Goal: Answer question/provide support

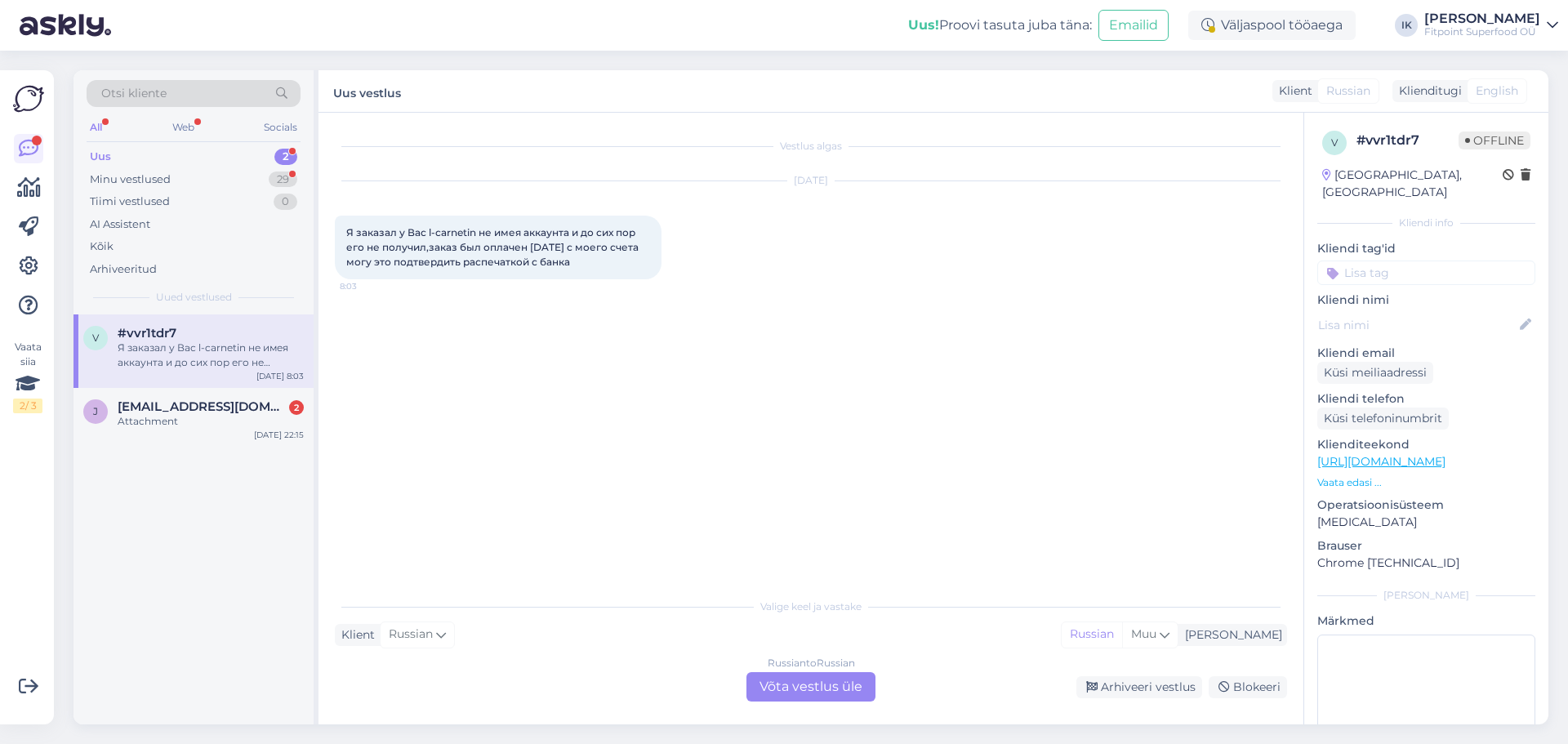
click at [821, 679] on div "Russian to Russian Võta vestlus üle" at bounding box center [811, 687] width 129 height 29
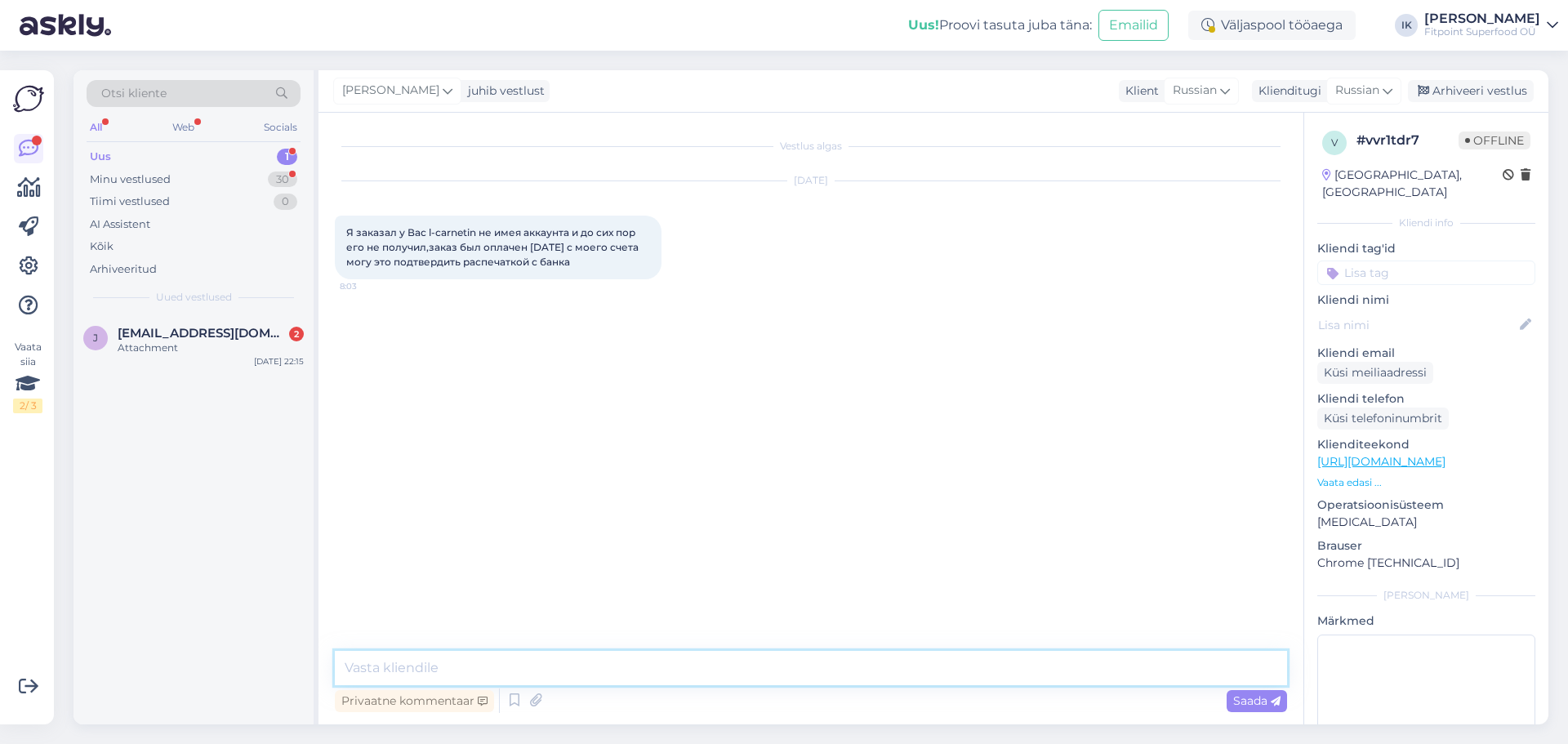
click at [514, 661] on textarea at bounding box center [811, 668] width 953 height 34
type textarea "Здравствуйте!"
type textarea "Напишите, пожалуйста, номер заказа. Он должен быть указан в платежном пояснении"
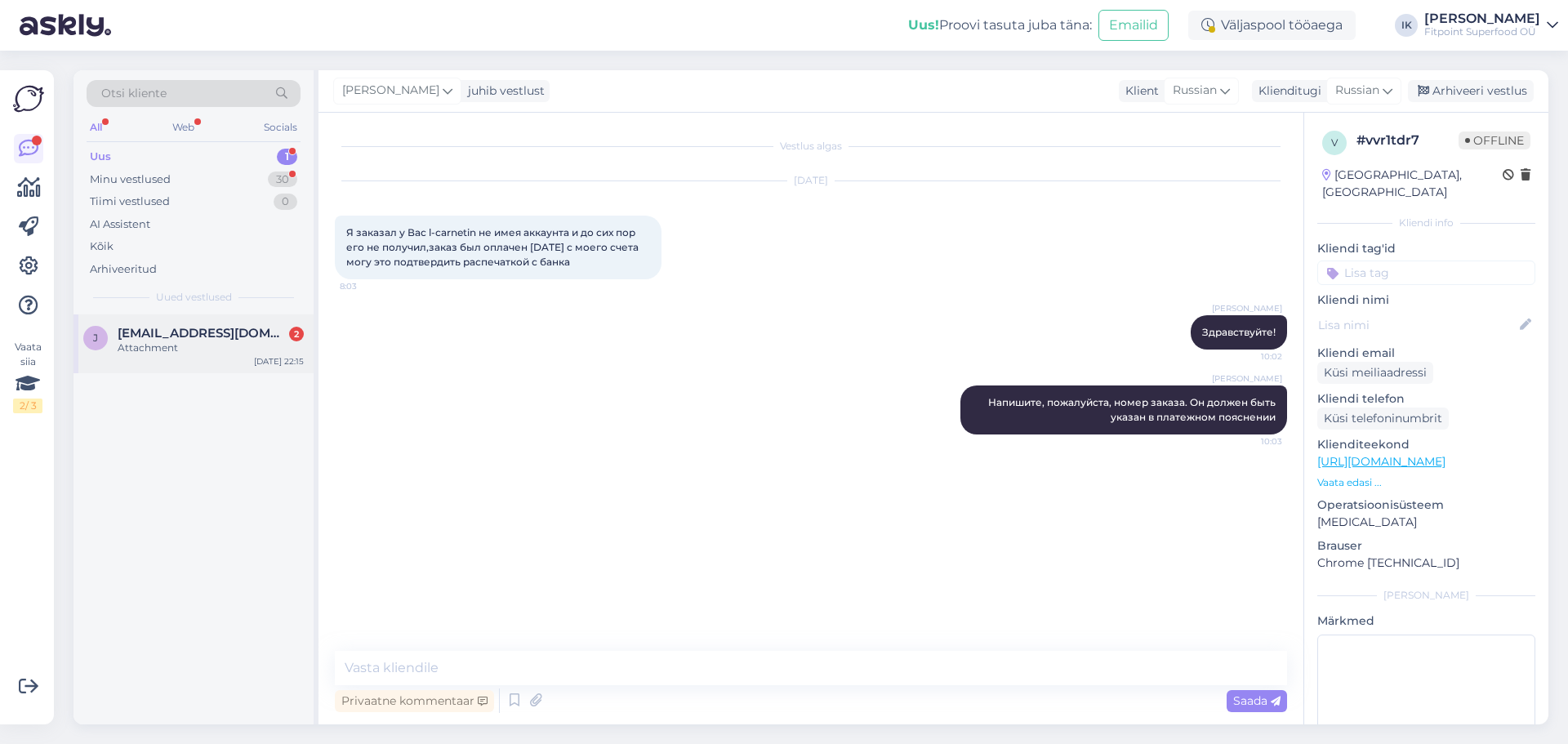
click at [240, 346] on div "Attachment" at bounding box center [211, 348] width 186 height 15
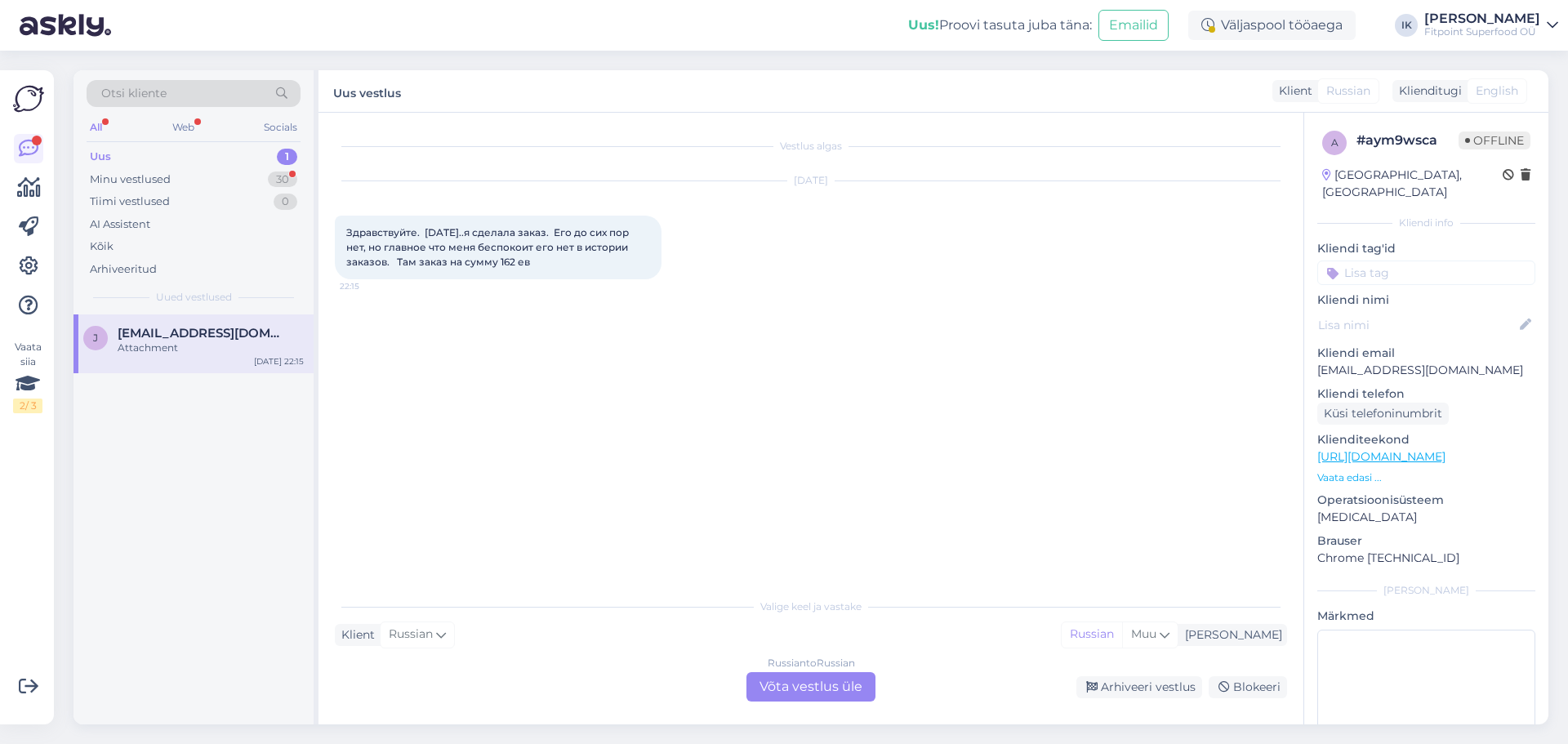
click at [826, 691] on div "Russian to Russian Võta vestlus üle" at bounding box center [811, 687] width 129 height 29
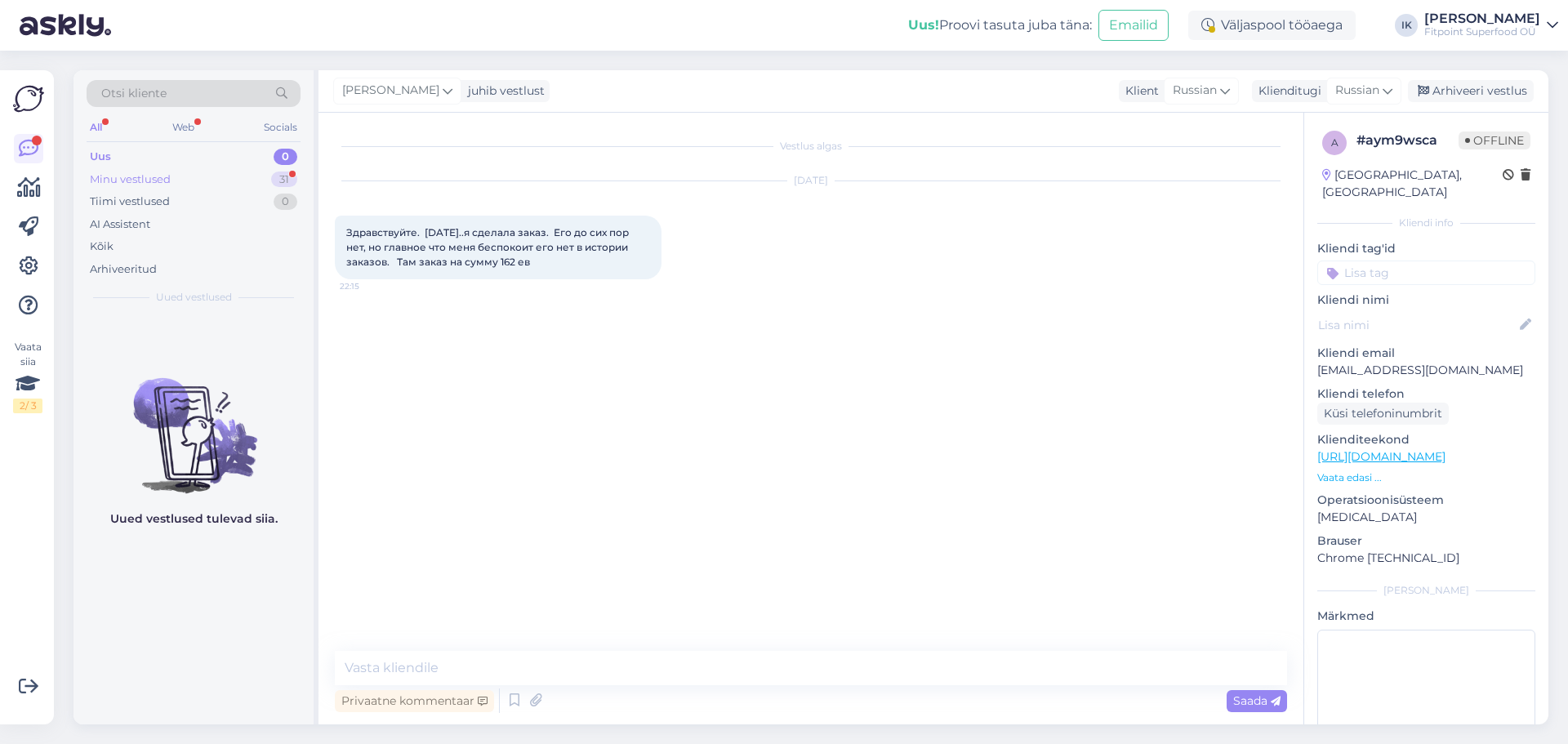
click at [205, 182] on div "Minu vestlused 31" at bounding box center [193, 179] width 214 height 23
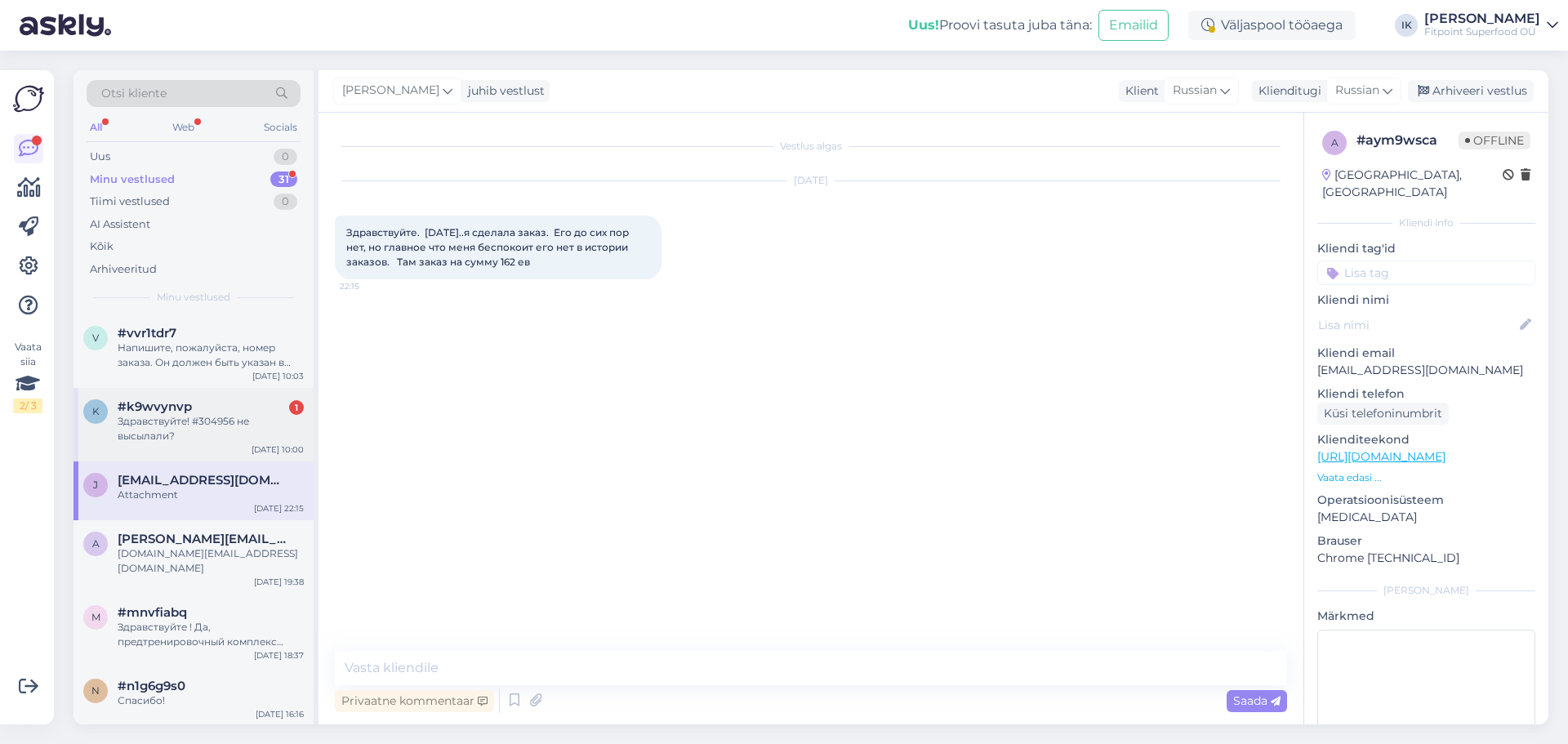
click at [211, 414] on div "Здравствуйте! #304956 не высылали?" at bounding box center [211, 428] width 186 height 29
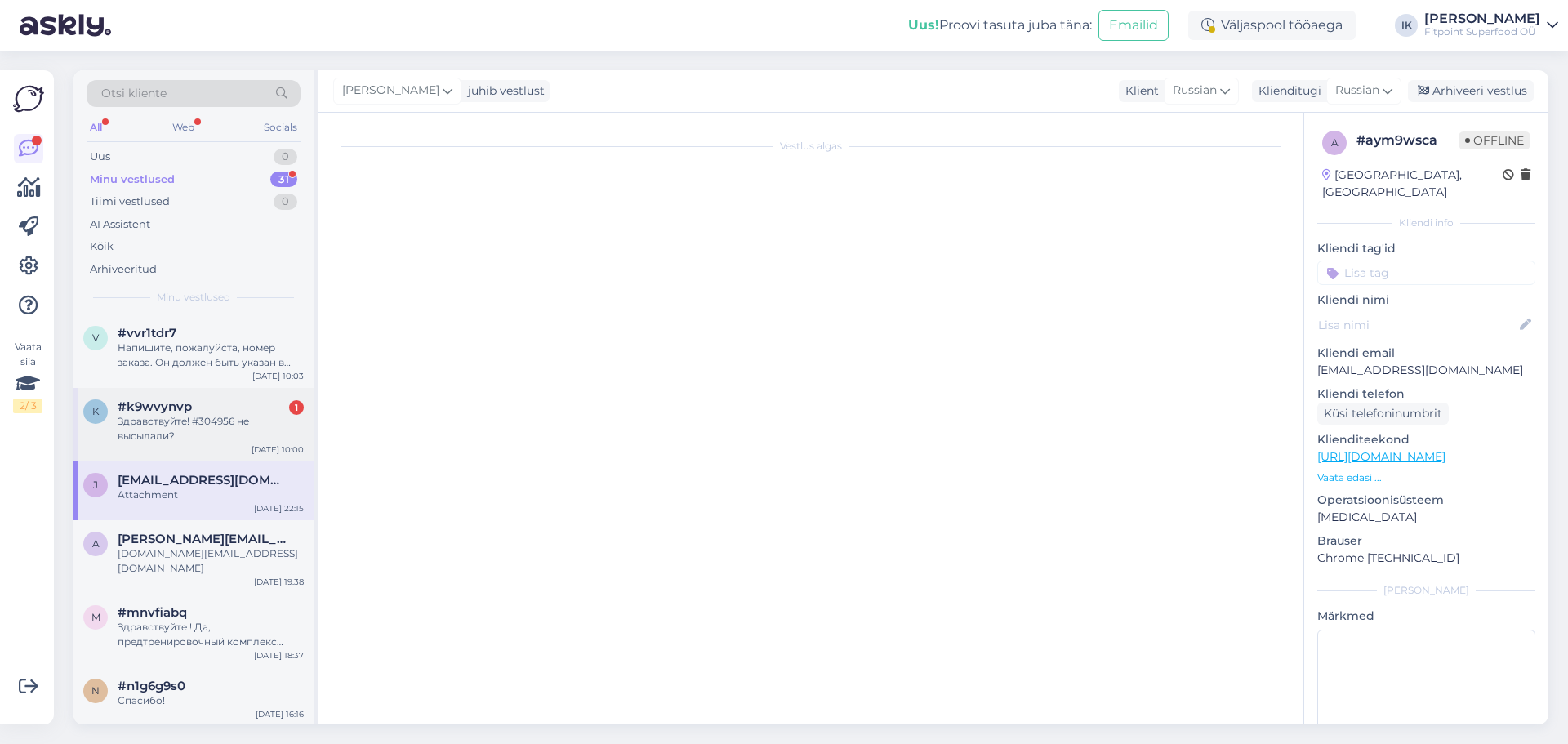
scroll to position [1121, 0]
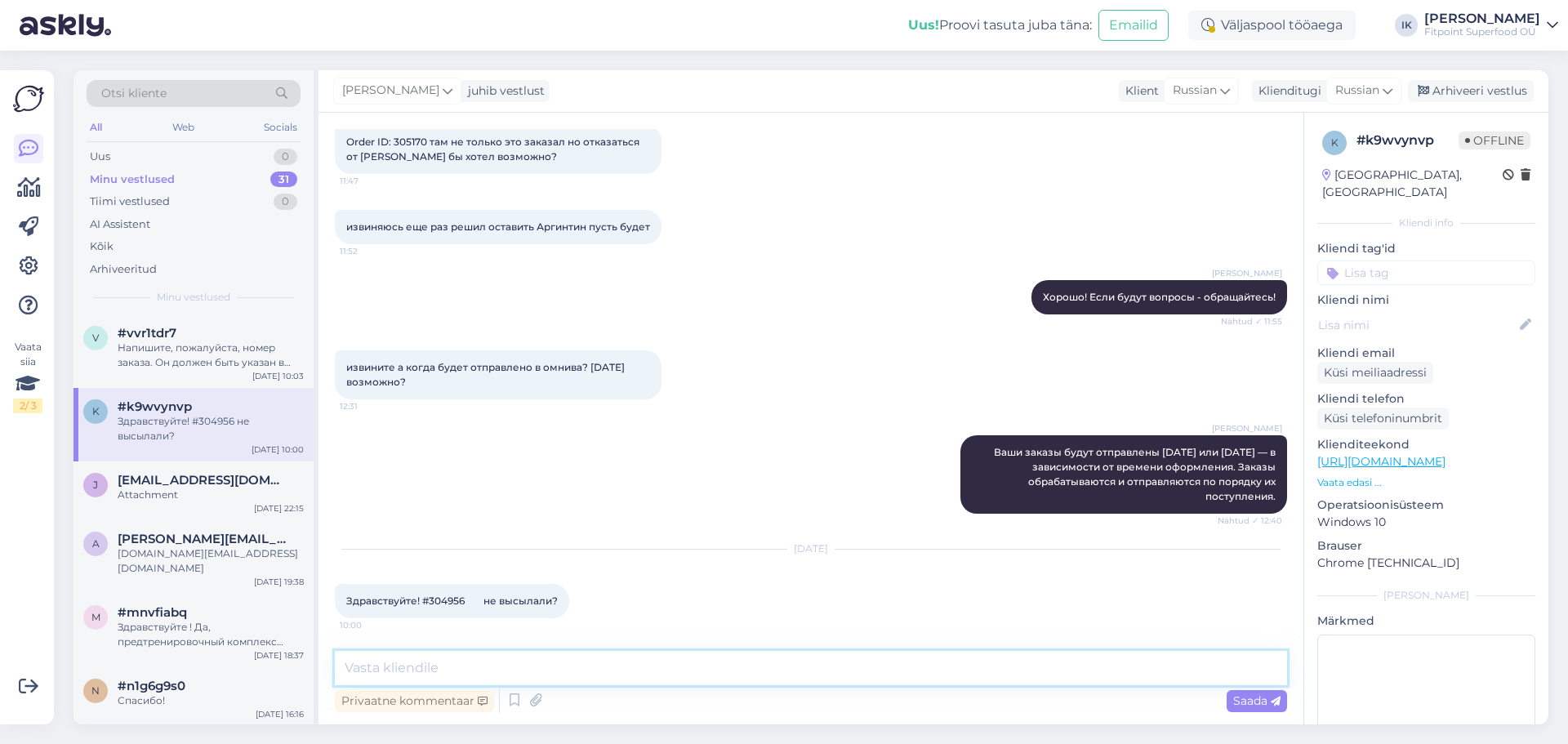
click at [377, 677] on textarea at bounding box center [811, 668] width 953 height 34
type textarea "Добрый день!"
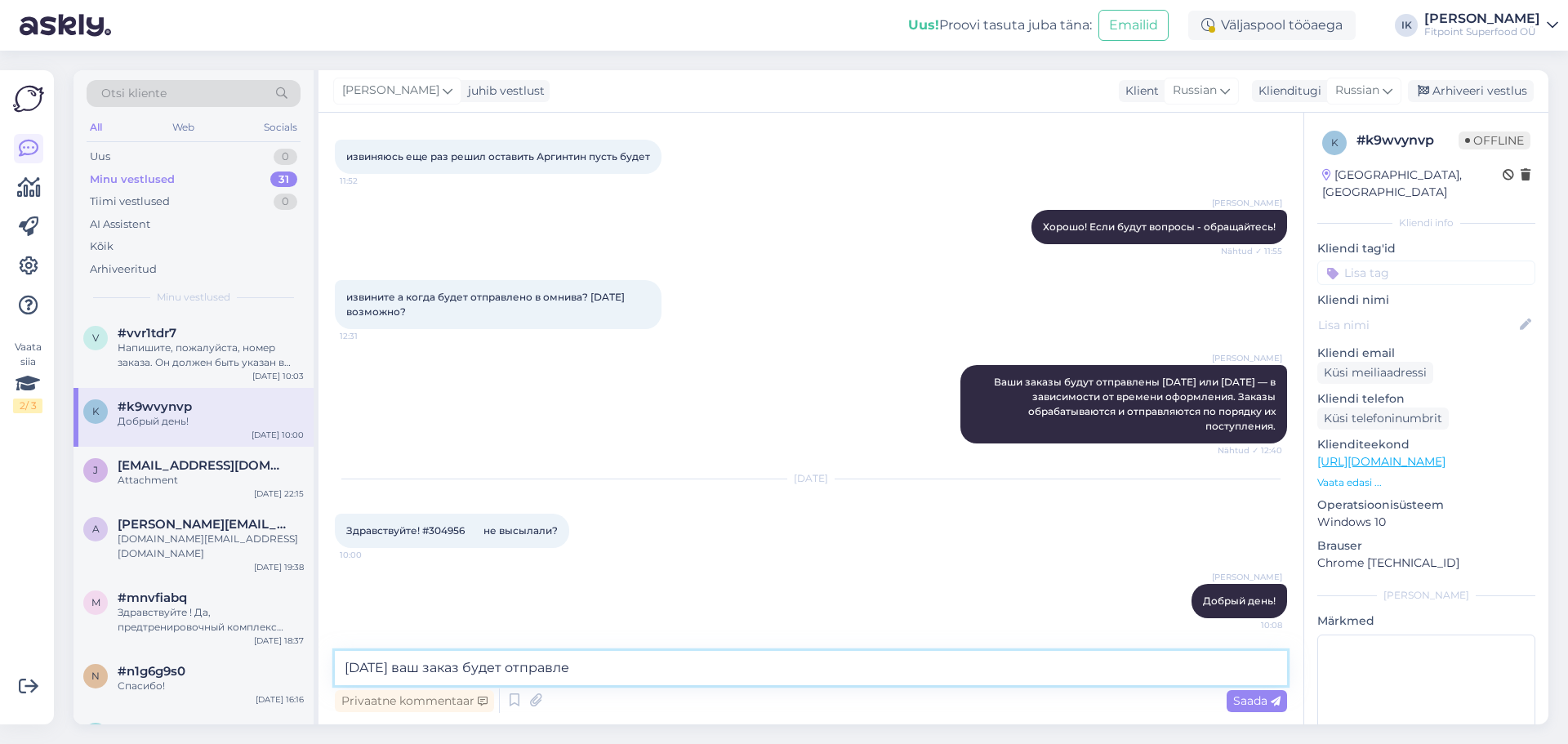
type textarea "[DATE] ваш заказ будет отправлен"
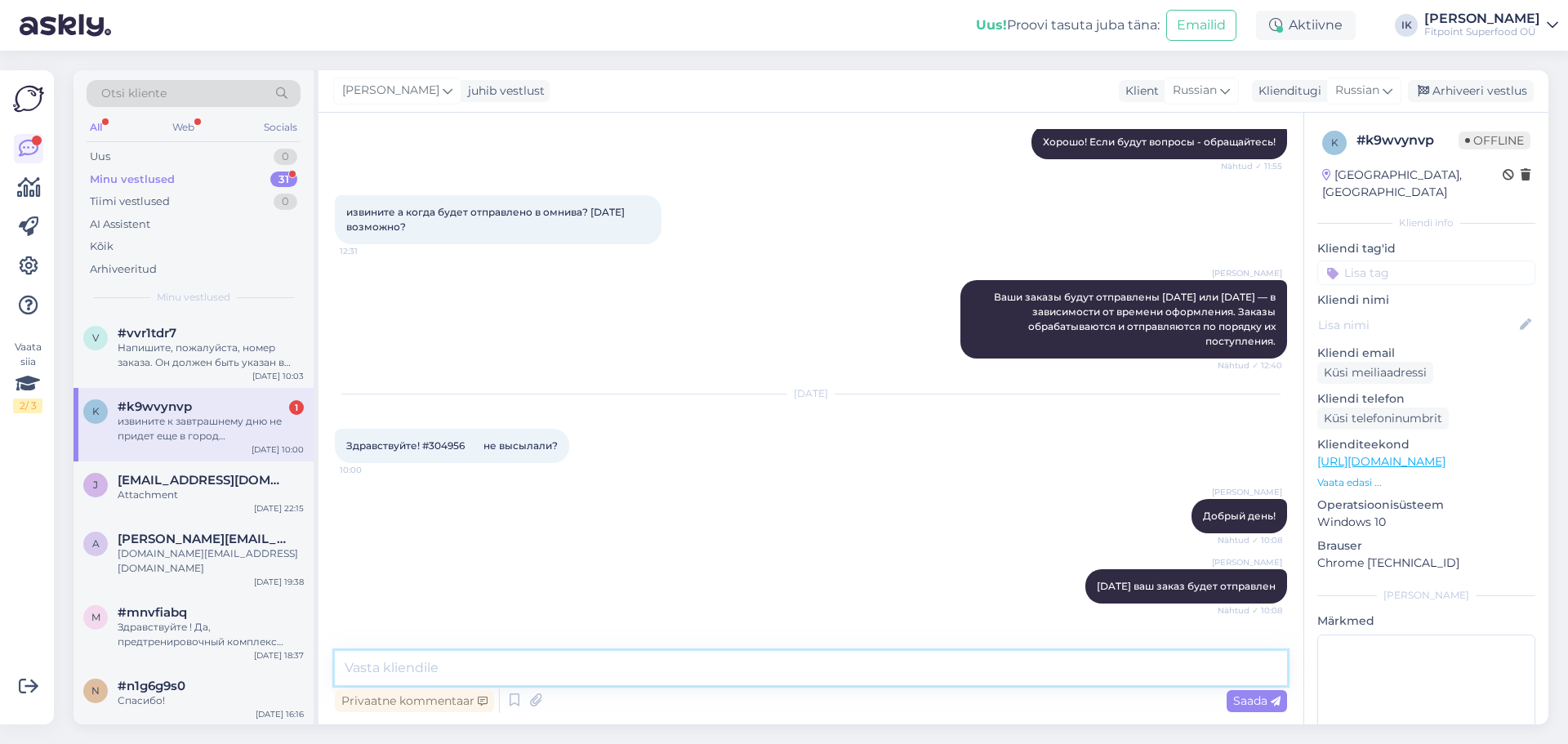
scroll to position [1347, 0]
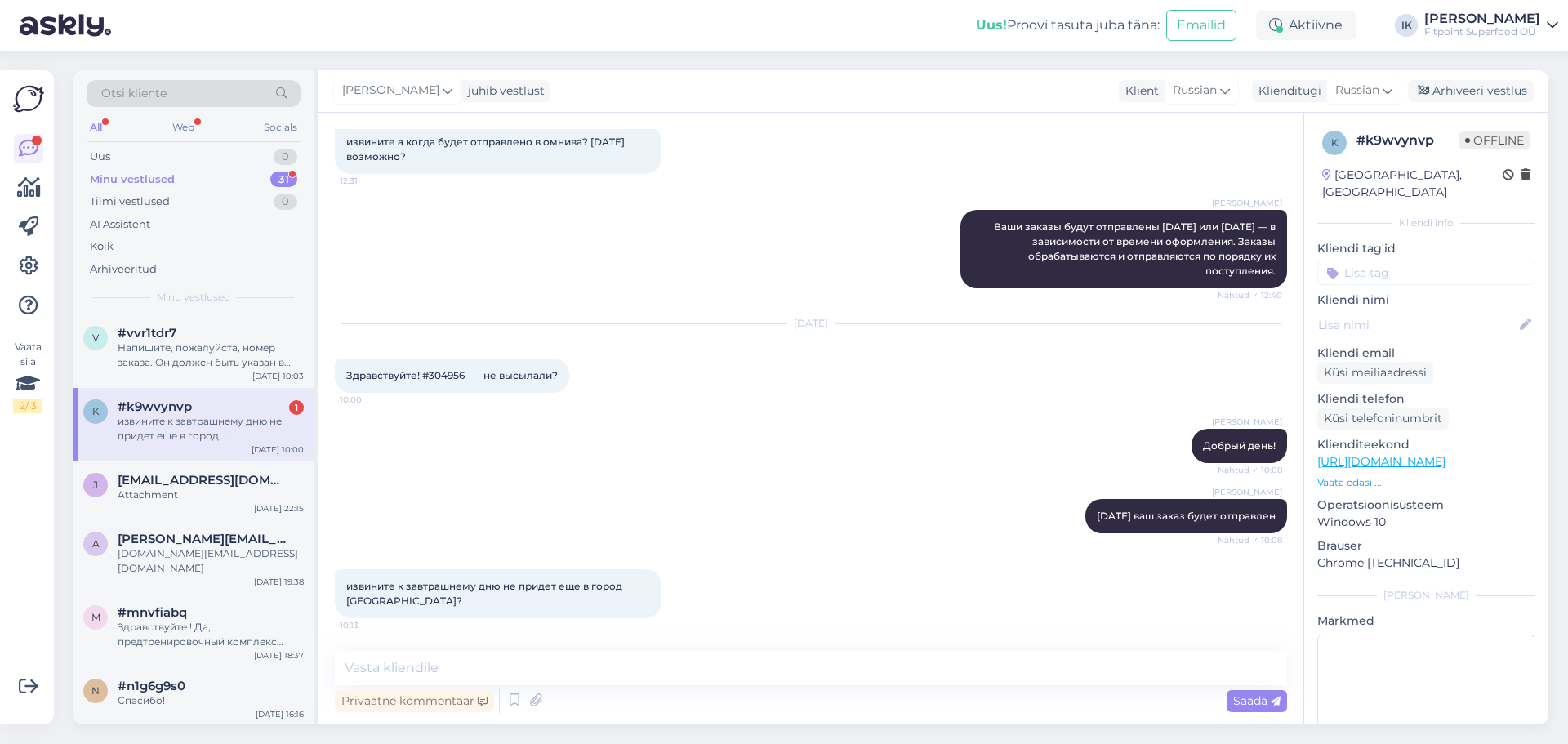
click at [211, 417] on div "извините к завтрашнему дню не придет еще в город [GEOGRAPHIC_DATA]?" at bounding box center [211, 428] width 186 height 29
click at [479, 676] on textarea at bounding box center [811, 668] width 953 height 34
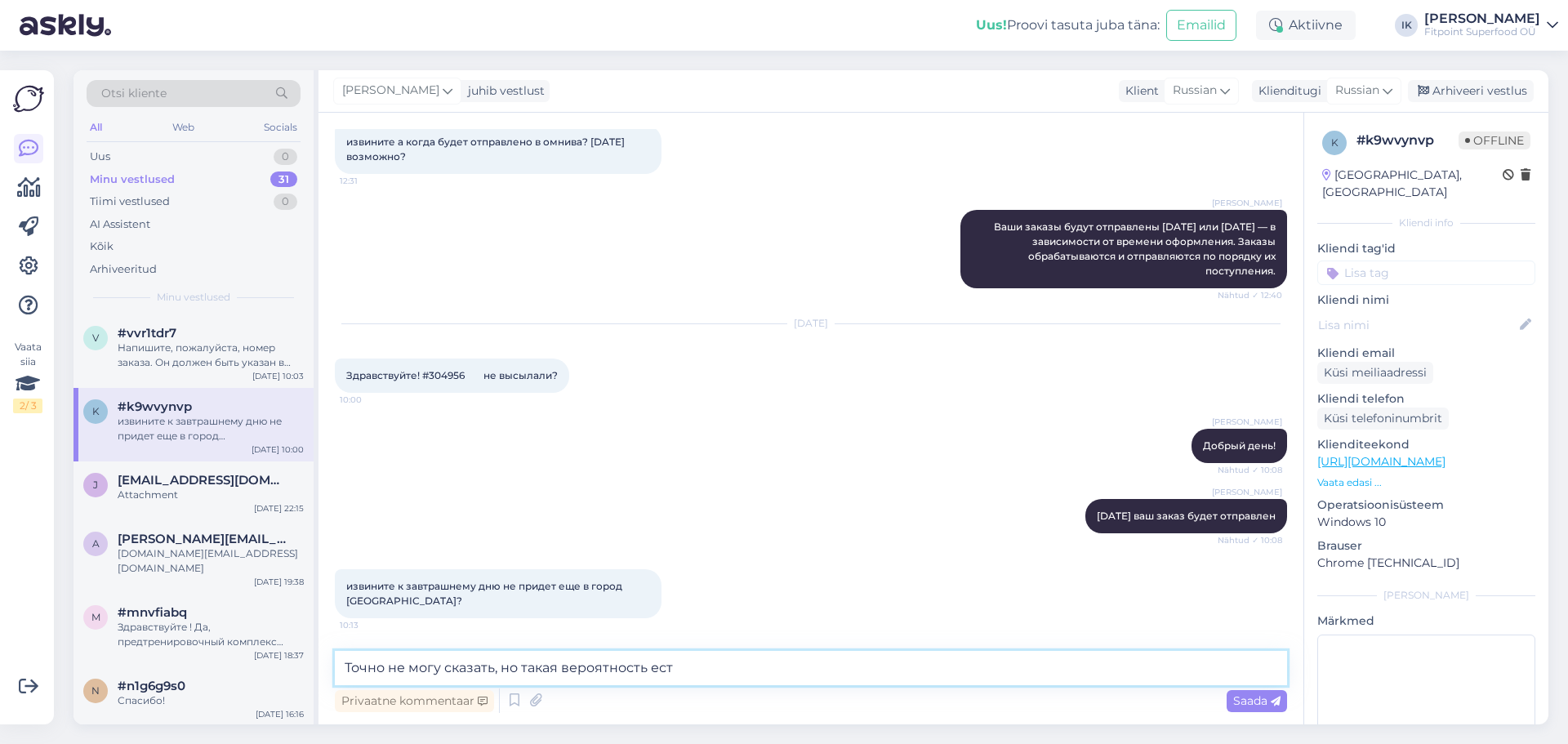
type textarea "Точно не могу сказать, но такая вероятность есть"
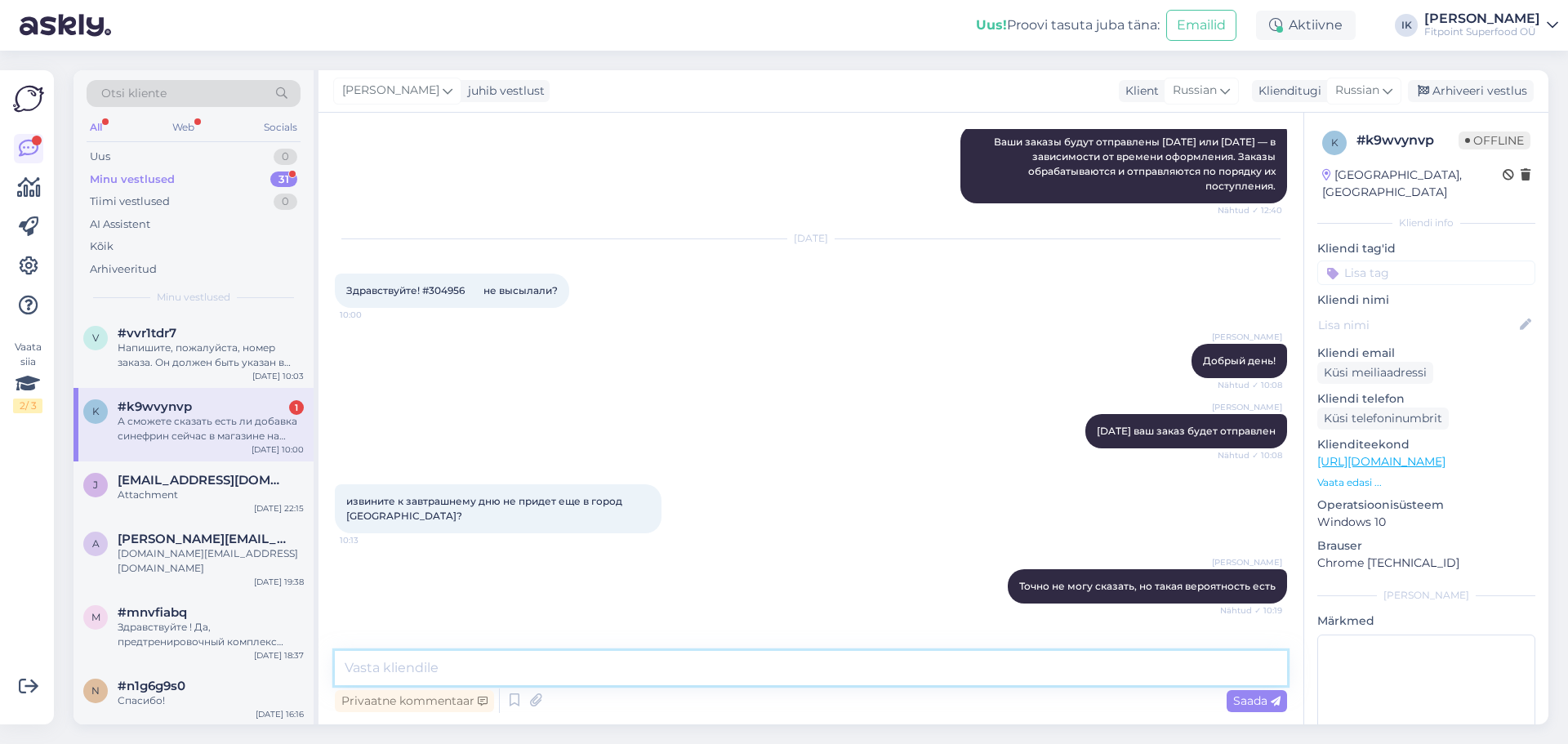
scroll to position [1503, 0]
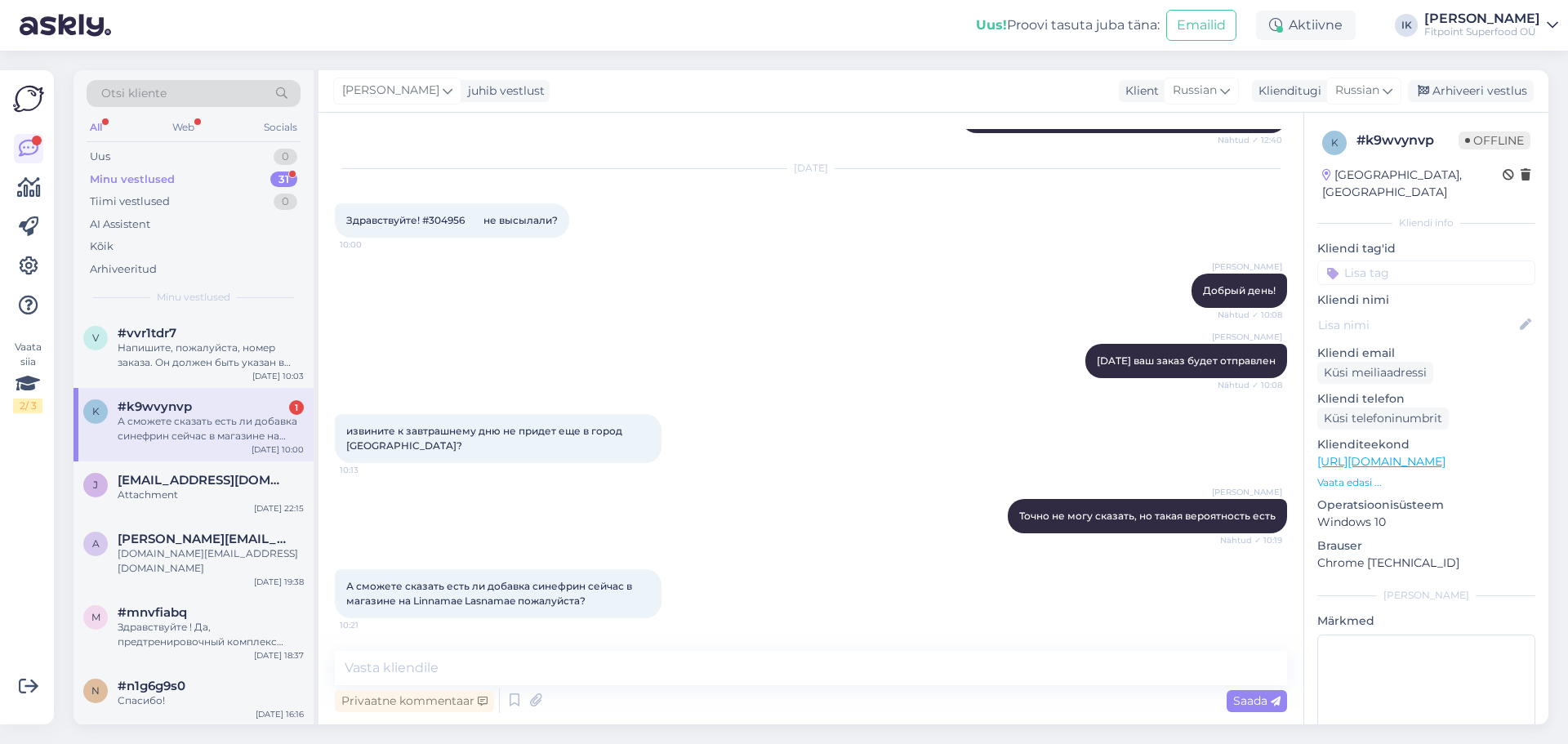
click at [218, 412] on div "#k9wvynvp 1" at bounding box center [211, 406] width 186 height 15
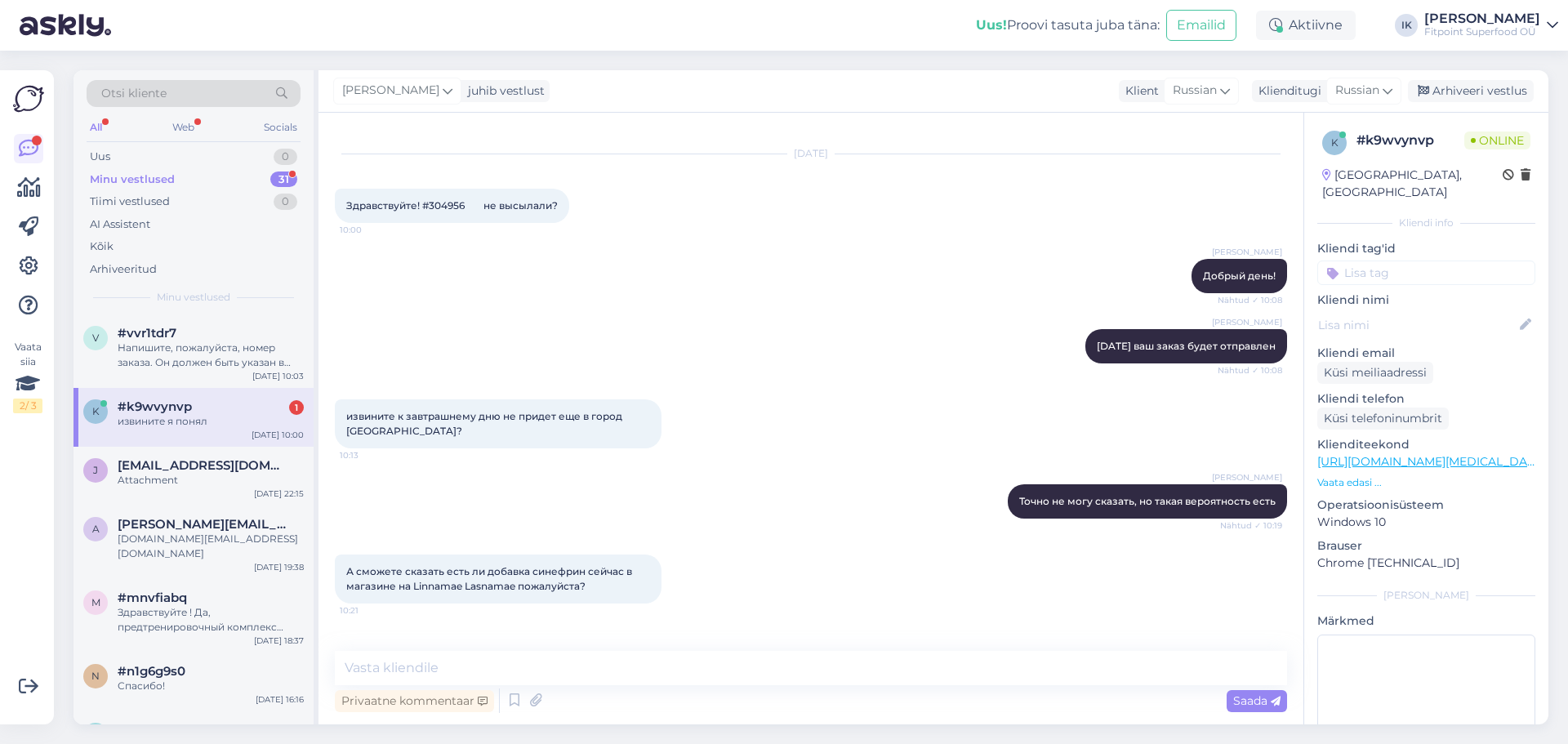
scroll to position [1572, 0]
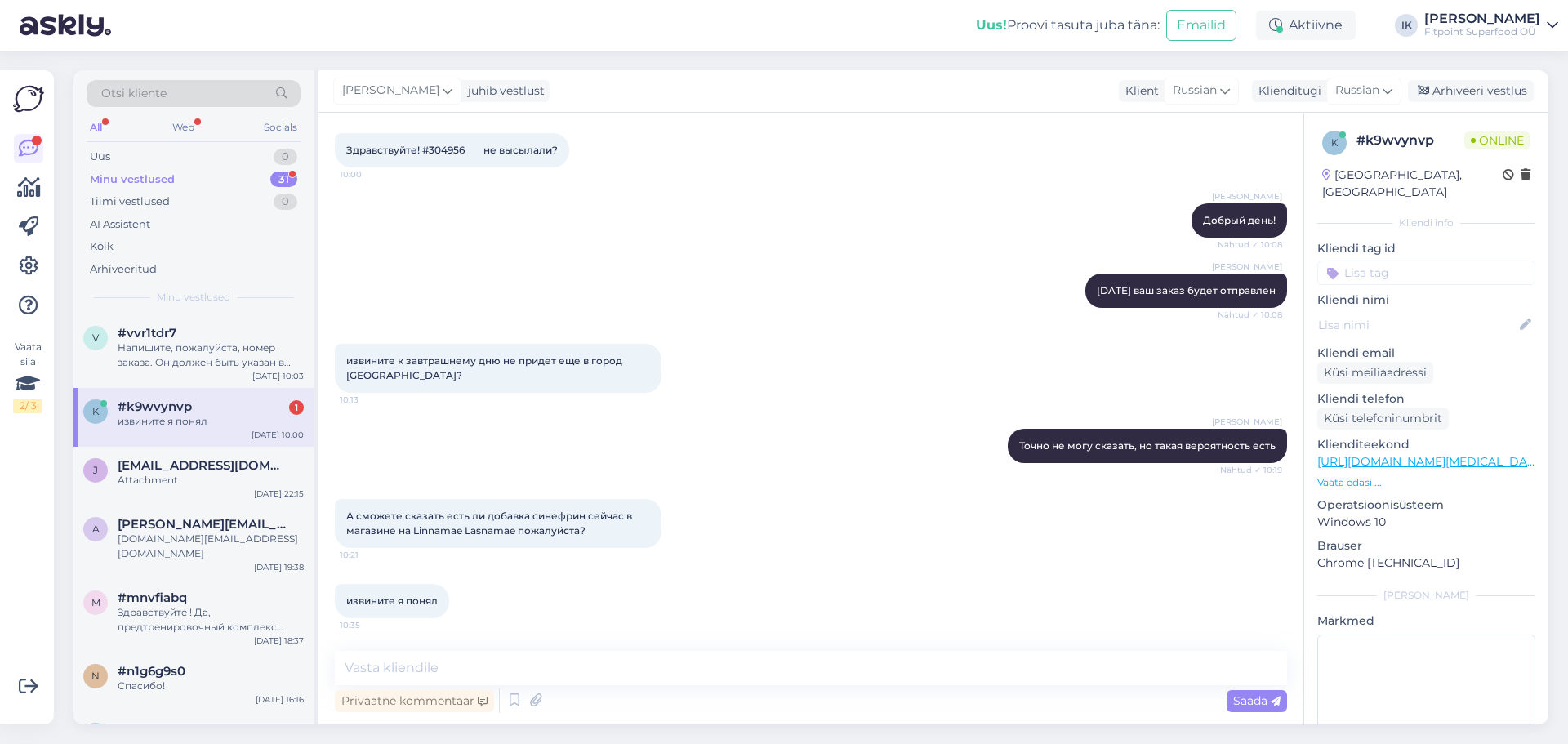
click at [208, 417] on div "извините я понял" at bounding box center [211, 421] width 186 height 15
click at [451, 668] on textarea at bounding box center [811, 668] width 953 height 34
type textarea "д"
paste textarea "[URL][DOMAIN_NAME]"
type textarea "Да, такой вариант [URL][DOMAIN_NAME]"
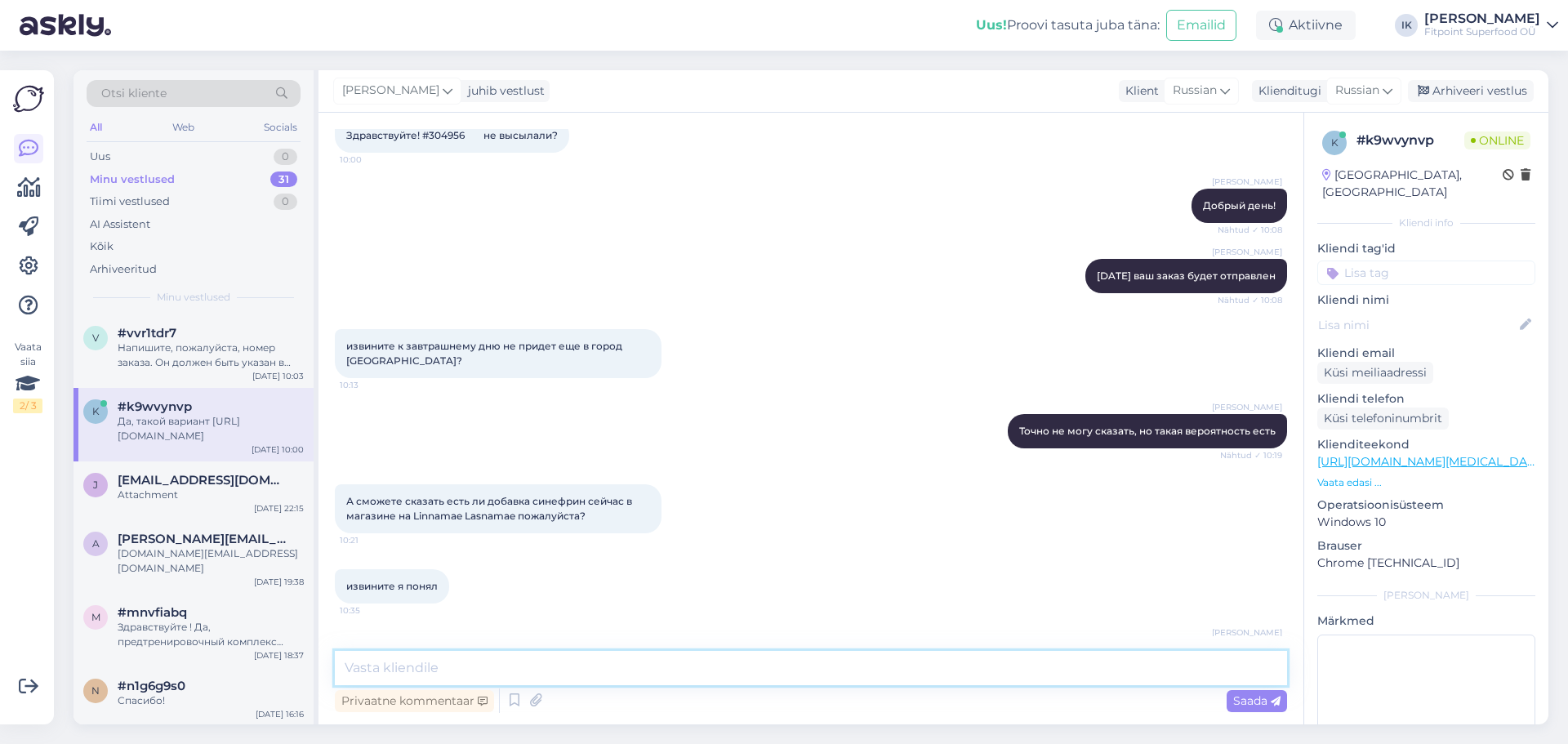
scroll to position [1658, 0]
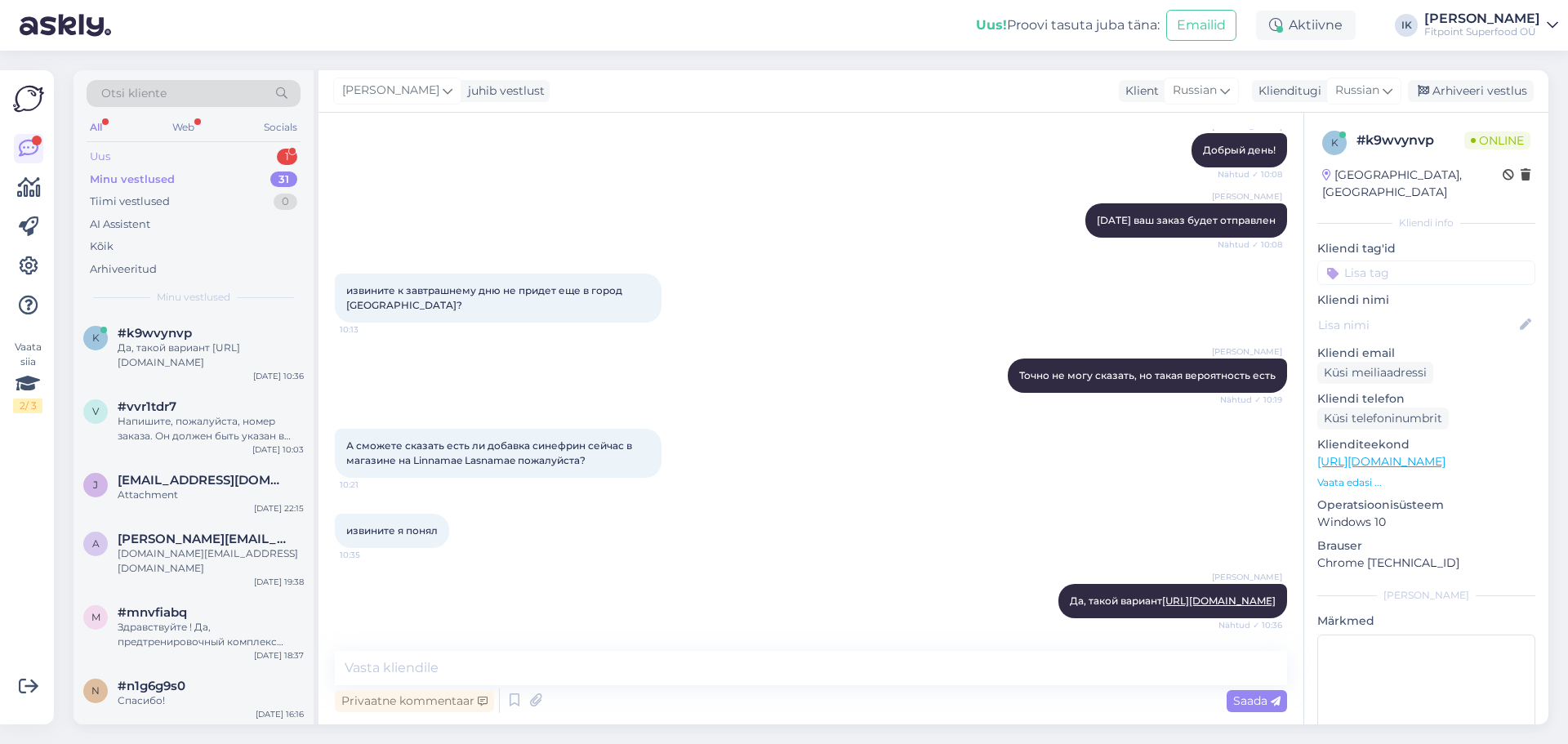
click at [172, 160] on div "Uus 1" at bounding box center [193, 156] width 214 height 23
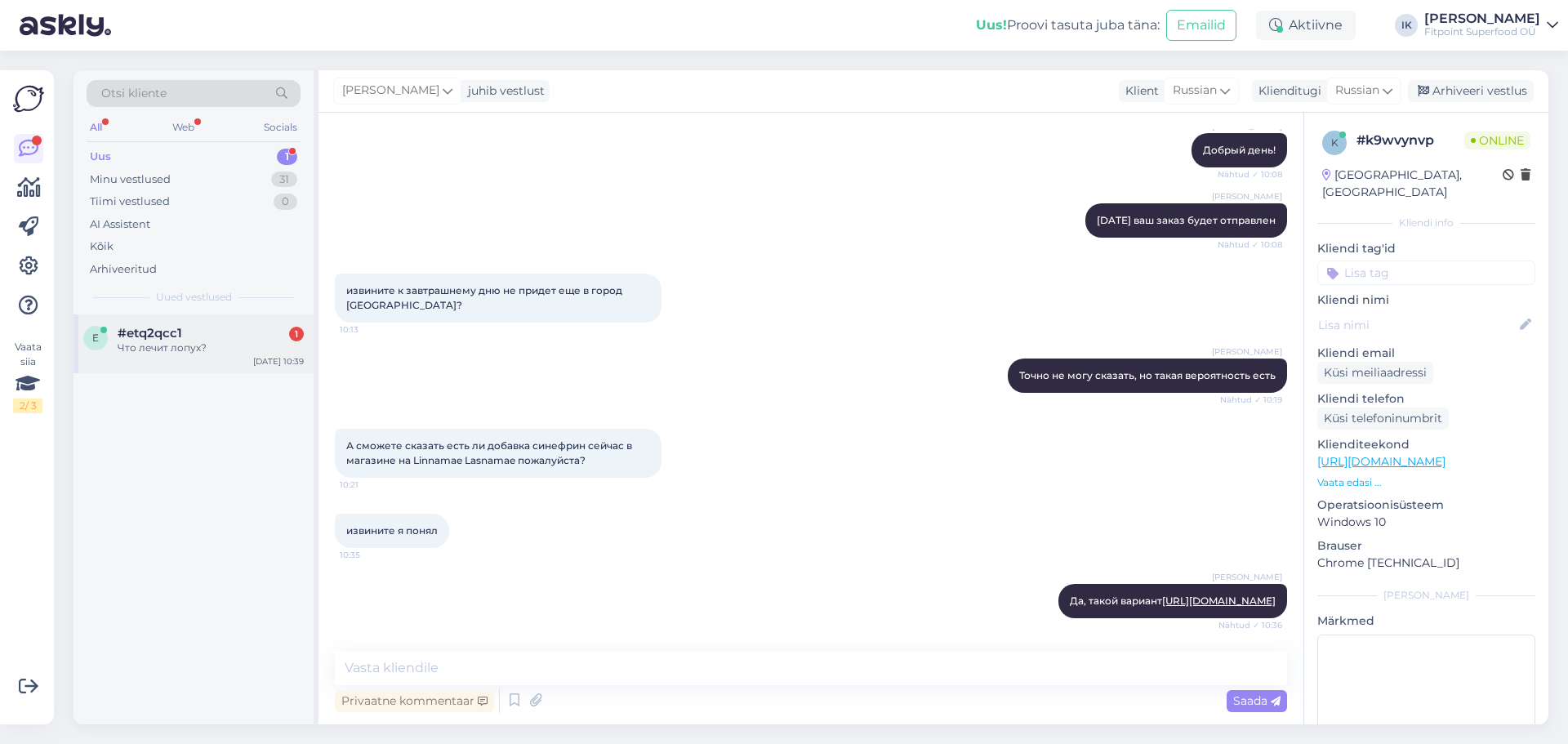
click at [220, 337] on div "#etq2qcc1 1" at bounding box center [211, 333] width 186 height 15
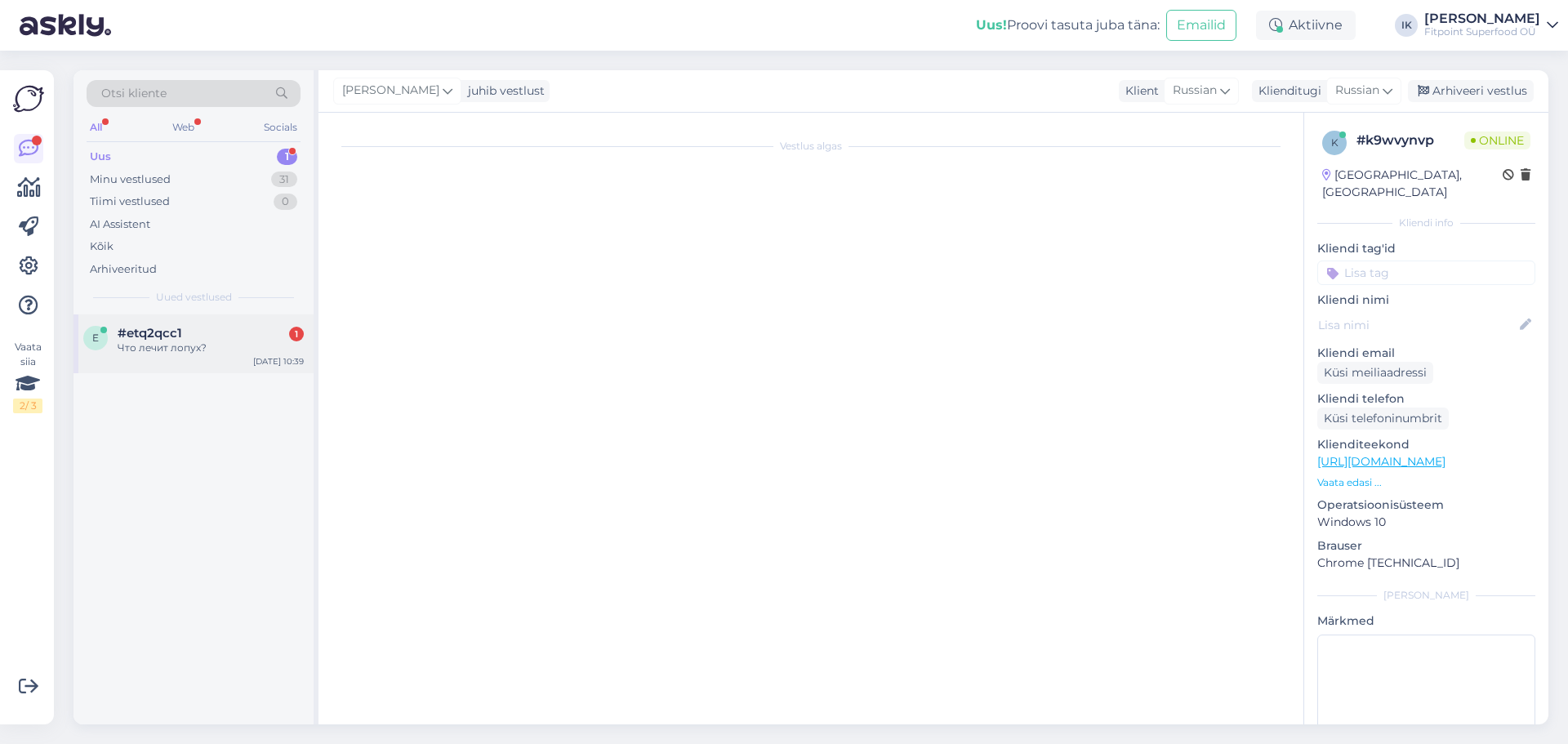
scroll to position [0, 0]
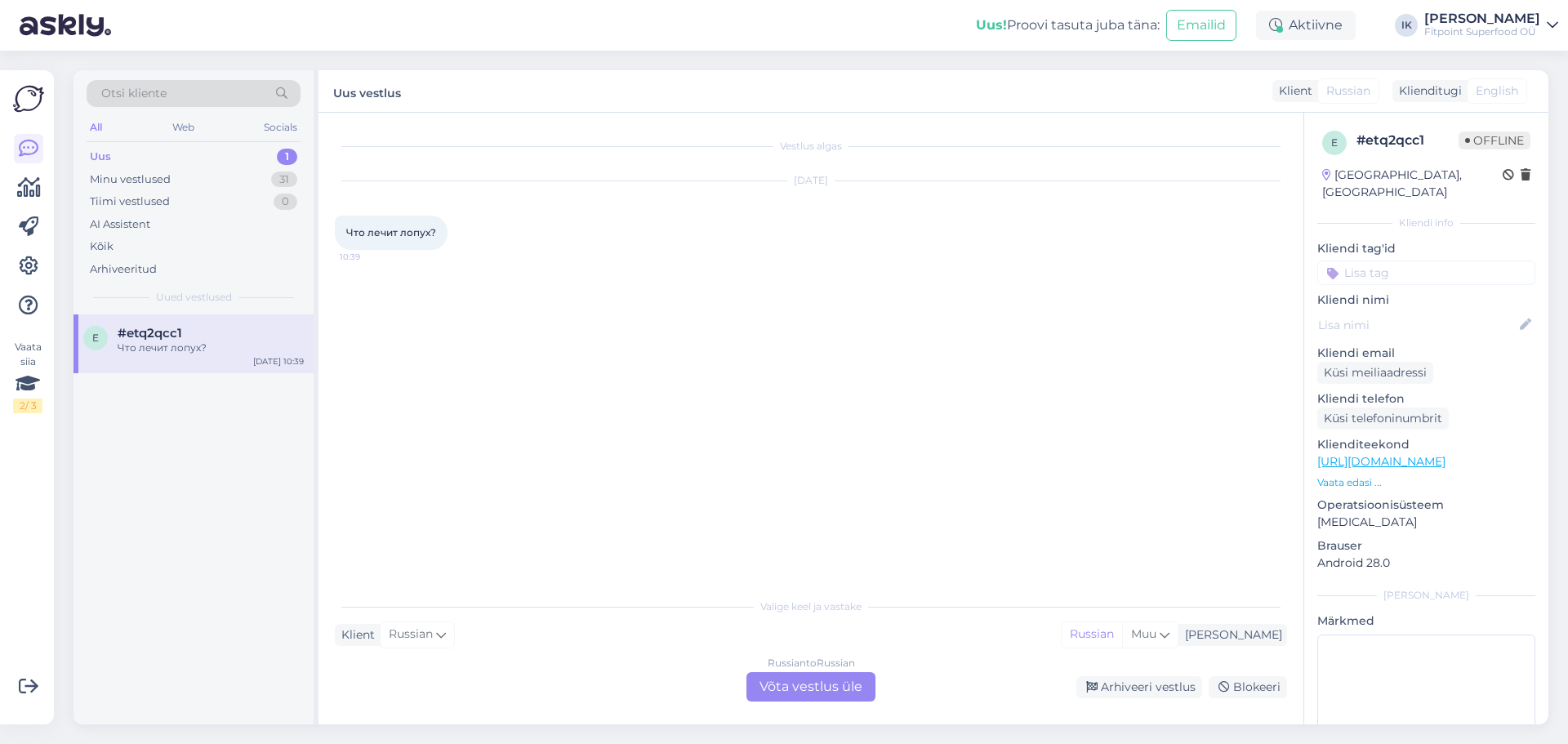
click at [810, 692] on div "Russian to Russian Võta vestlus üle" at bounding box center [811, 687] width 129 height 29
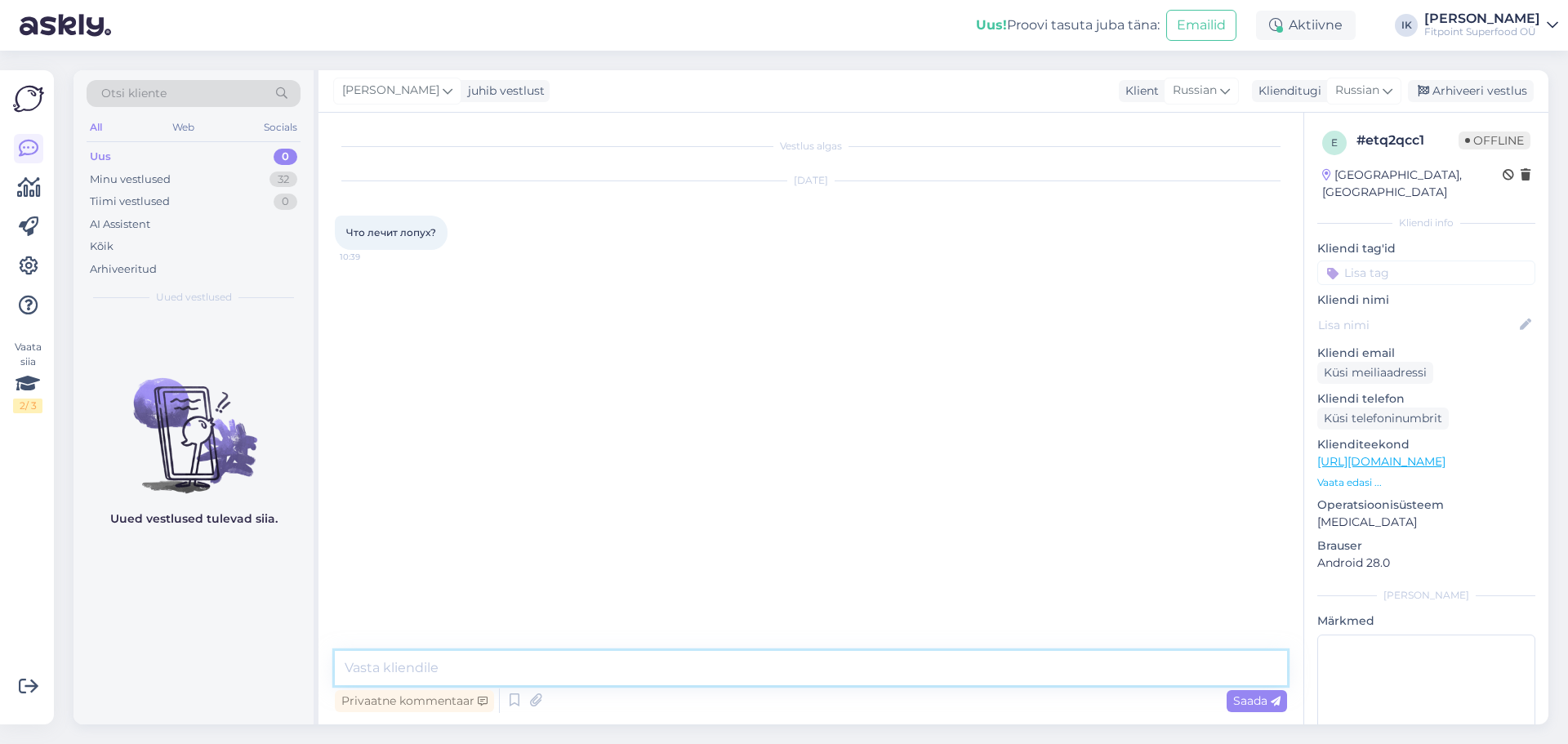
click at [542, 679] on textarea at bounding box center [811, 668] width 953 height 34
type textarea "Добрый день!"
paste textarea "[URL][DOMAIN_NAME]"
type textarea "Здесь хорошее описание [URL][DOMAIN_NAME]"
click at [1259, 696] on span "Saada" at bounding box center [1257, 700] width 47 height 15
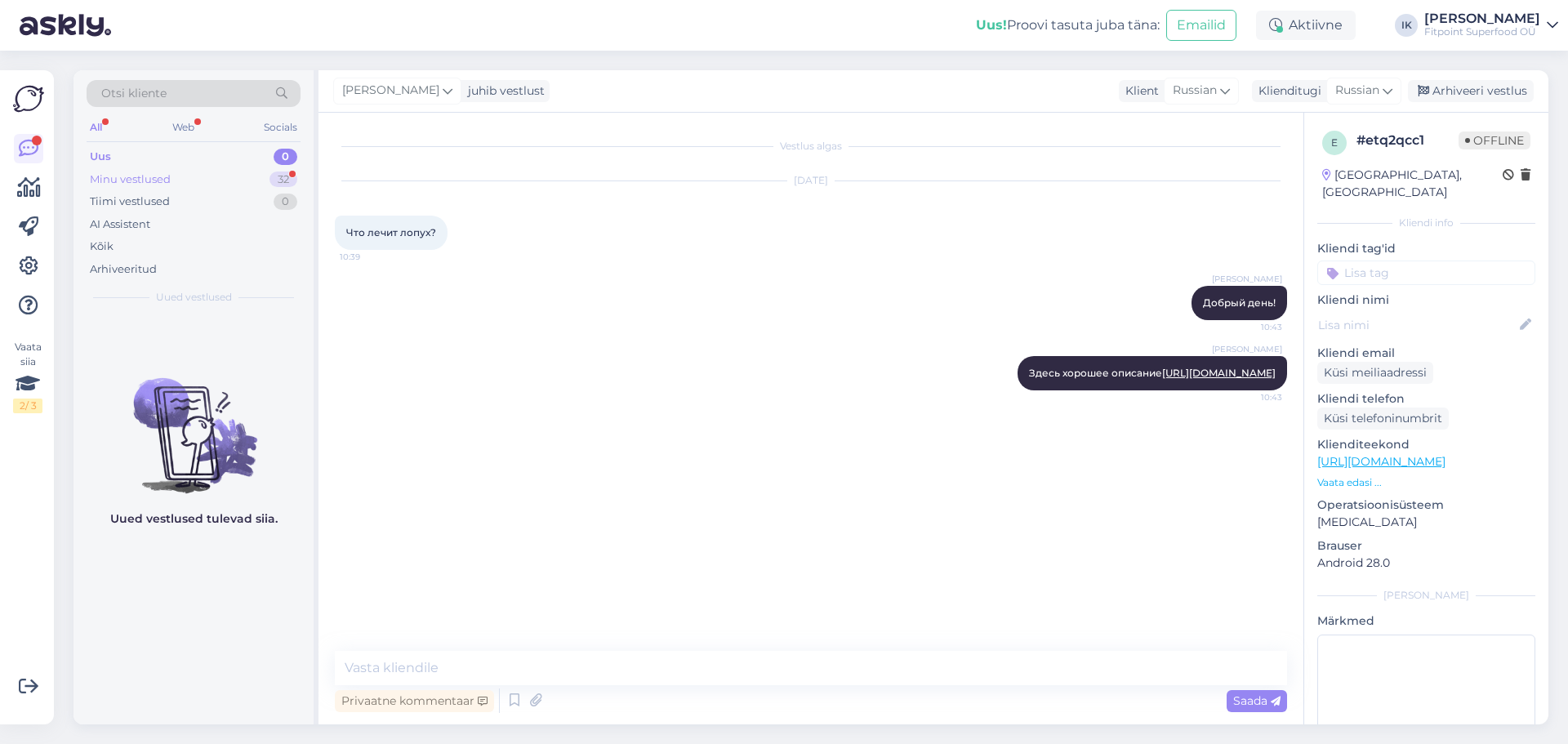
click at [191, 181] on div "Minu vestlused 32" at bounding box center [193, 179] width 214 height 23
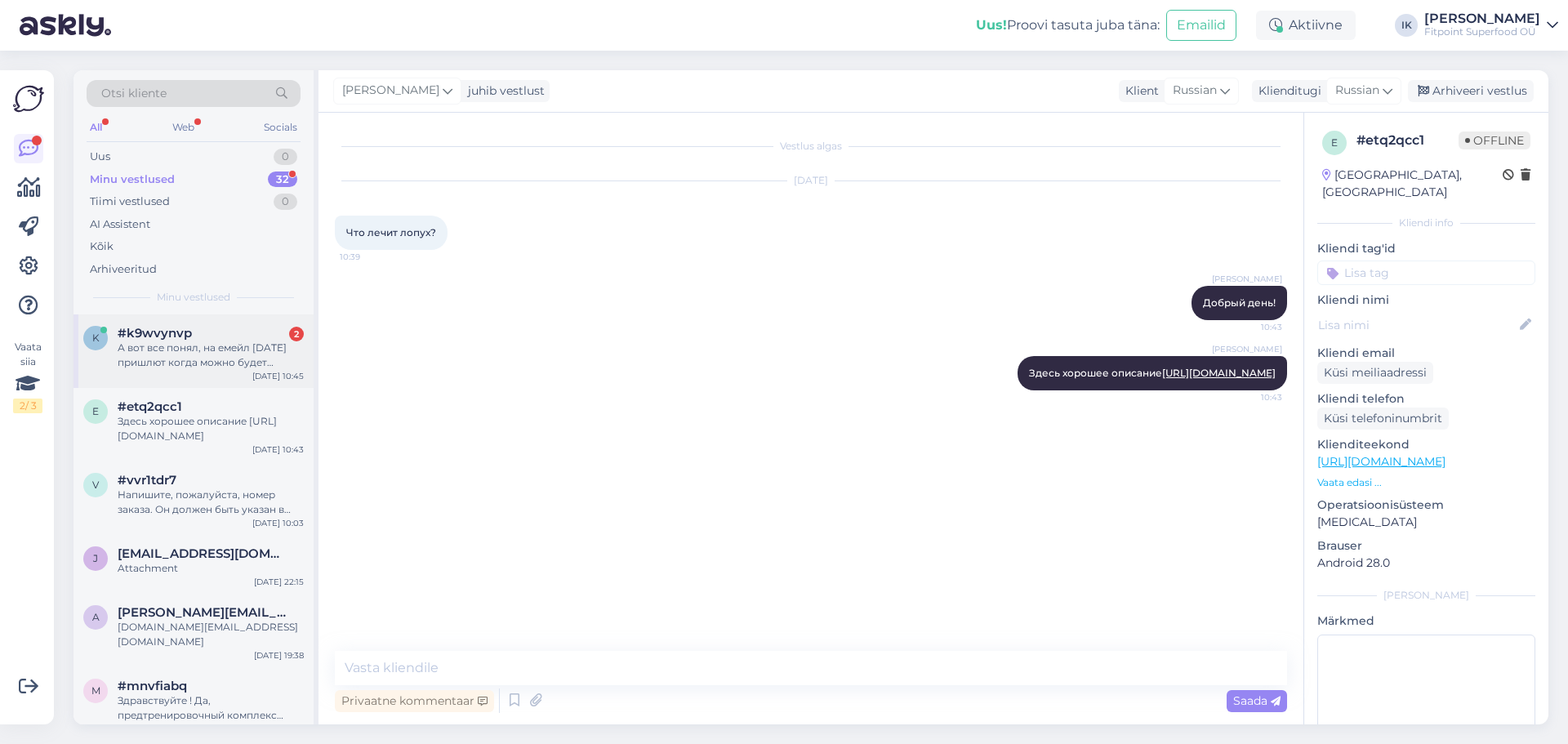
click at [230, 350] on div "А вот все понял, на емейл [DATE] пришлют когда можно будет забрать с магазина?" at bounding box center [211, 355] width 186 height 29
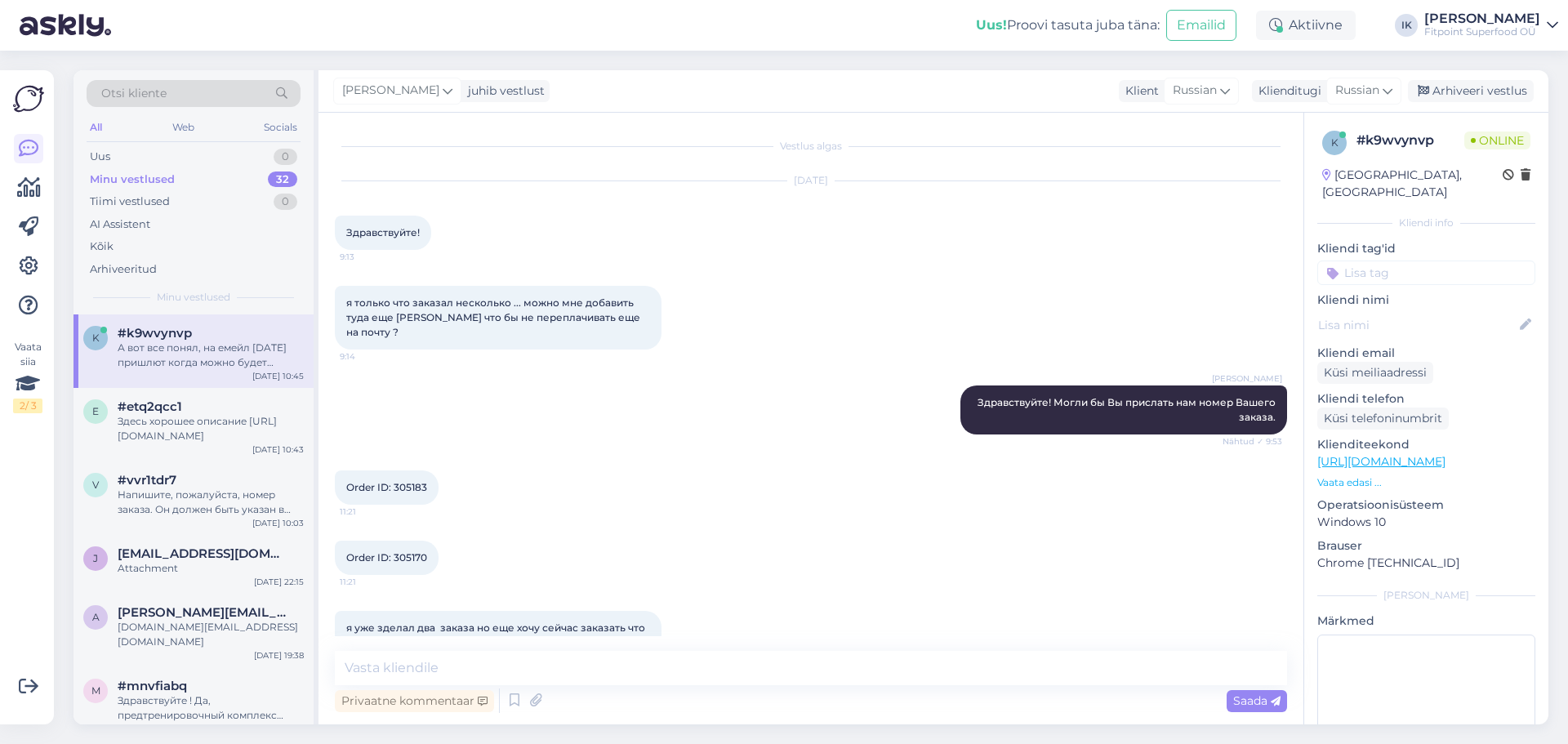
scroll to position [1827, 0]
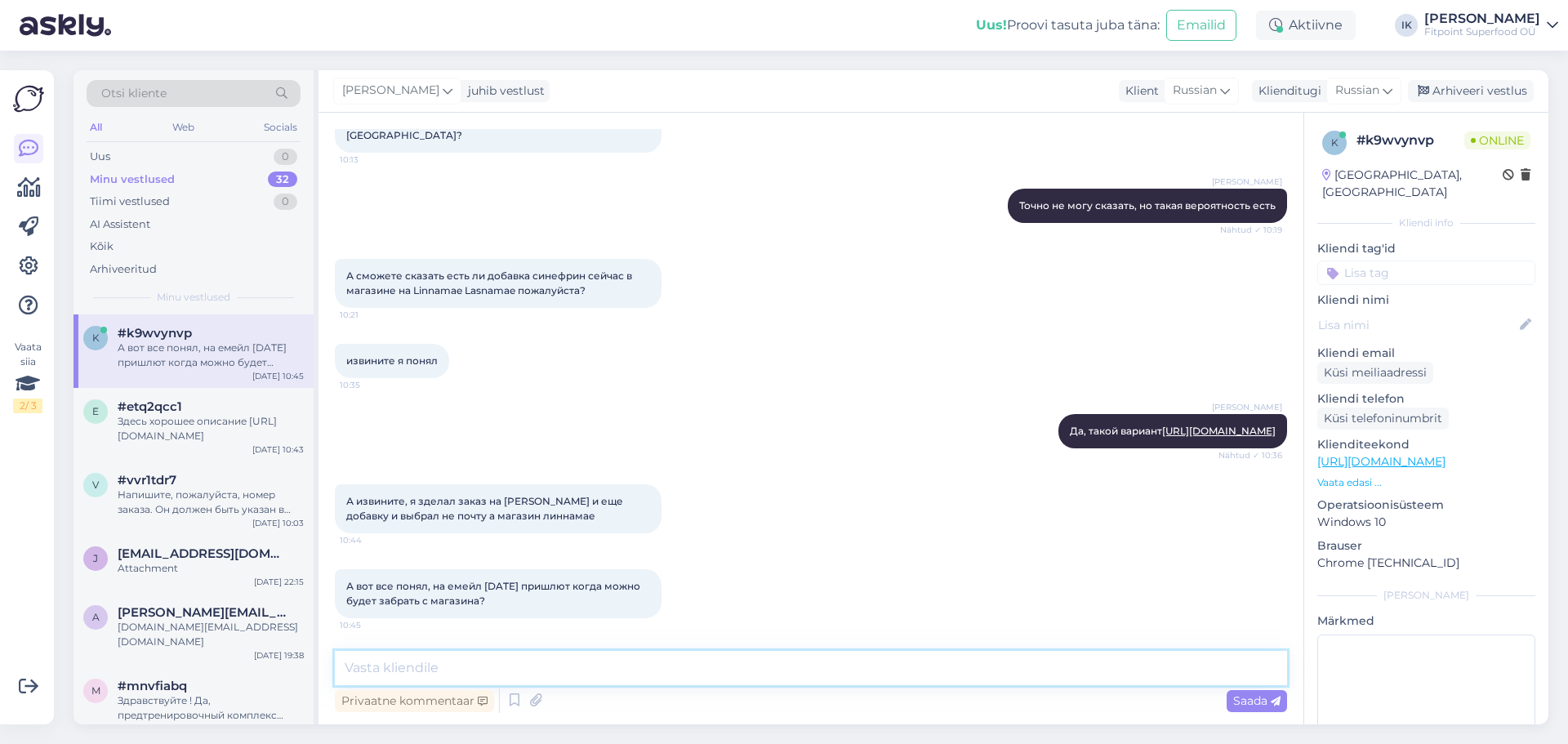
click at [499, 669] on textarea at bounding box center [811, 668] width 953 height 34
type textarea "Мне нужен номер заказа, чтобы ответить на ваш вопрос"
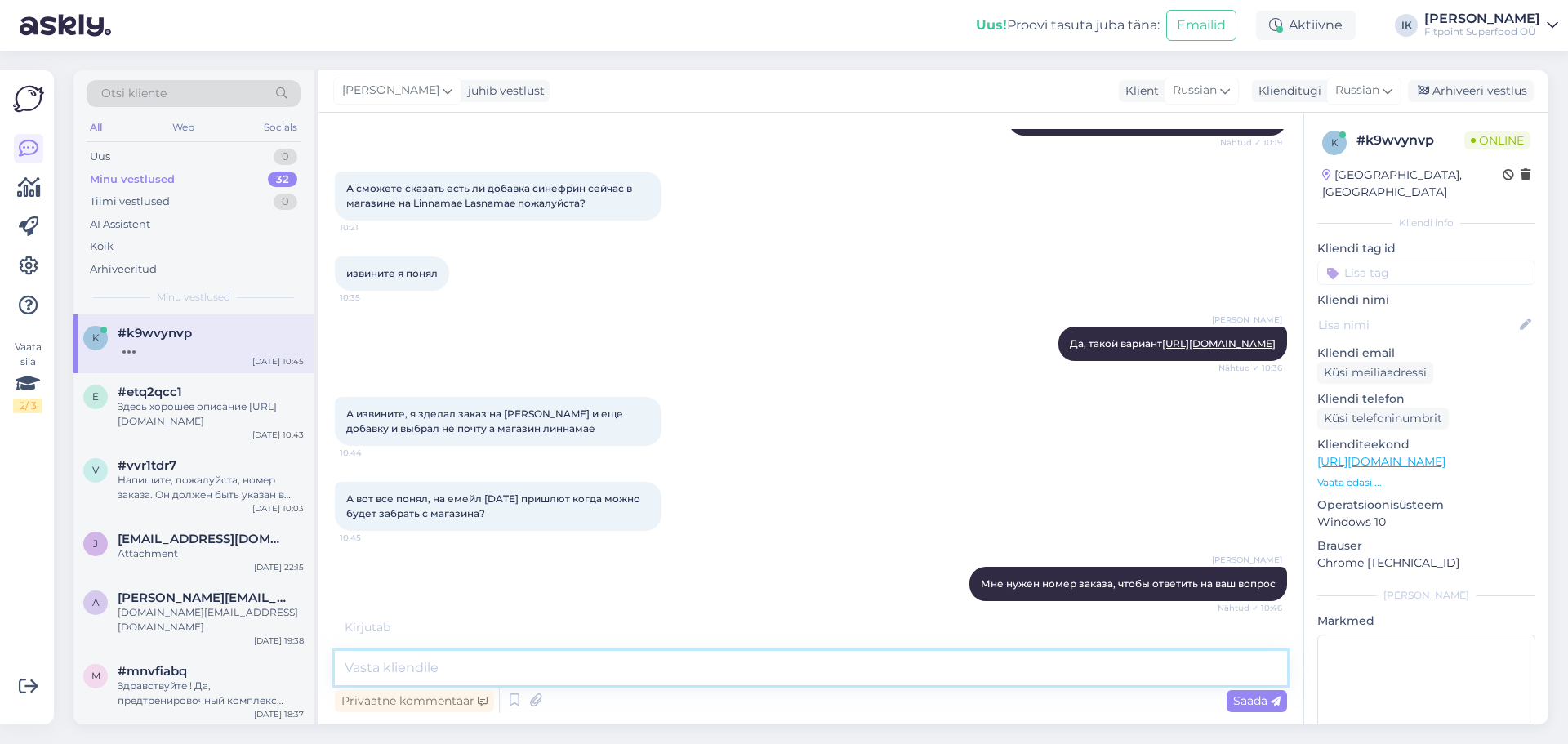
scroll to position [1968, 0]
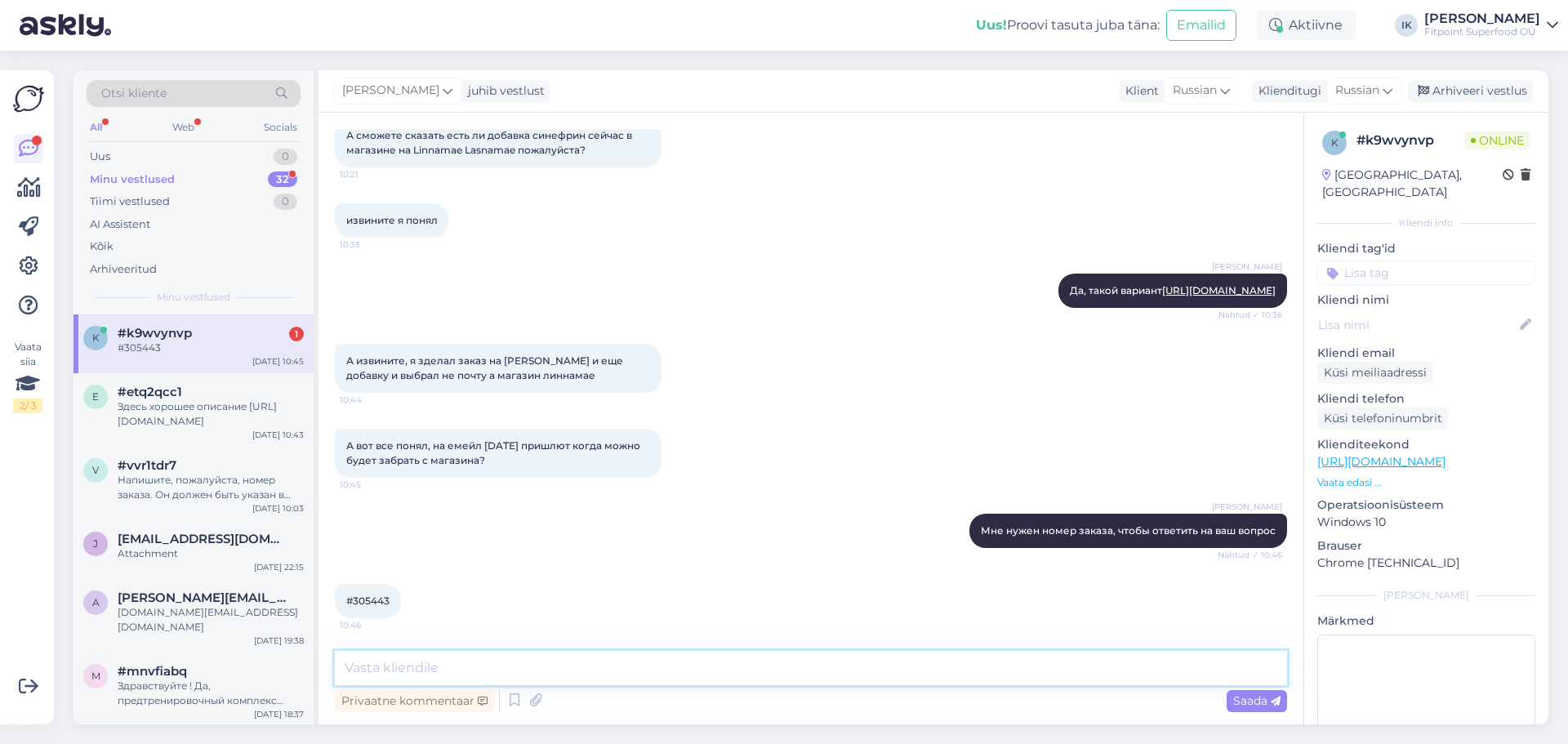
click at [485, 662] on textarea at bounding box center [811, 668] width 953 height 34
click at [208, 343] on div "#305443" at bounding box center [211, 348] width 186 height 15
click at [423, 672] on textarea at bounding box center [811, 668] width 953 height 34
type textarea "Сейчас точно не могу сказать, или [DATE], или [DATE]. Вы получите СМС, что зака…"
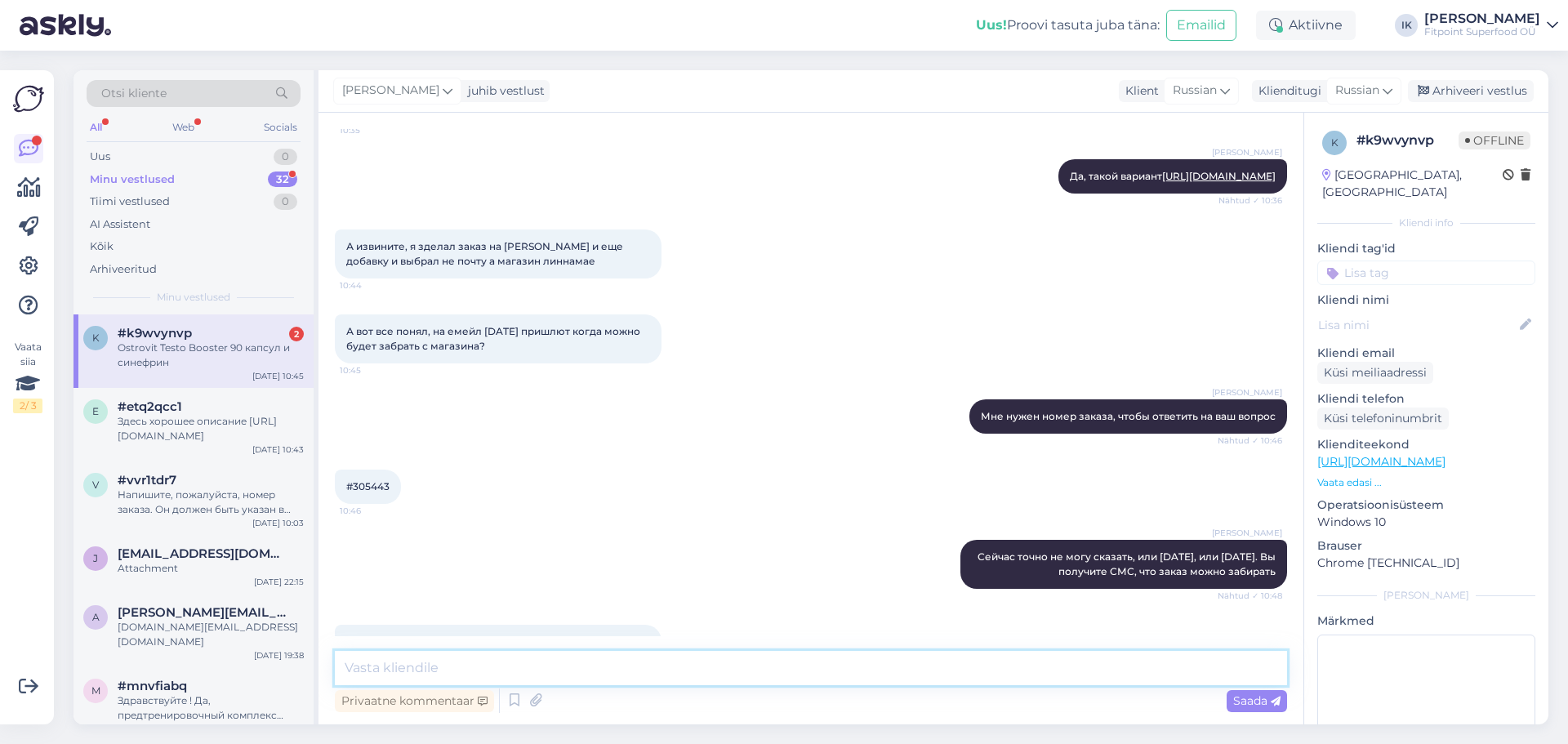
scroll to position [2208, 0]
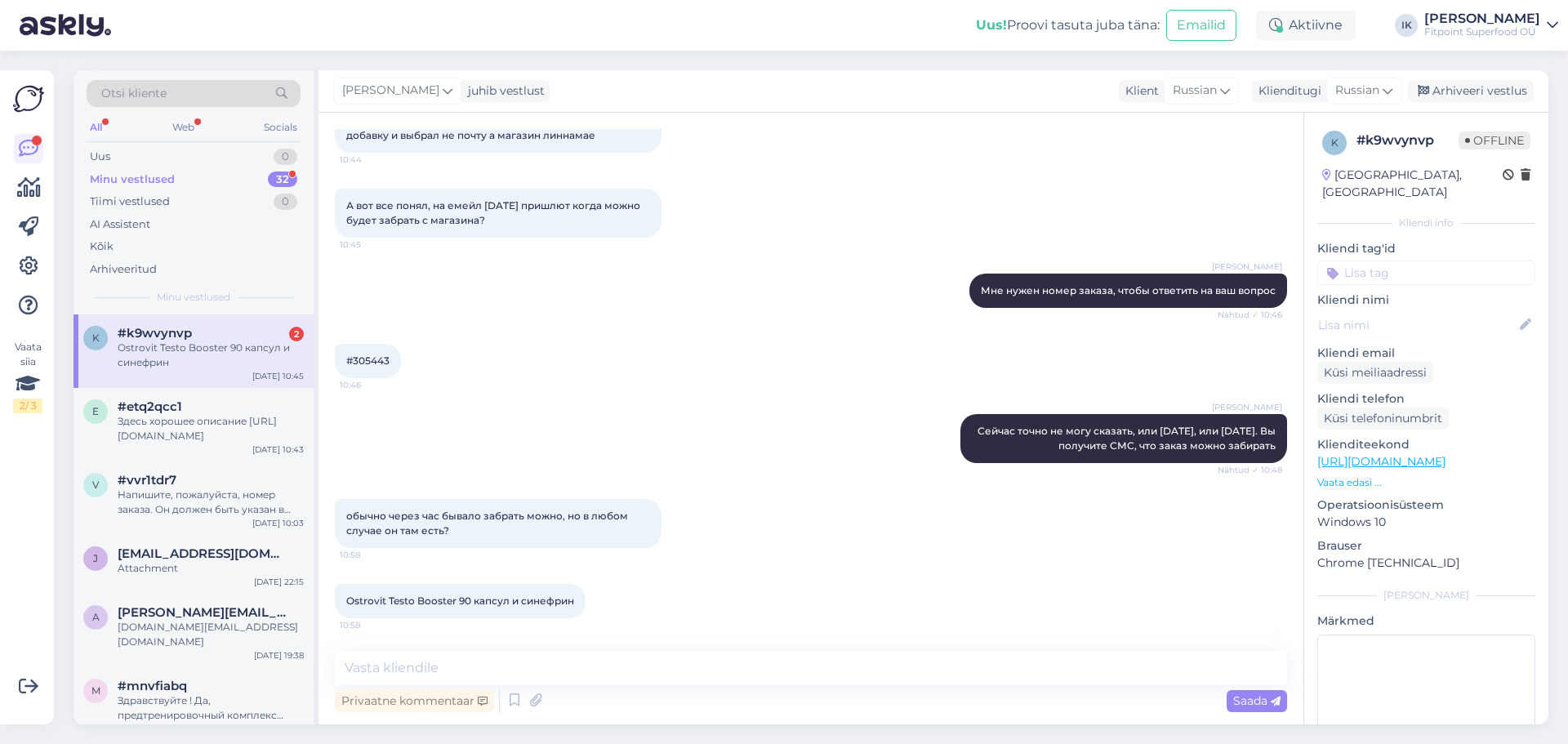
click at [201, 352] on div "Ostrovit Testo Booster 90 капсул и синефрин" at bounding box center [211, 355] width 186 height 29
click at [449, 673] on textarea at bounding box center [811, 668] width 953 height 34
type textarea "Ваш заказ должен прийти со склада"
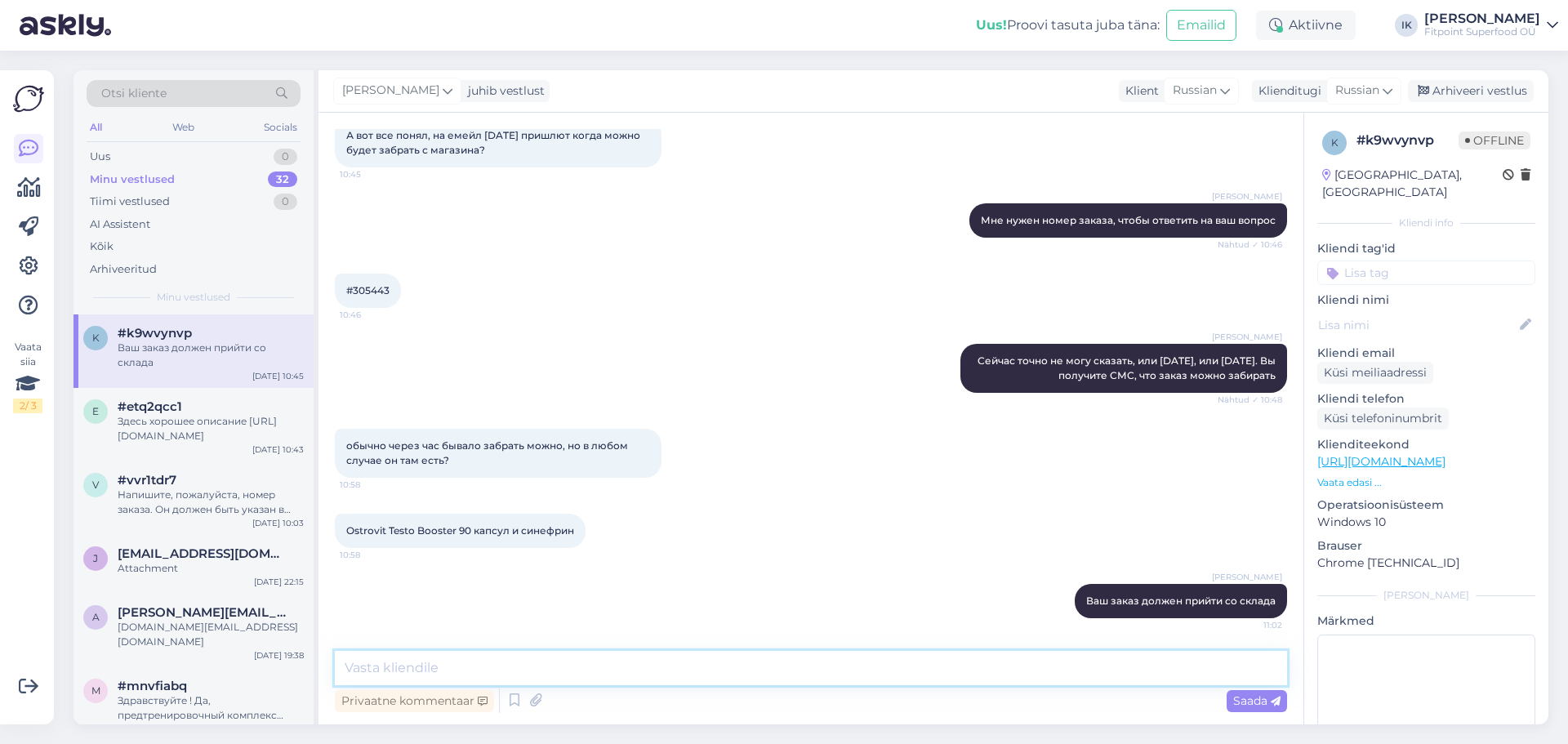
click at [425, 673] on textarea at bounding box center [811, 668] width 953 height 34
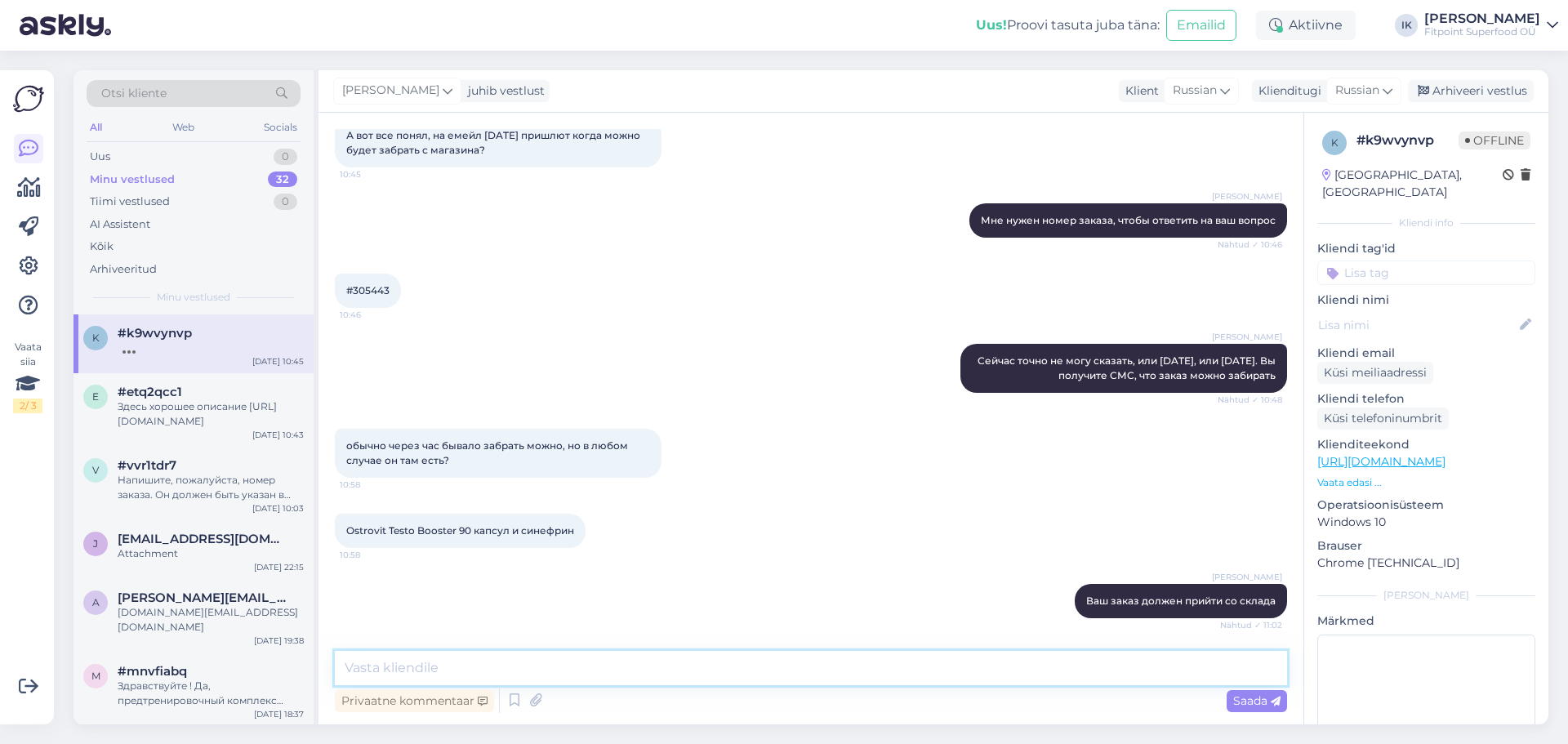
scroll to position [2363, 0]
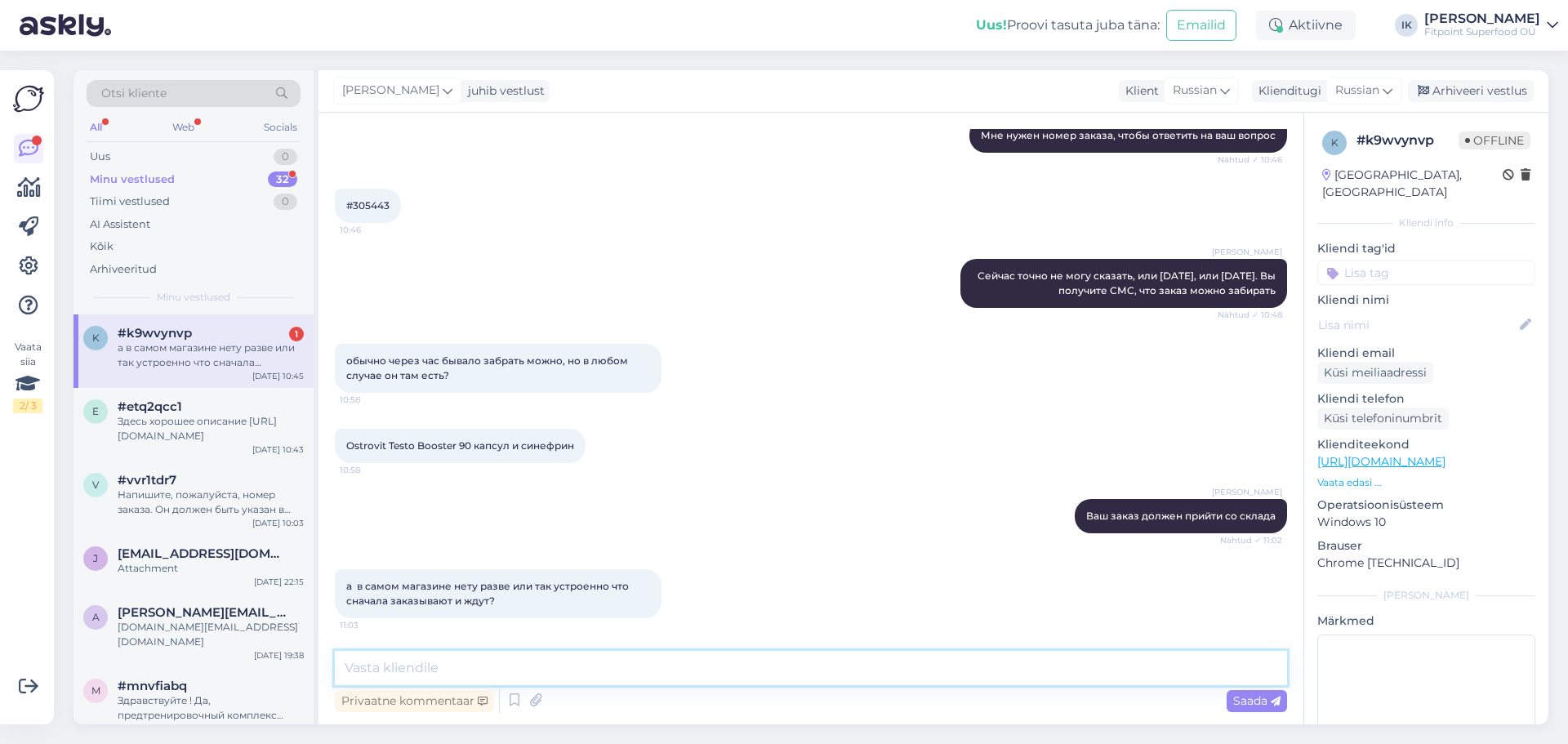
click at [504, 663] on textarea at bounding box center [811, 668] width 953 height 34
type textarea "В"
type textarea "Да, нужно ждать, когда заказ прибудет в магазин"
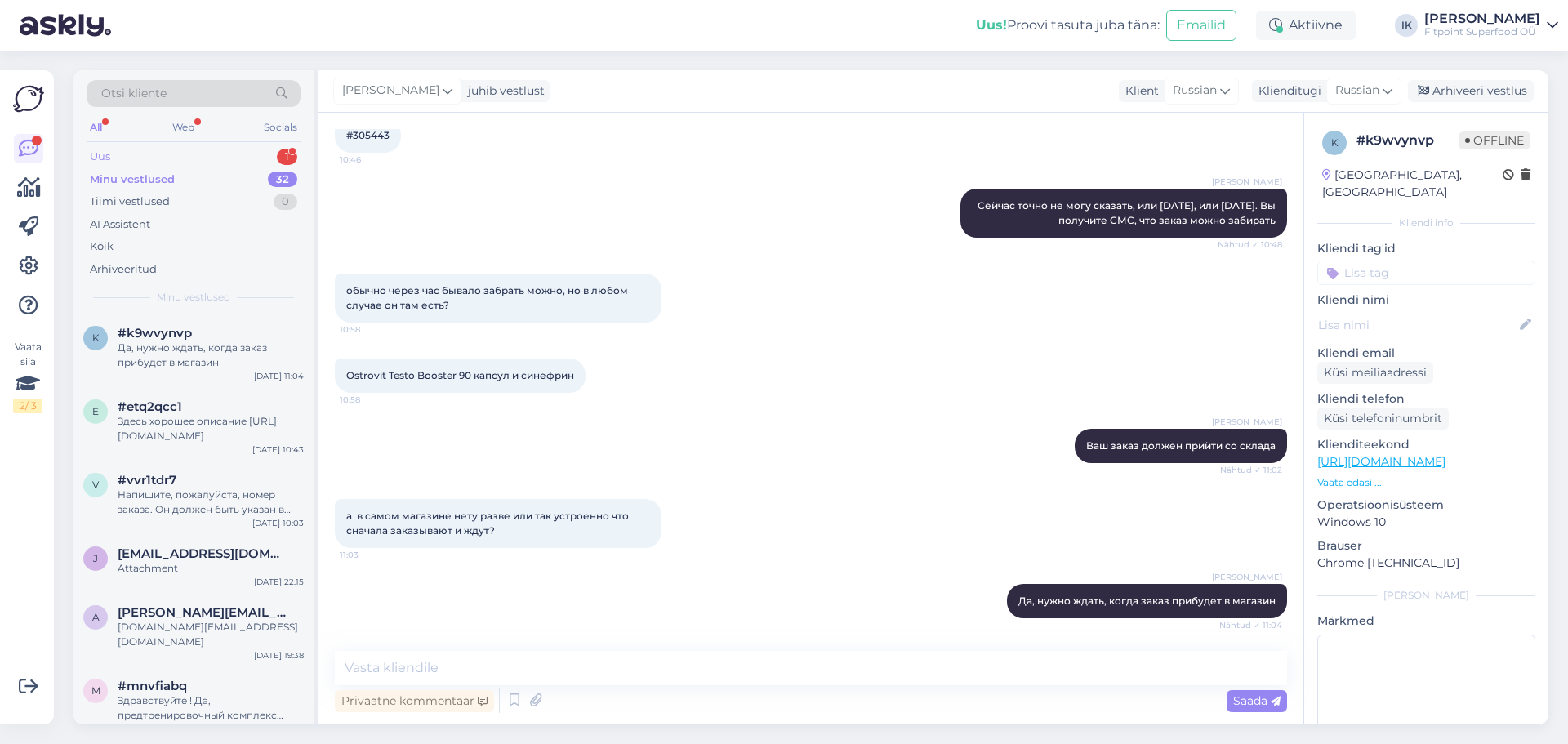
click at [129, 159] on div "Uus 1" at bounding box center [193, 156] width 214 height 23
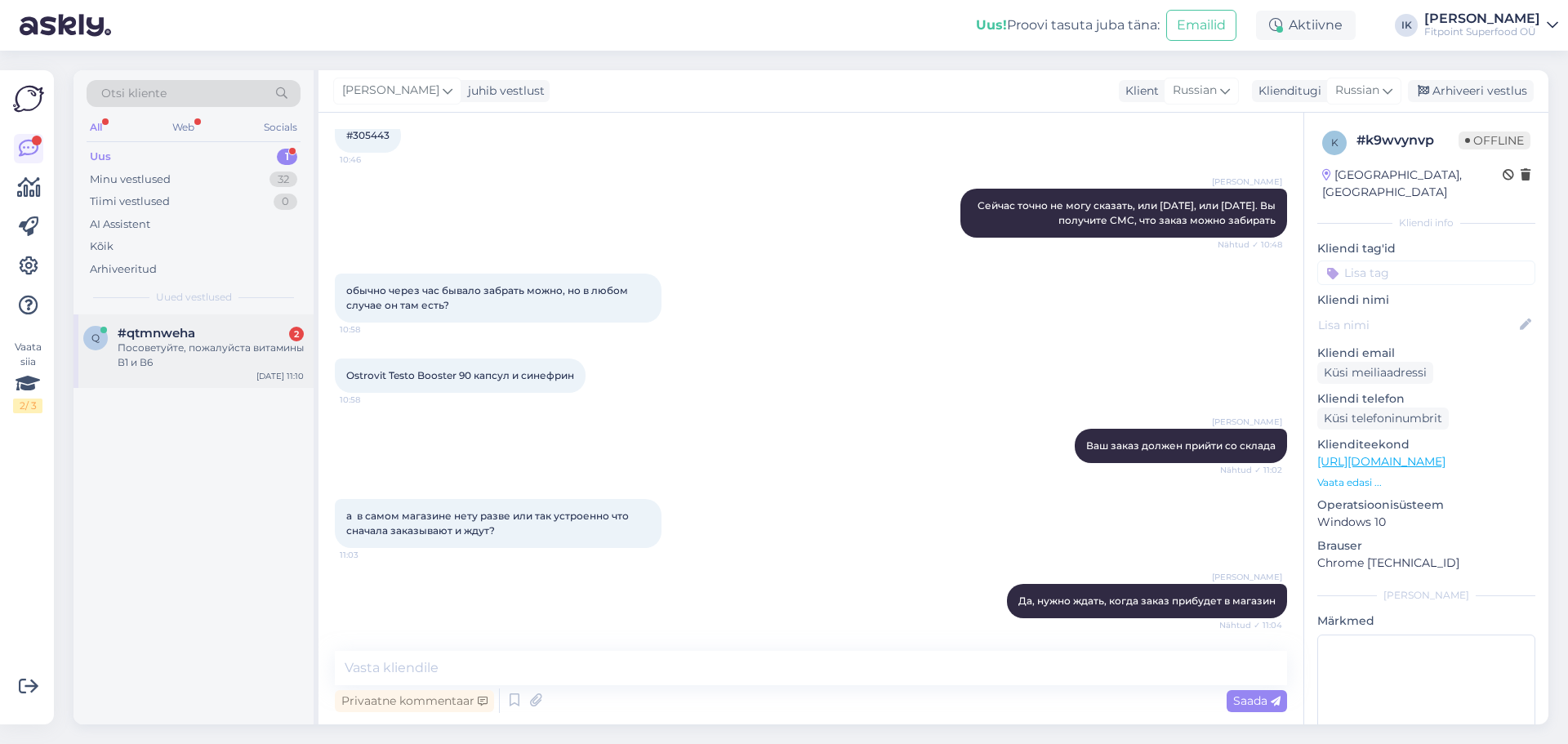
click at [202, 353] on div "Посоветуйте, пожалуйста витамины В1 и В6" at bounding box center [211, 355] width 186 height 29
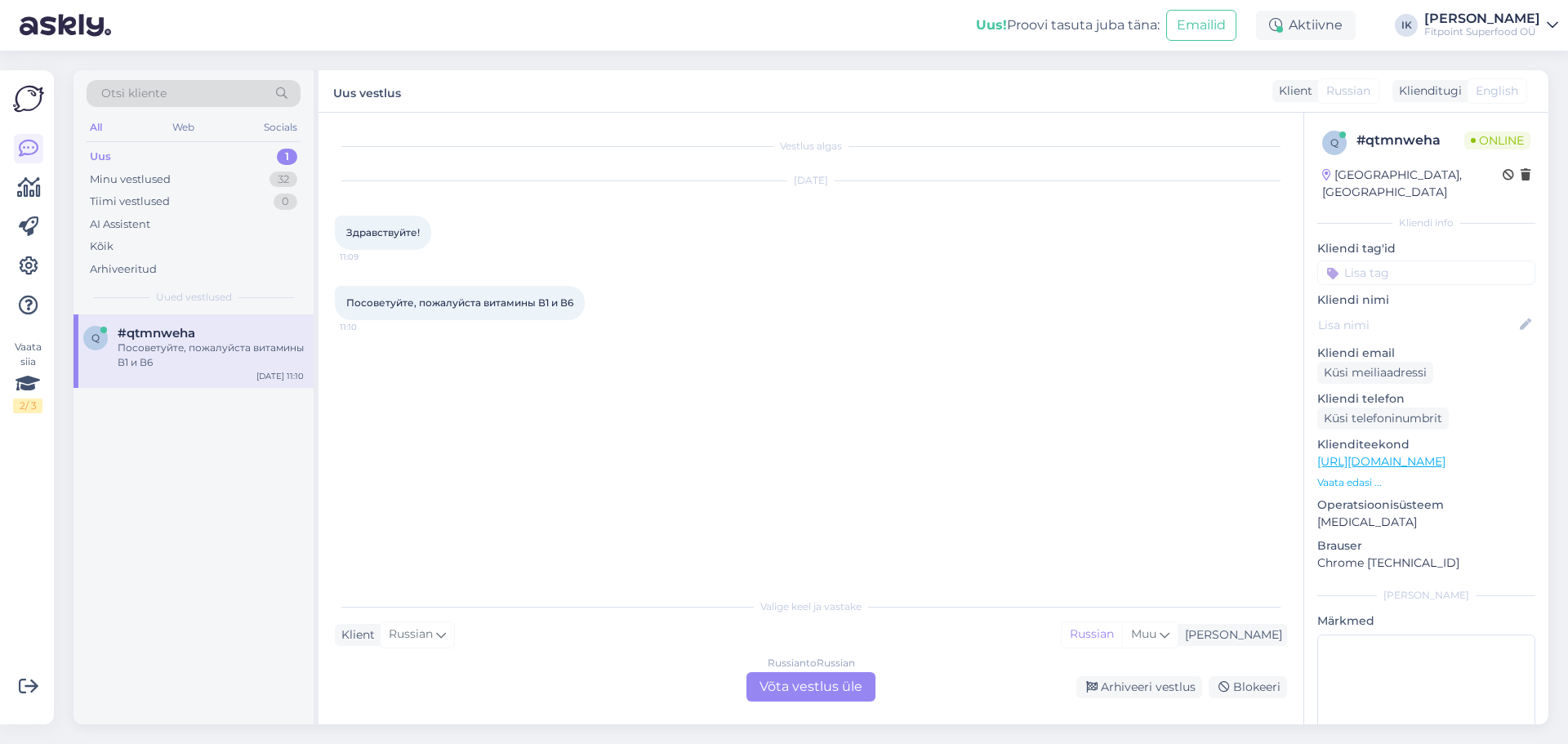
scroll to position [0, 0]
click at [813, 691] on div "Russian to Russian Võta vestlus üle" at bounding box center [811, 687] width 129 height 29
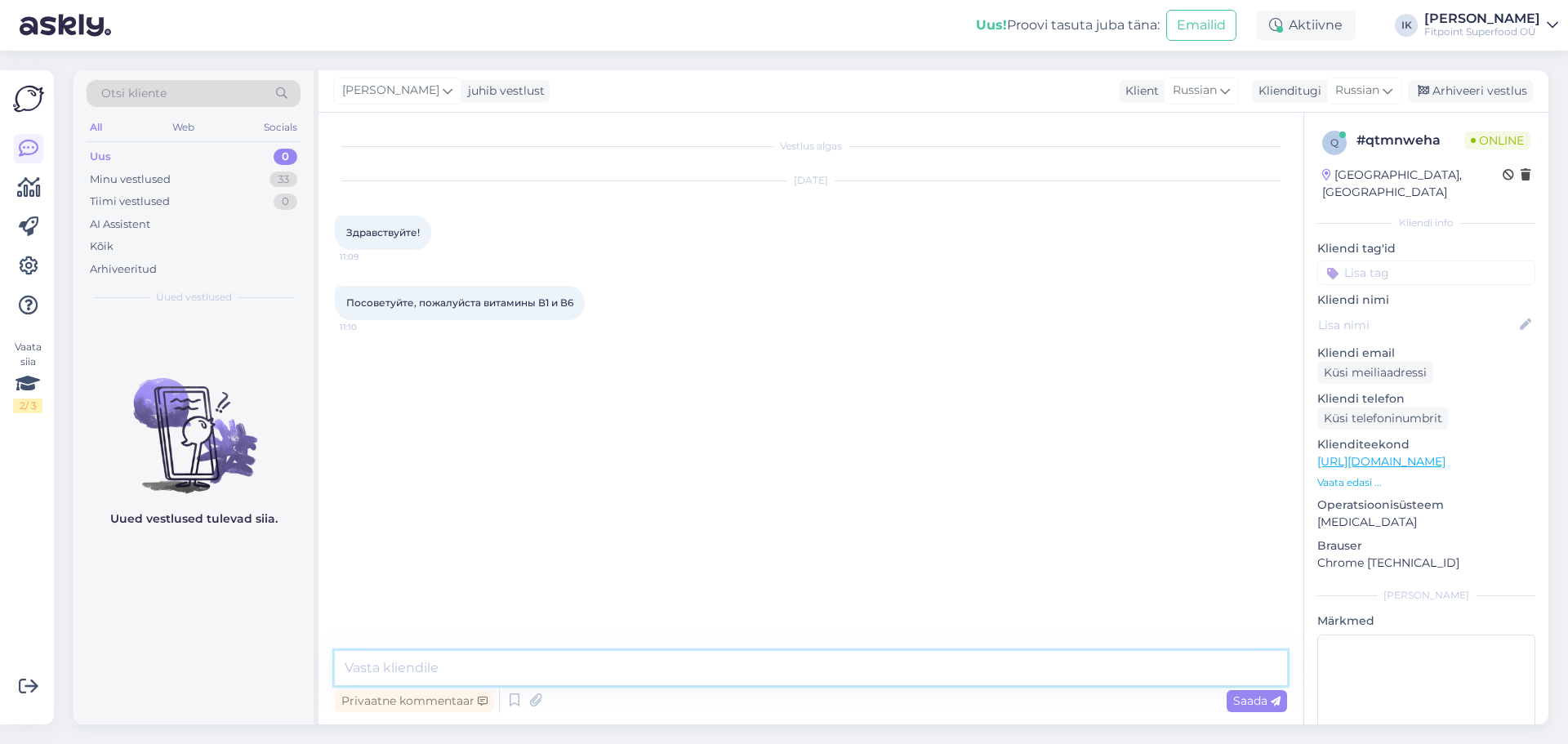
click at [509, 671] on textarea at bounding box center [811, 668] width 953 height 34
type textarea "Добрый день!"
type textarea "Сейчас покажу популярные товары.."
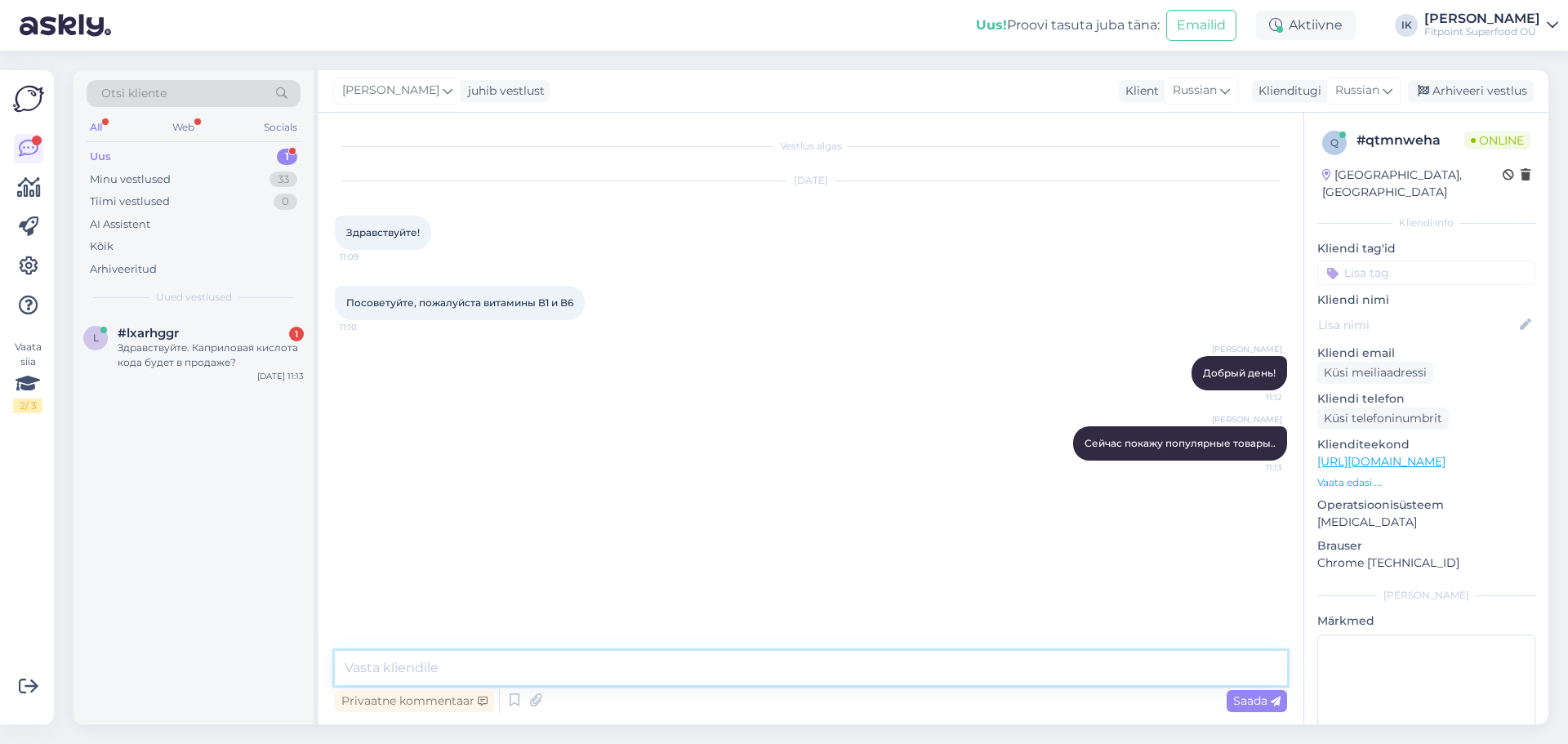
paste textarea "[URL][DOMAIN_NAME][PERSON_NAME][MEDICAL_DATA]"
type textarea "[URL][DOMAIN_NAME][PERSON_NAME][MEDICAL_DATA]"
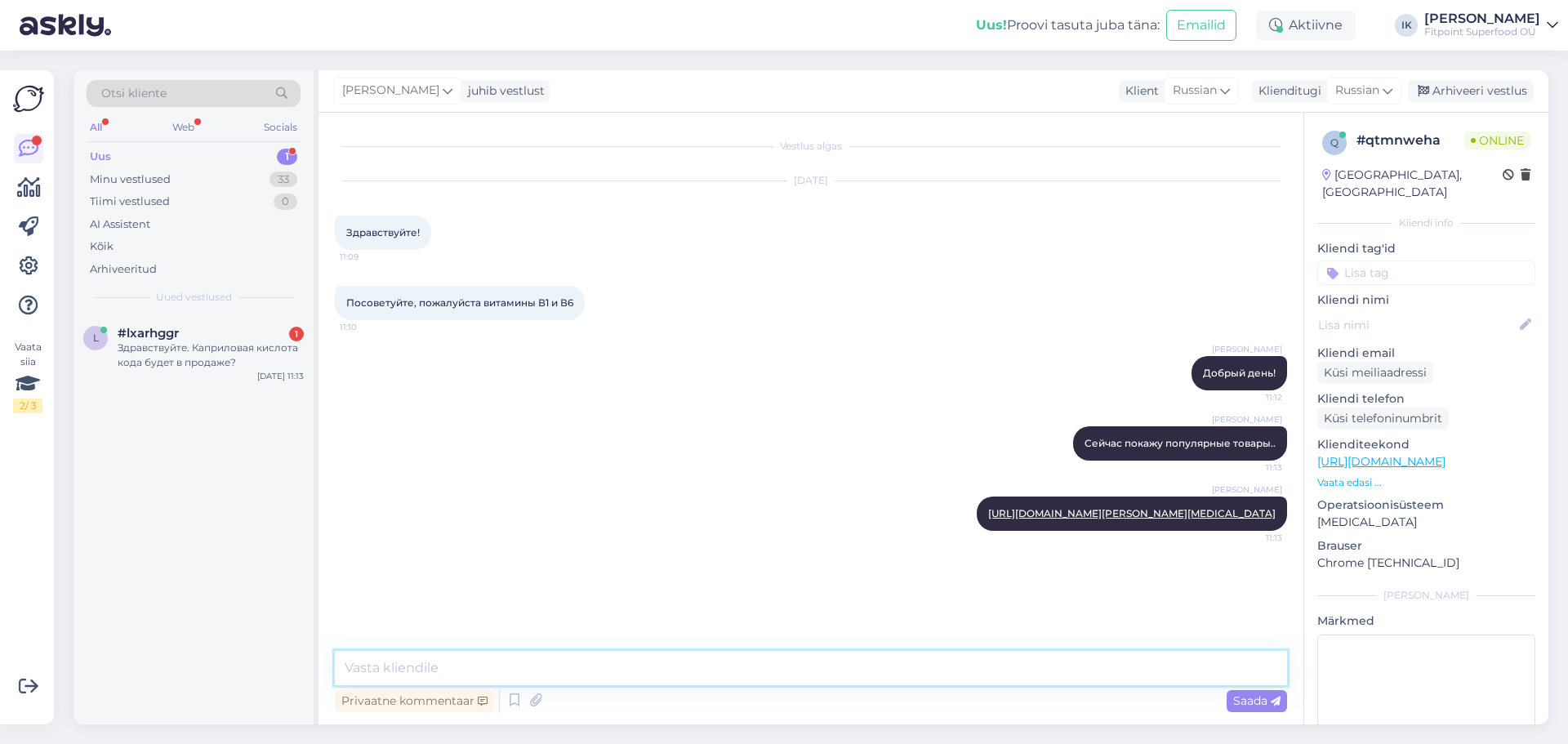
paste textarea "[URL][DOMAIN_NAME][MEDICAL_DATA]"
type textarea "[URL][DOMAIN_NAME][MEDICAL_DATA]"
paste textarea "[URL][DOMAIN_NAME]"
type textarea "[URL][DOMAIN_NAME]"
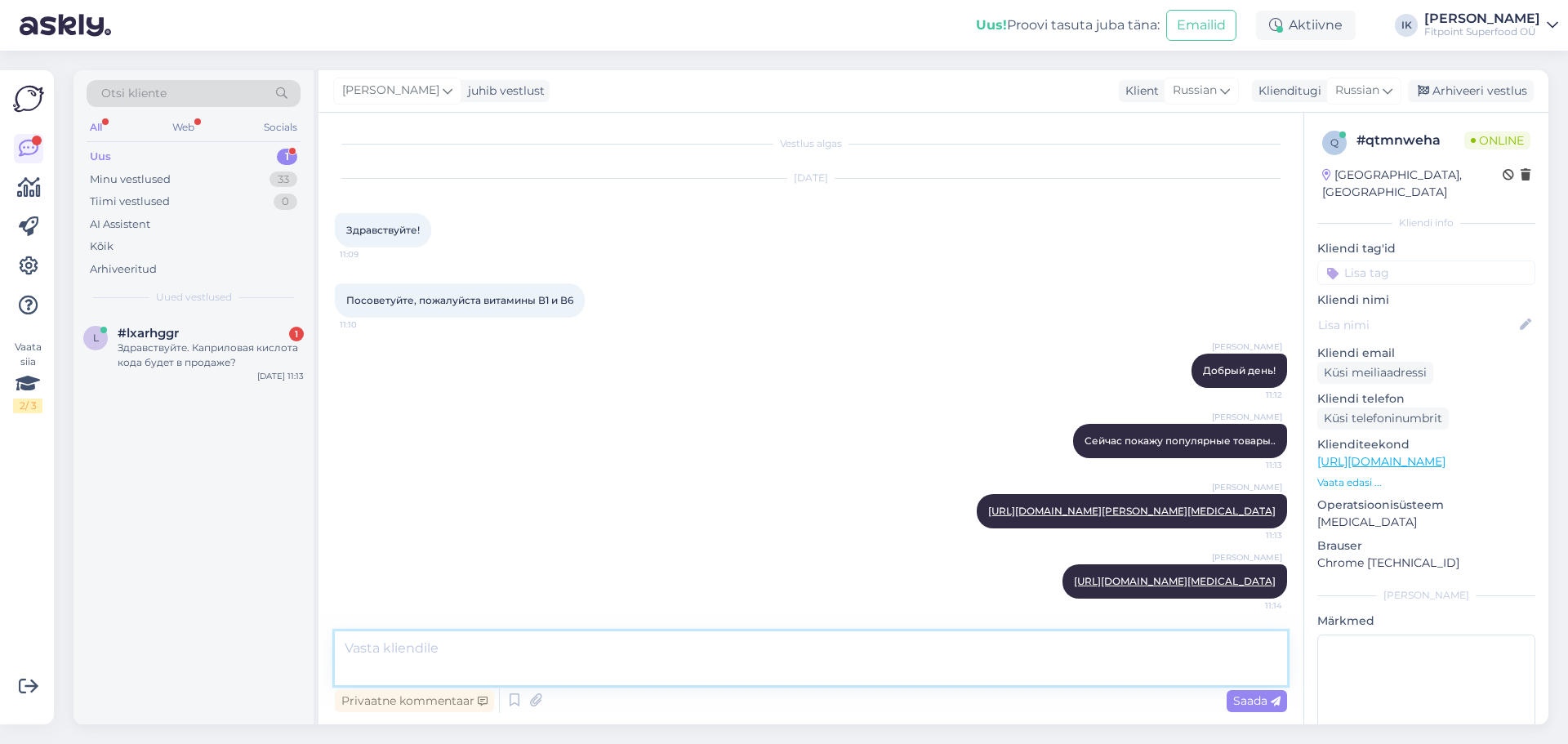
scroll to position [112, 0]
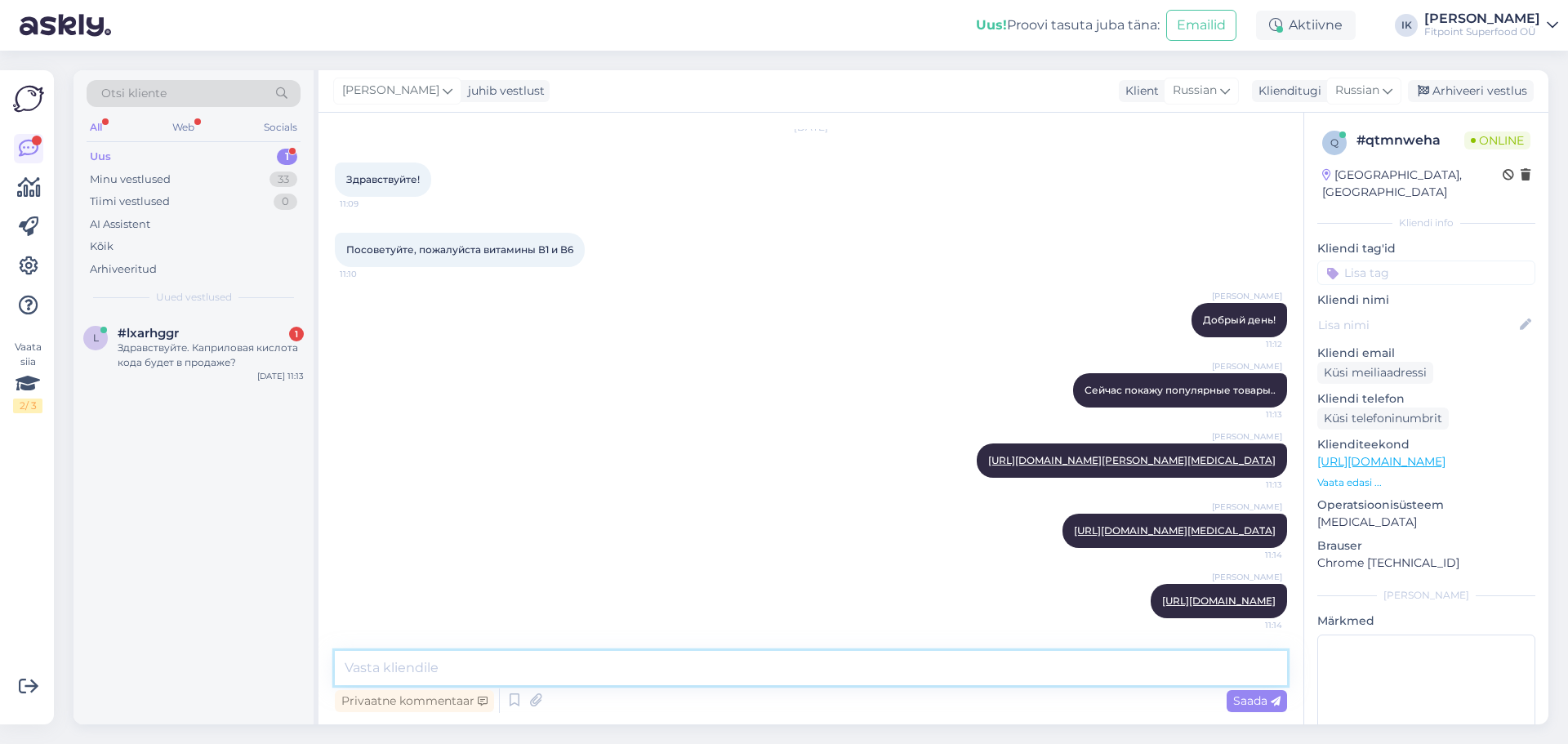
paste textarea "[URL][DOMAIN_NAME]"
type textarea "[URL][DOMAIN_NAME]"
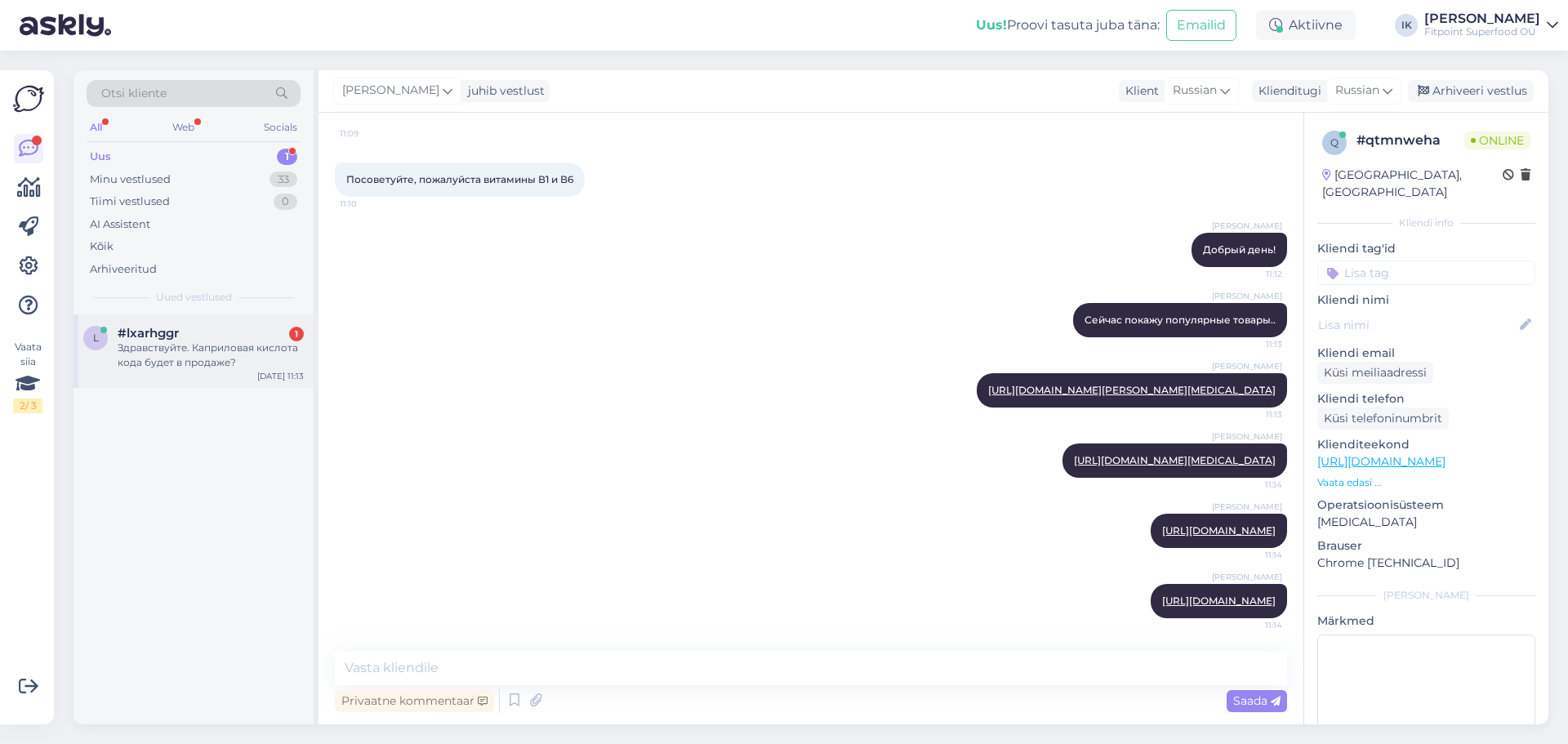
click at [213, 352] on div "Здравствуйте. Каприловая кислота кода будет в продаже?" at bounding box center [211, 355] width 186 height 29
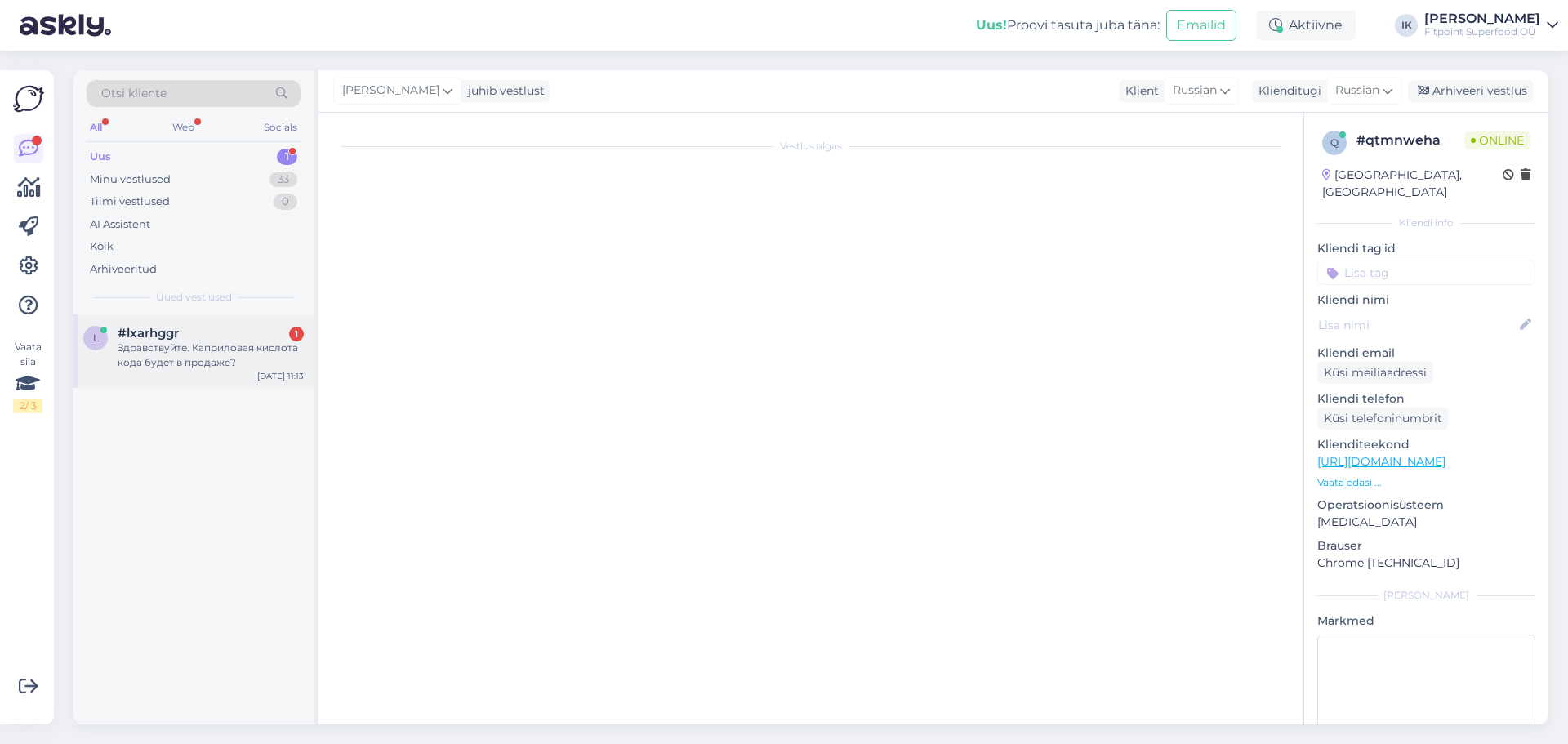
scroll to position [0, 0]
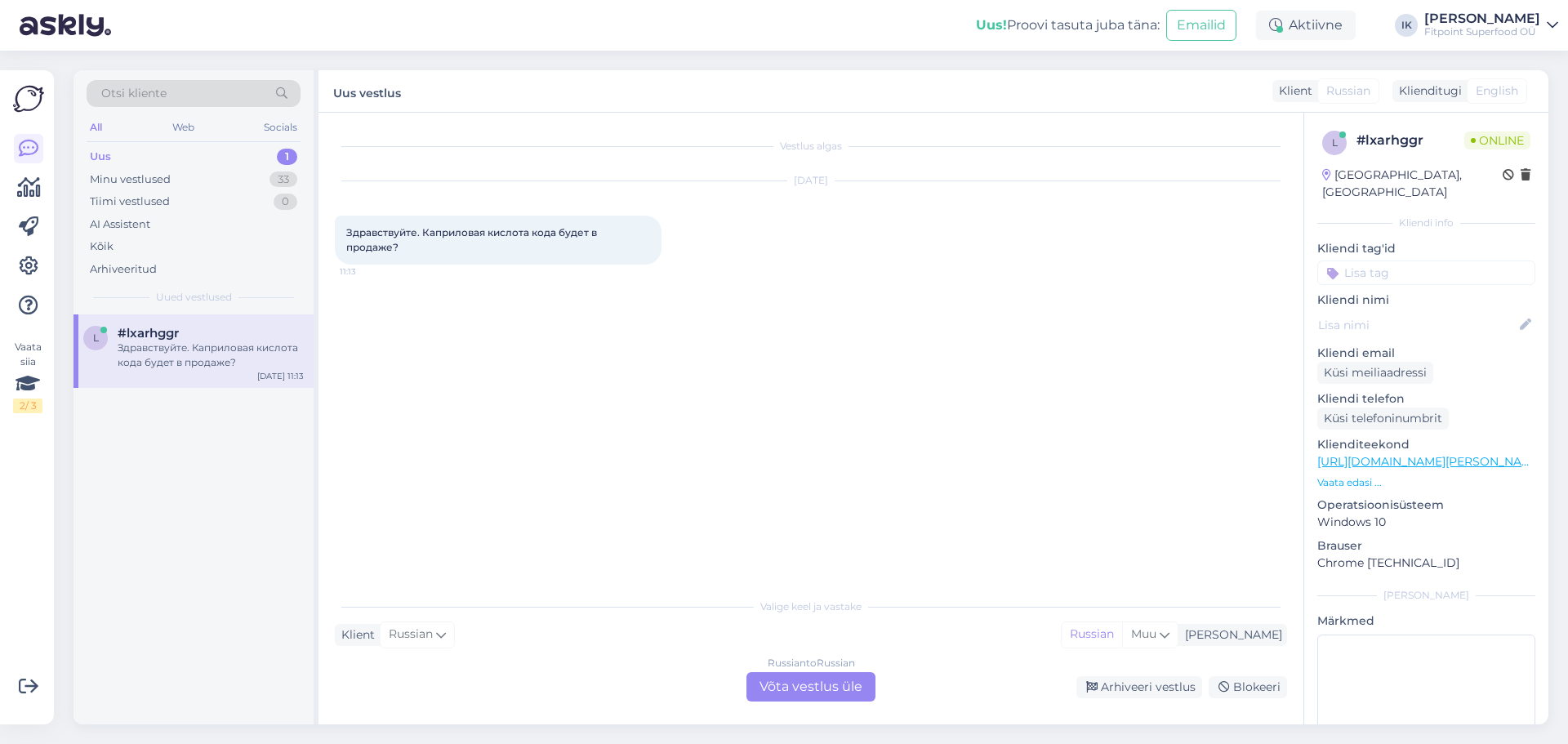
click at [784, 683] on div "Russian to Russian Võta vestlus üle" at bounding box center [811, 687] width 129 height 29
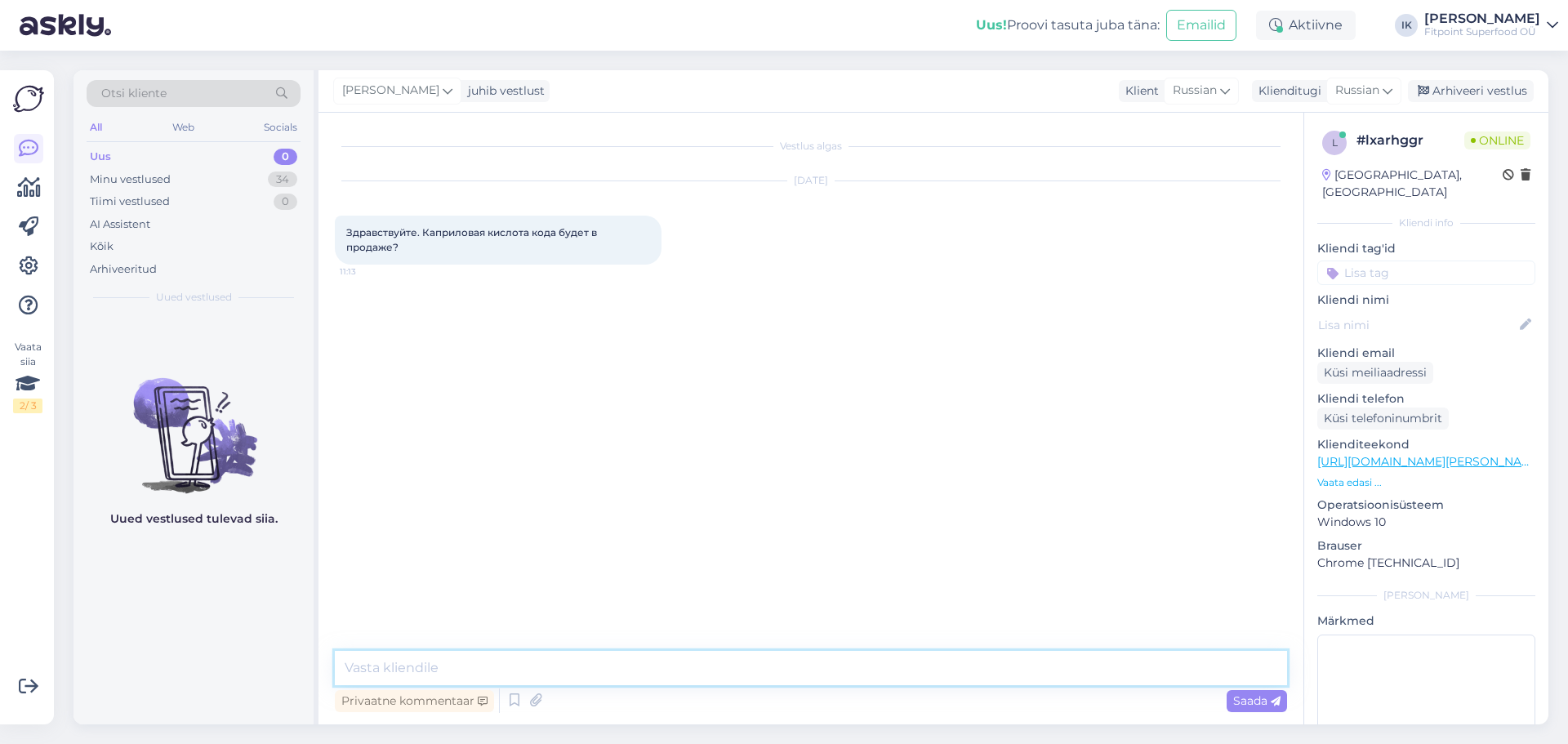
click at [502, 659] on textarea at bounding box center [811, 668] width 953 height 34
type textarea "Добрый день!"
drag, startPoint x: 556, startPoint y: 668, endPoint x: 505, endPoint y: 666, distance: 51.0
click at [505, 666] on textarea "Да, конечно, ожидаем доставку в ближайшее время" at bounding box center [811, 668] width 953 height 34
type textarea "Да, конечно, ожидаем прибытие в ближайшее время"
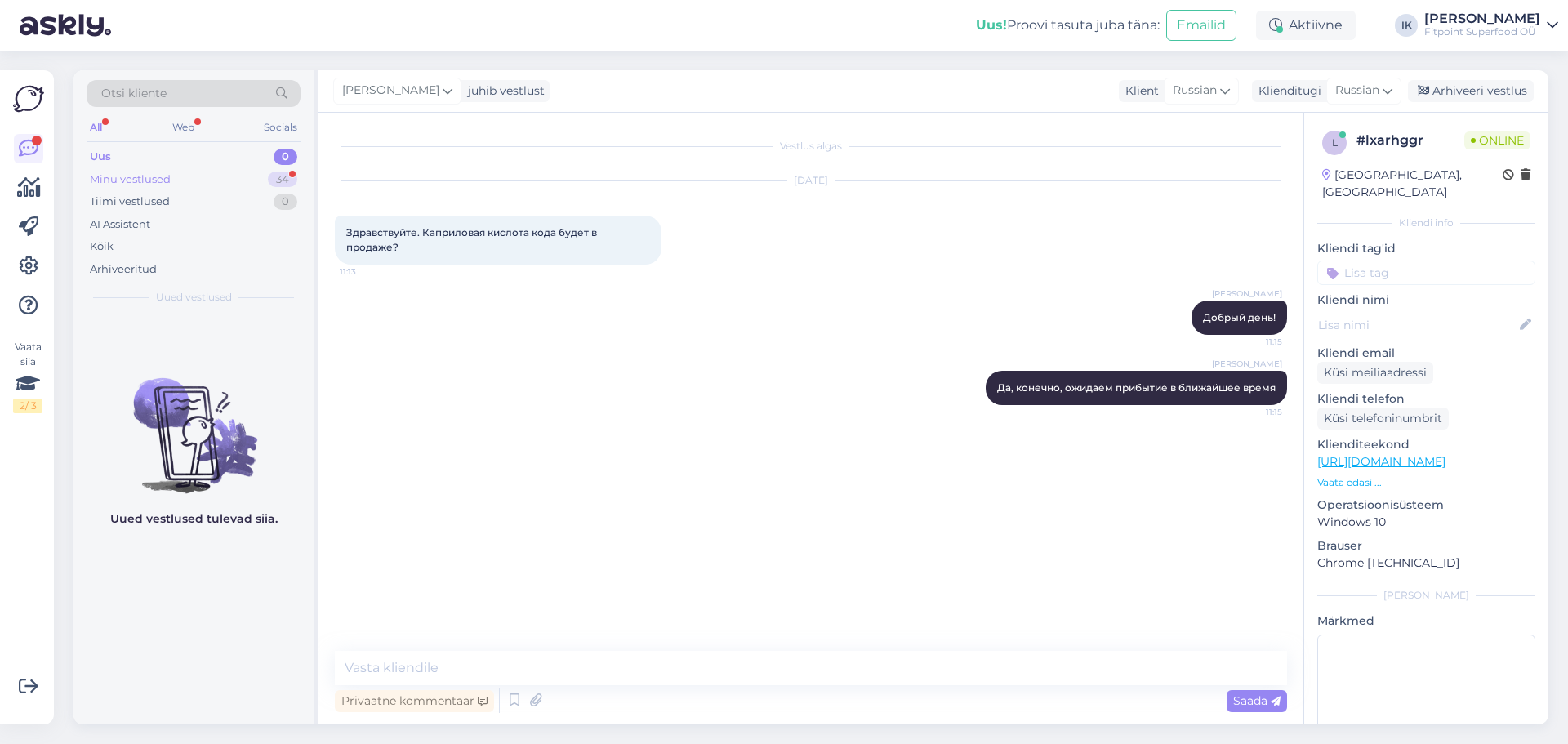
click at [162, 181] on div "Minu vestlused" at bounding box center [130, 180] width 81 height 16
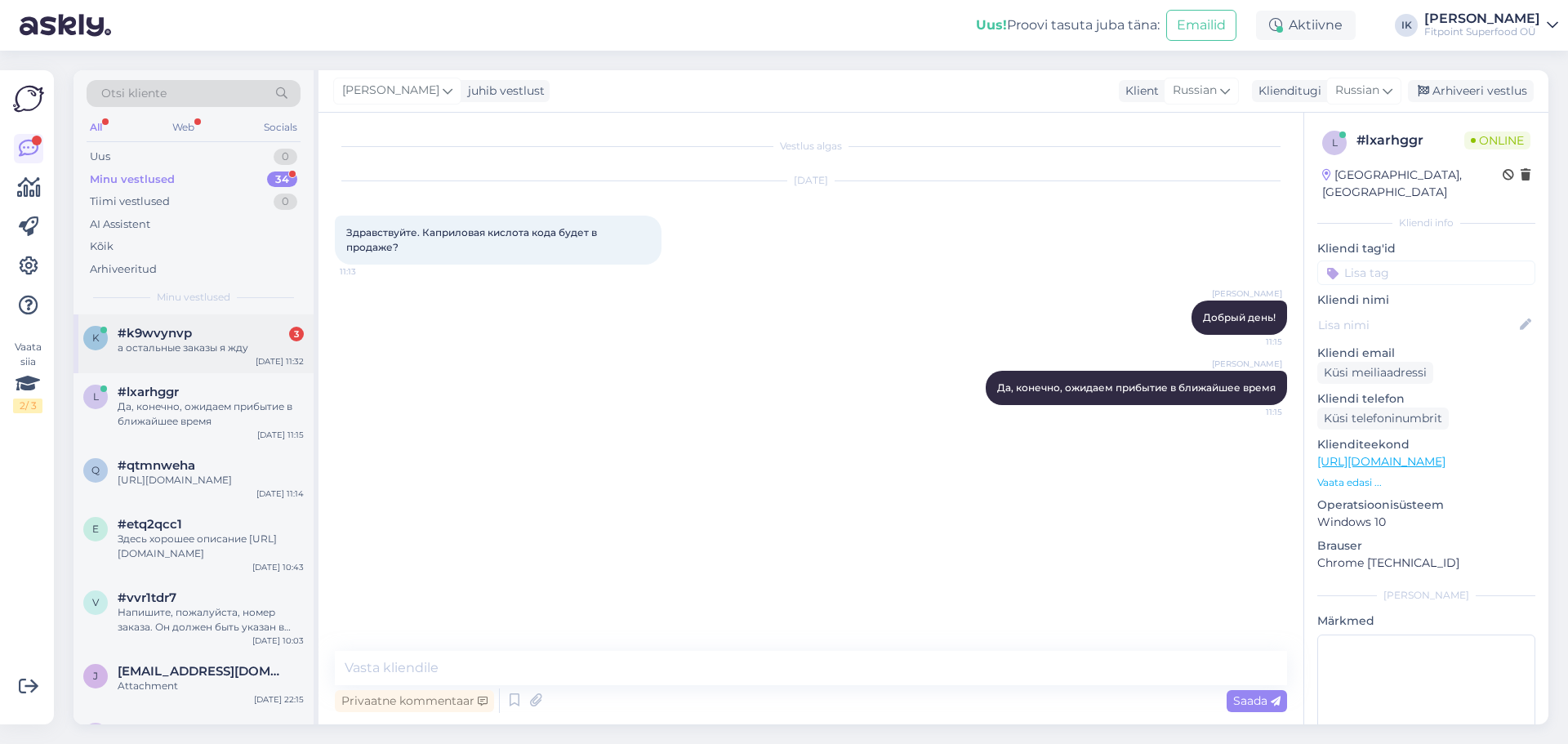
click at [202, 336] on div "#k9wvynvp 3" at bounding box center [211, 333] width 186 height 15
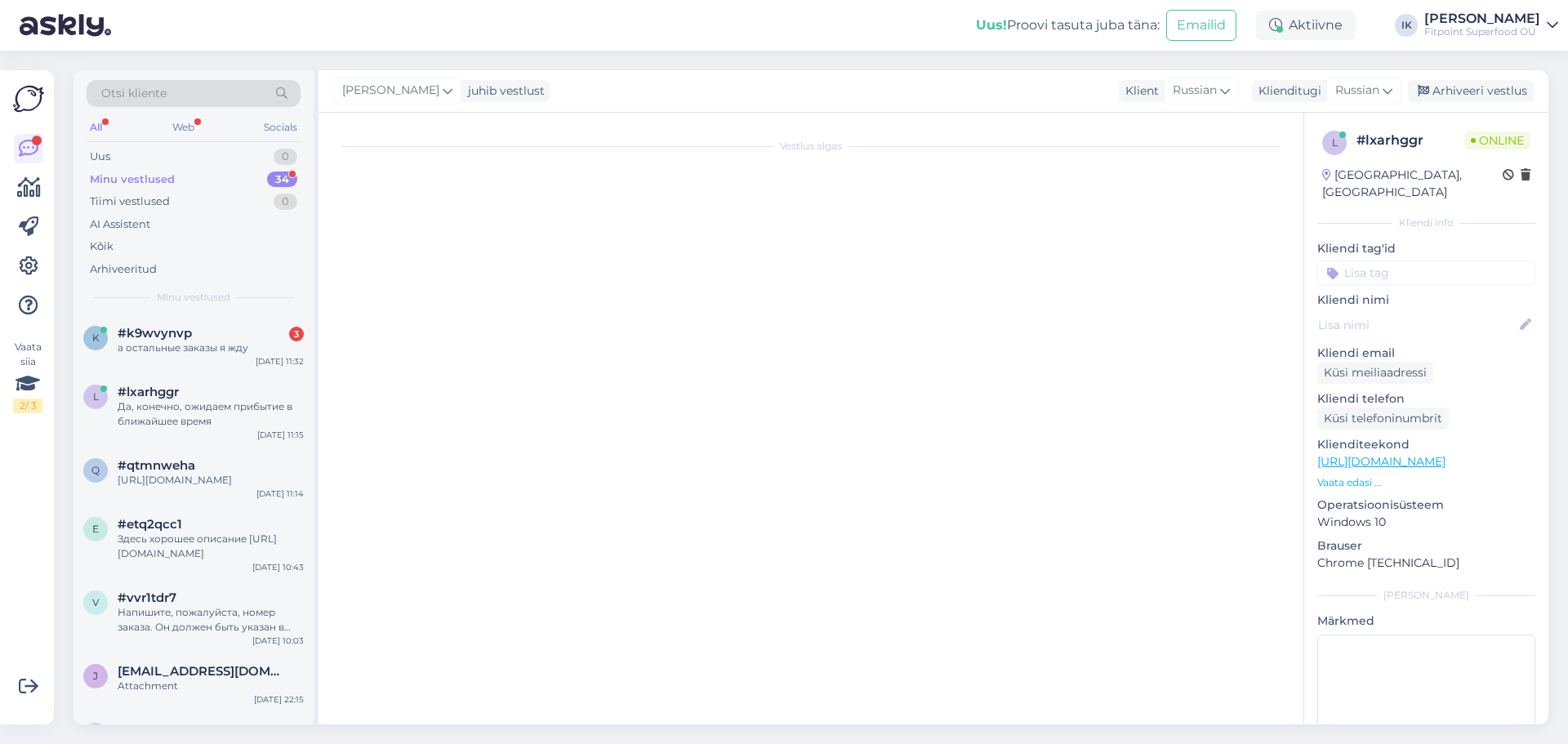
scroll to position [2658, 0]
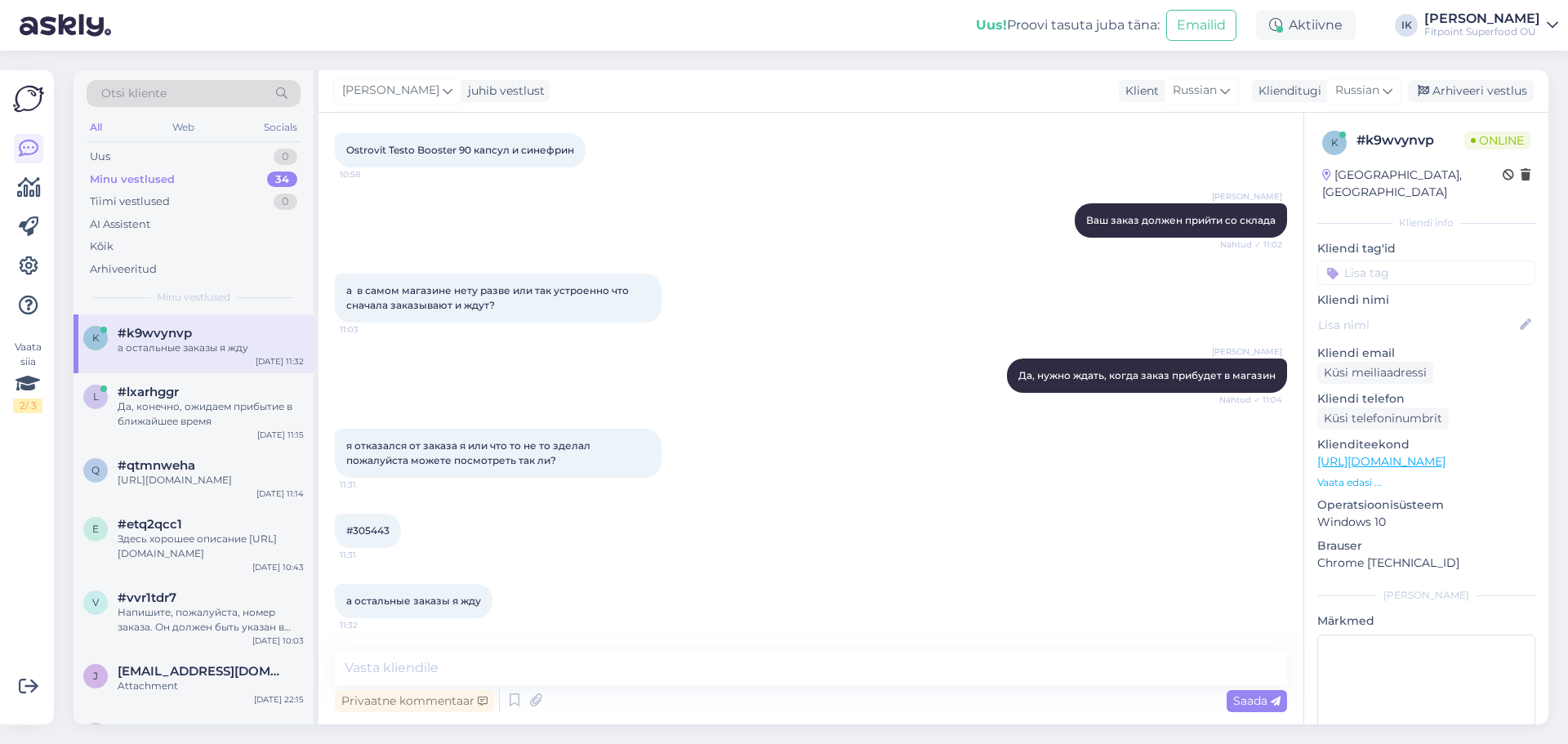
drag, startPoint x: 407, startPoint y: 647, endPoint x: 406, endPoint y: 658, distance: 11.0
click at [407, 651] on div "Vestlus algas [DATE] Здравствуйте! 9:13 я только что заказал несколько ... можн…" at bounding box center [811, 418] width 985 height 612
click at [406, 658] on textarea at bounding box center [811, 668] width 953 height 34
type textarea "E"
type textarea "Уточною! Вы хотите отменить заказ 305443?"
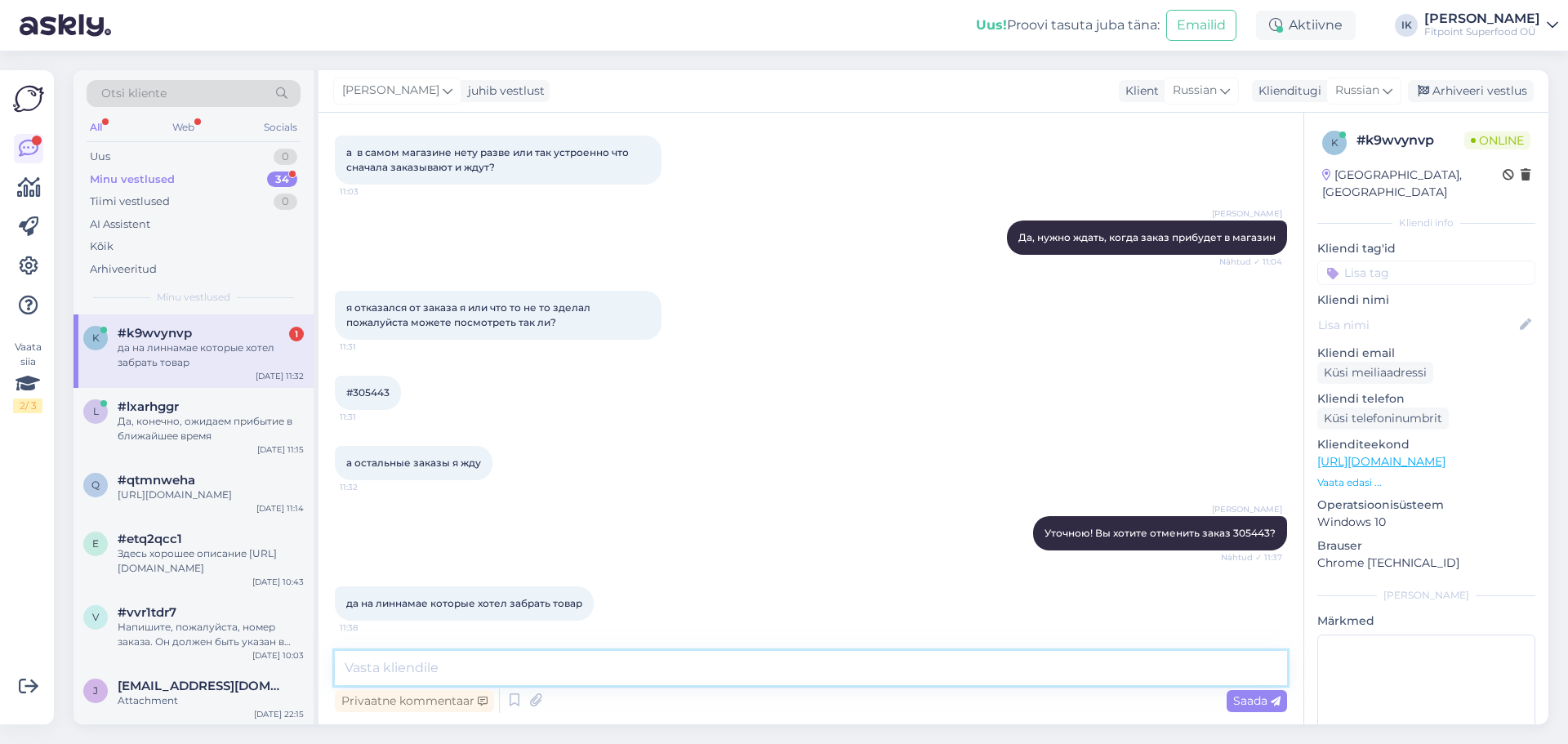
scroll to position [2799, 0]
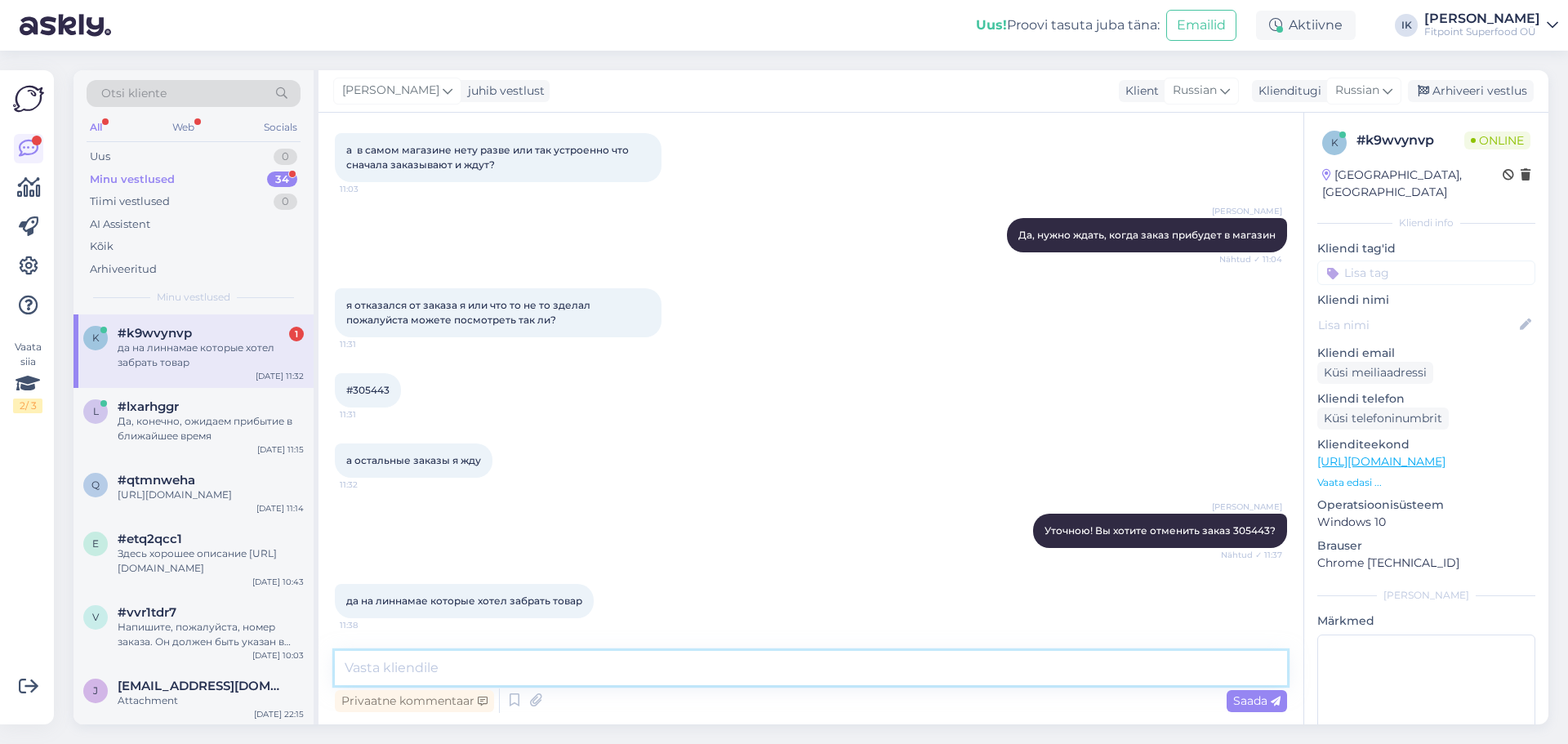
click at [463, 666] on textarea at bounding box center [811, 668] width 953 height 34
click at [440, 668] on textarea "Хорошо, заказ отменен" at bounding box center [811, 668] width 953 height 34
type textarea "Хорошо, заказ 305443 отменен"
click at [1266, 699] on span "Saada" at bounding box center [1257, 700] width 47 height 15
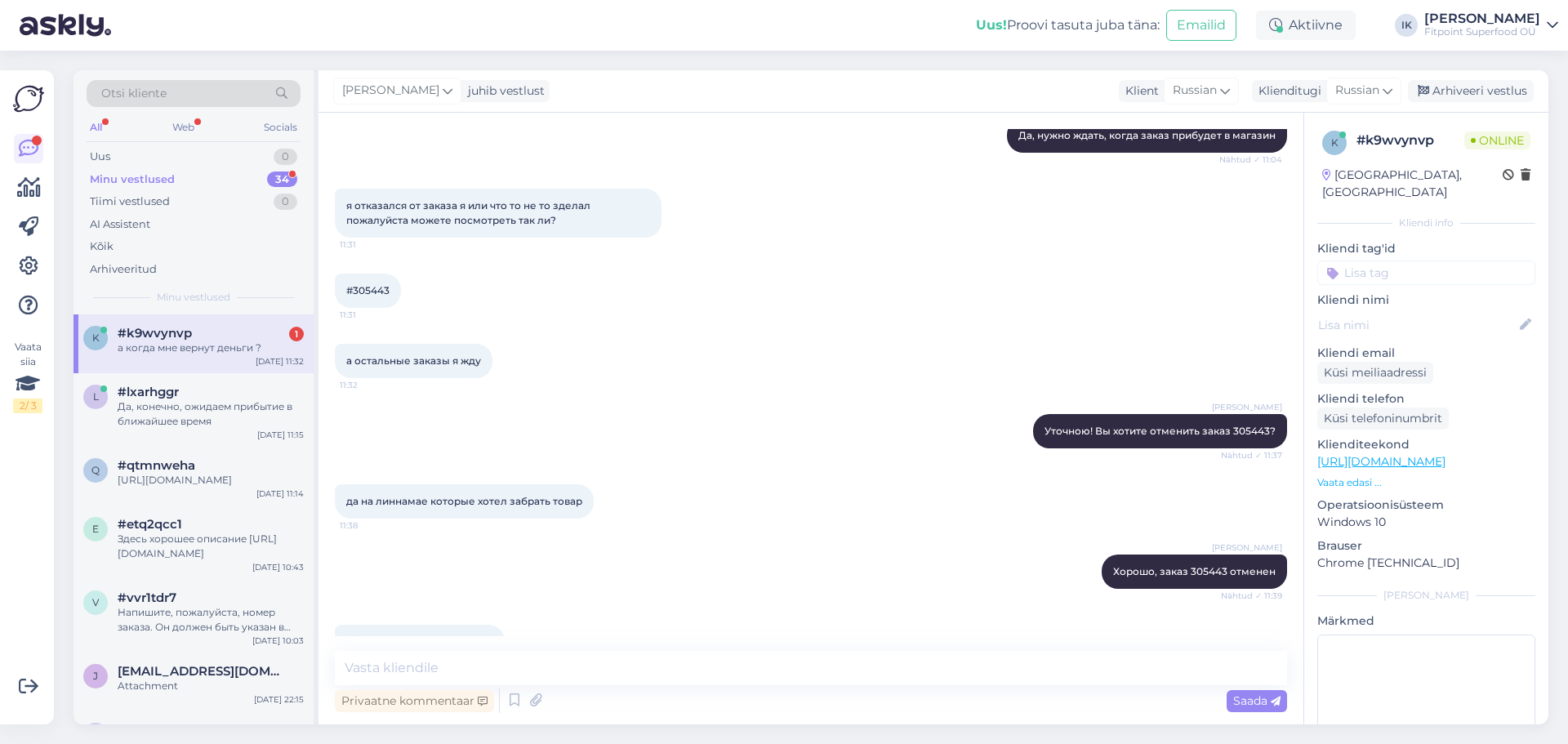
scroll to position [2940, 0]
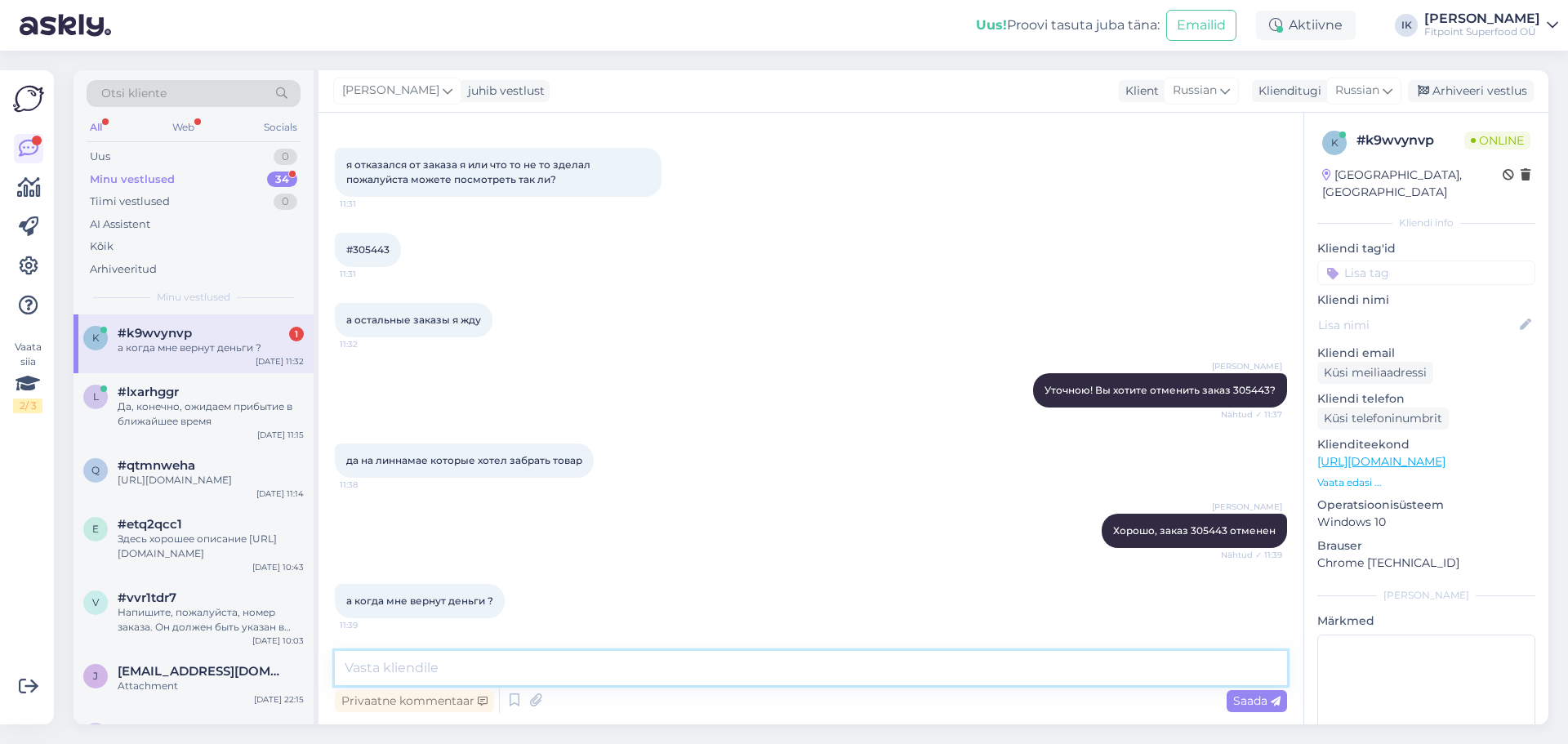
click at [463, 661] on textarea at bounding box center [811, 668] width 953 height 34
type textarea "Возврат денежных средств будет осуществлен в течении двух недель"
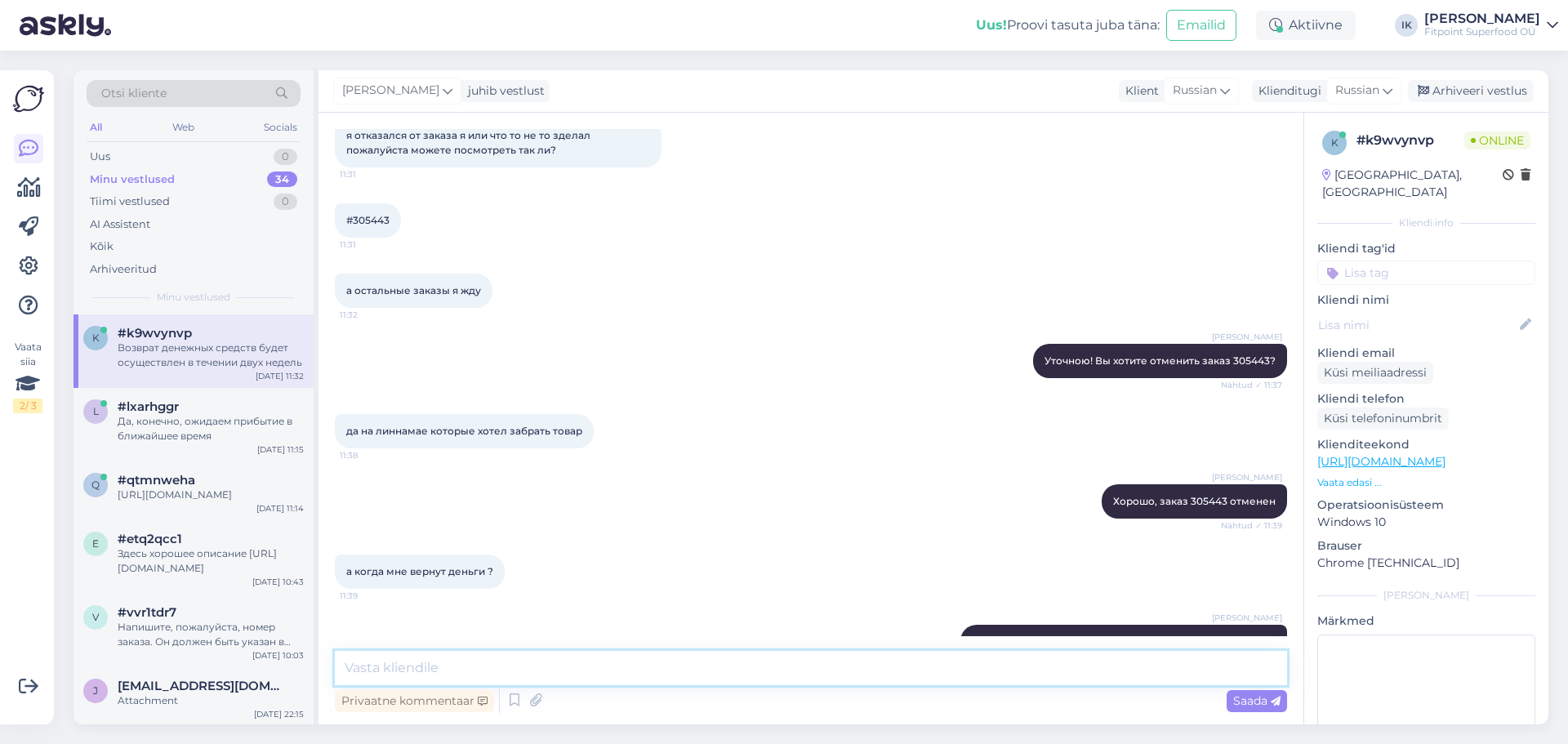
scroll to position [3025, 0]
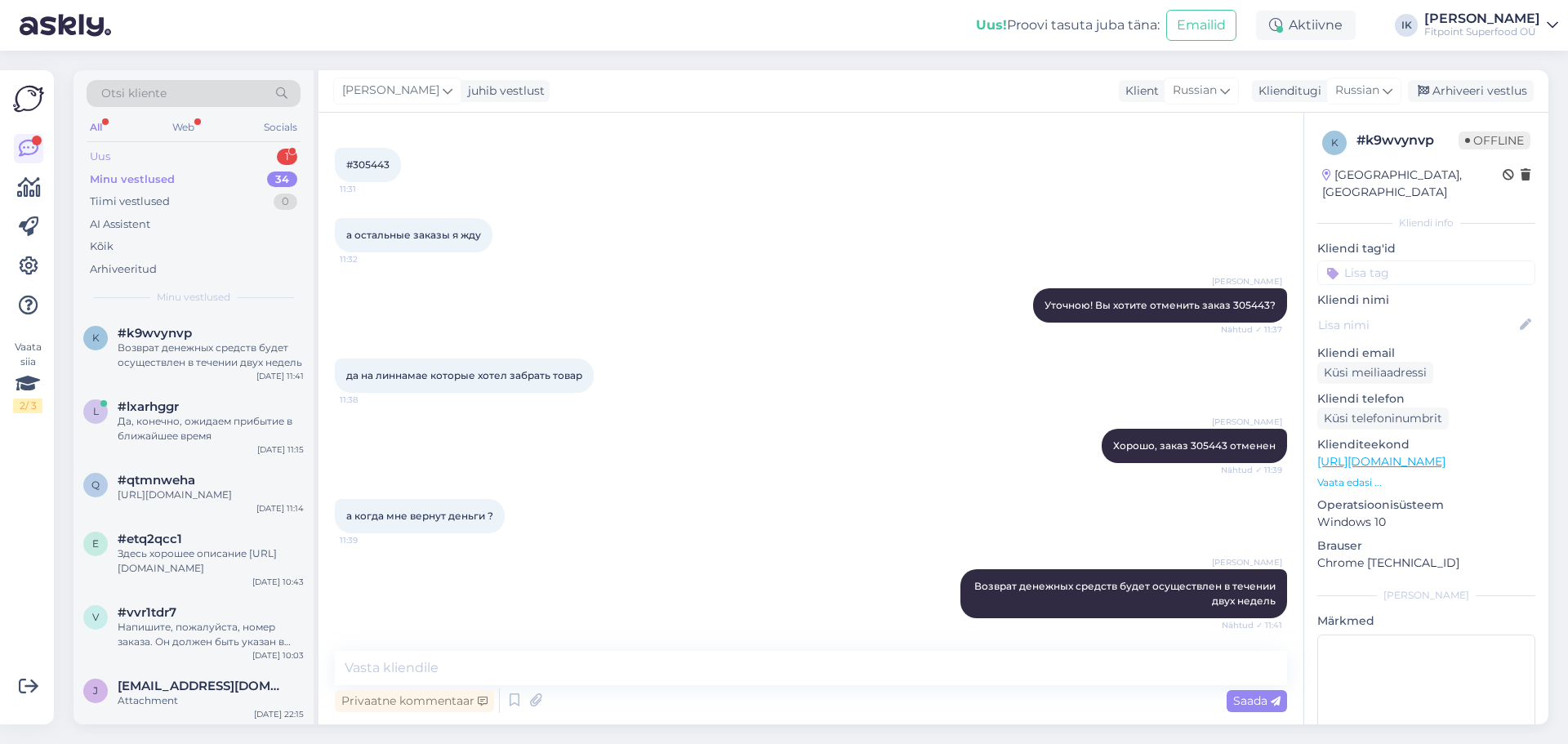
click at [136, 153] on div "Uus 1" at bounding box center [193, 156] width 214 height 23
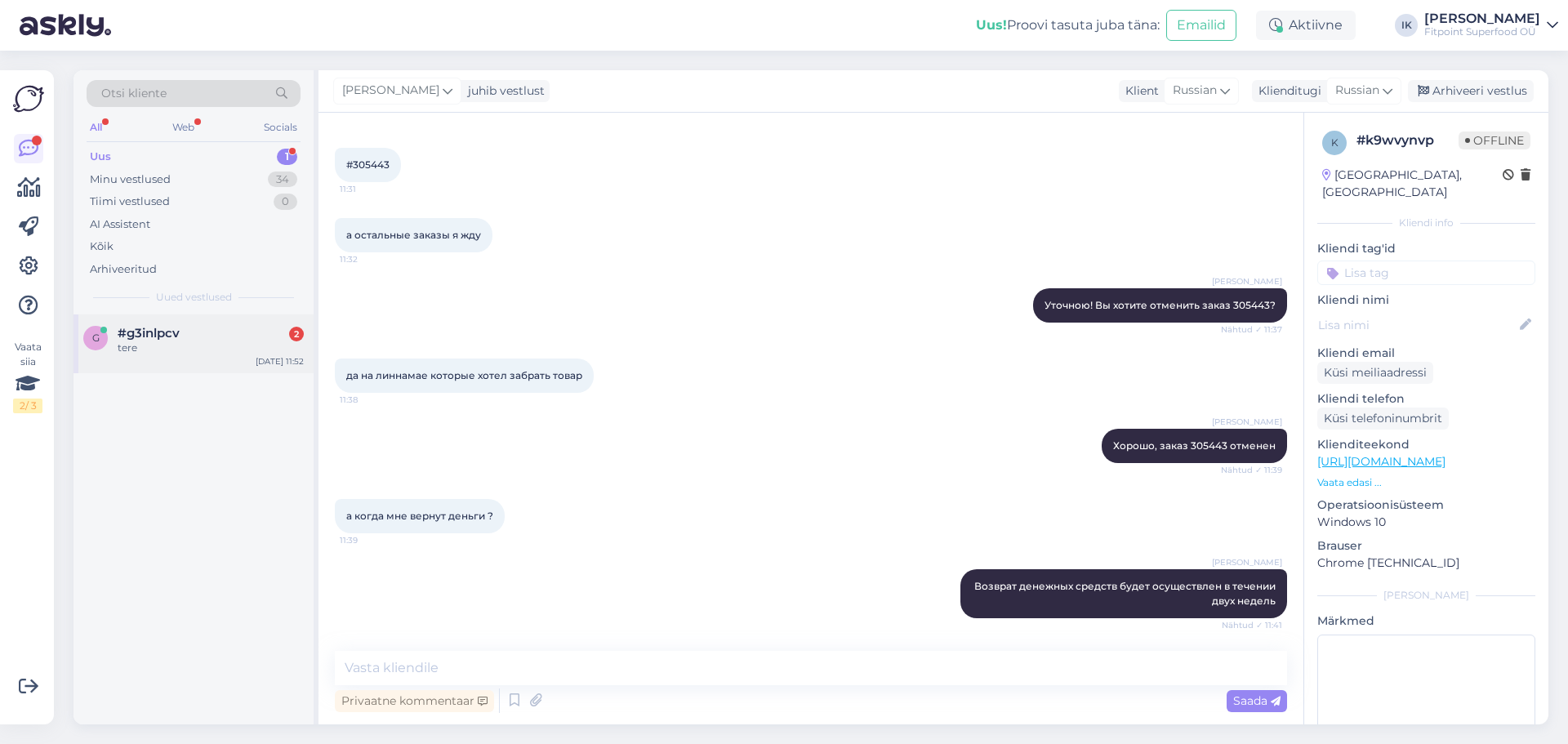
click at [198, 332] on div "#g3inlpcv 2" at bounding box center [211, 333] width 186 height 15
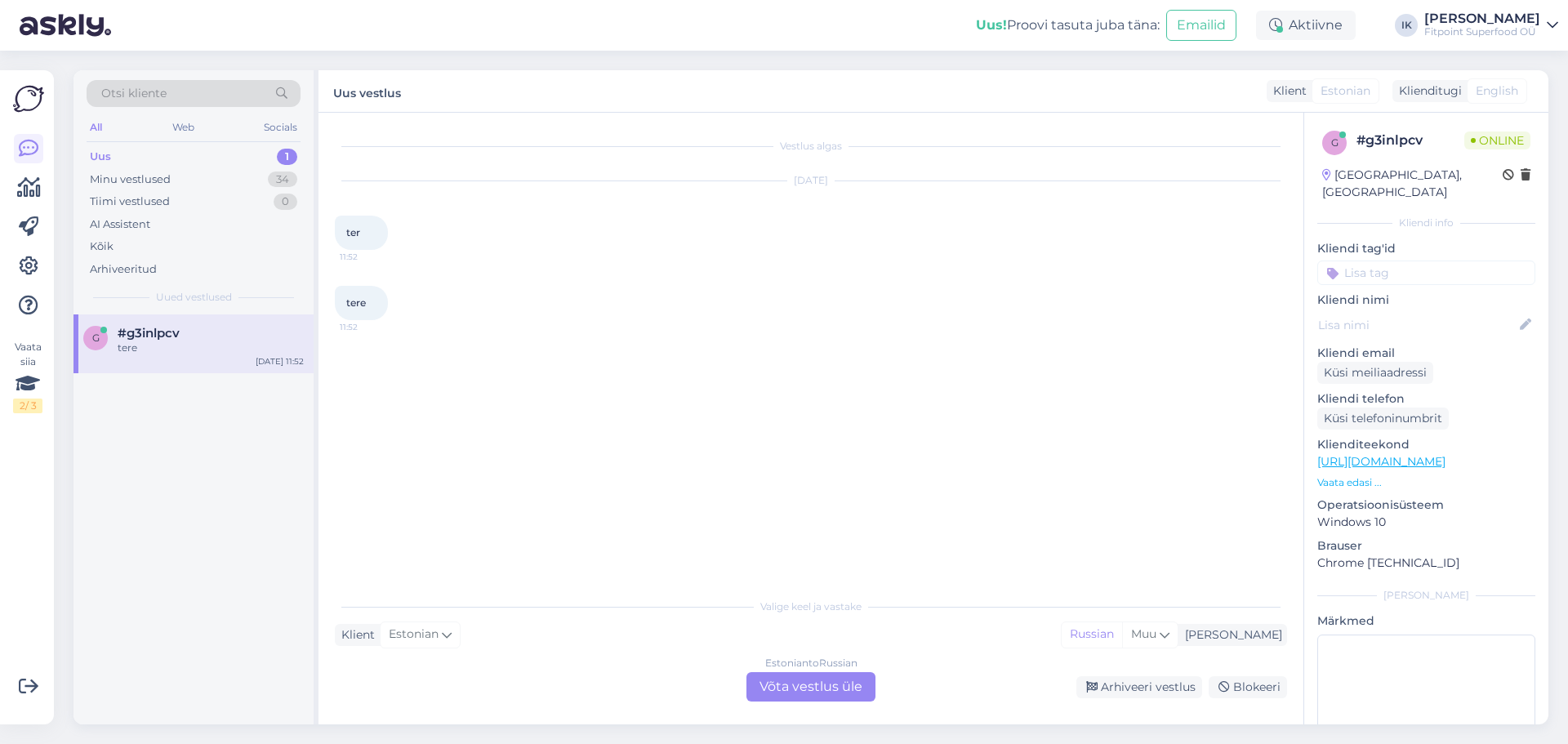
click at [788, 687] on div "Estonian to Russian Võta vestlus üle" at bounding box center [811, 687] width 129 height 29
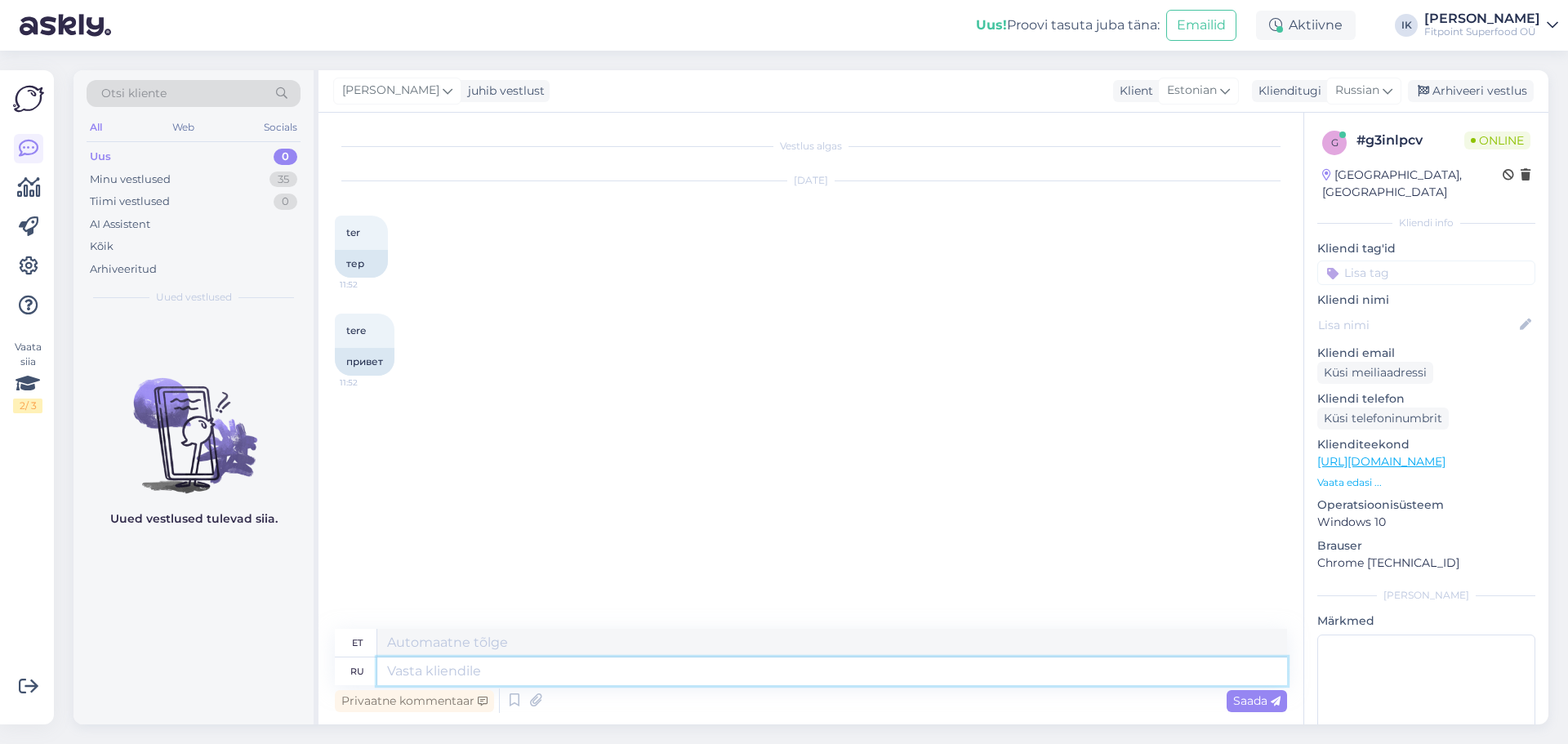
click at [454, 676] on textarea at bounding box center [832, 671] width 910 height 28
type textarea "Привет!"
type textarea "Tere!"
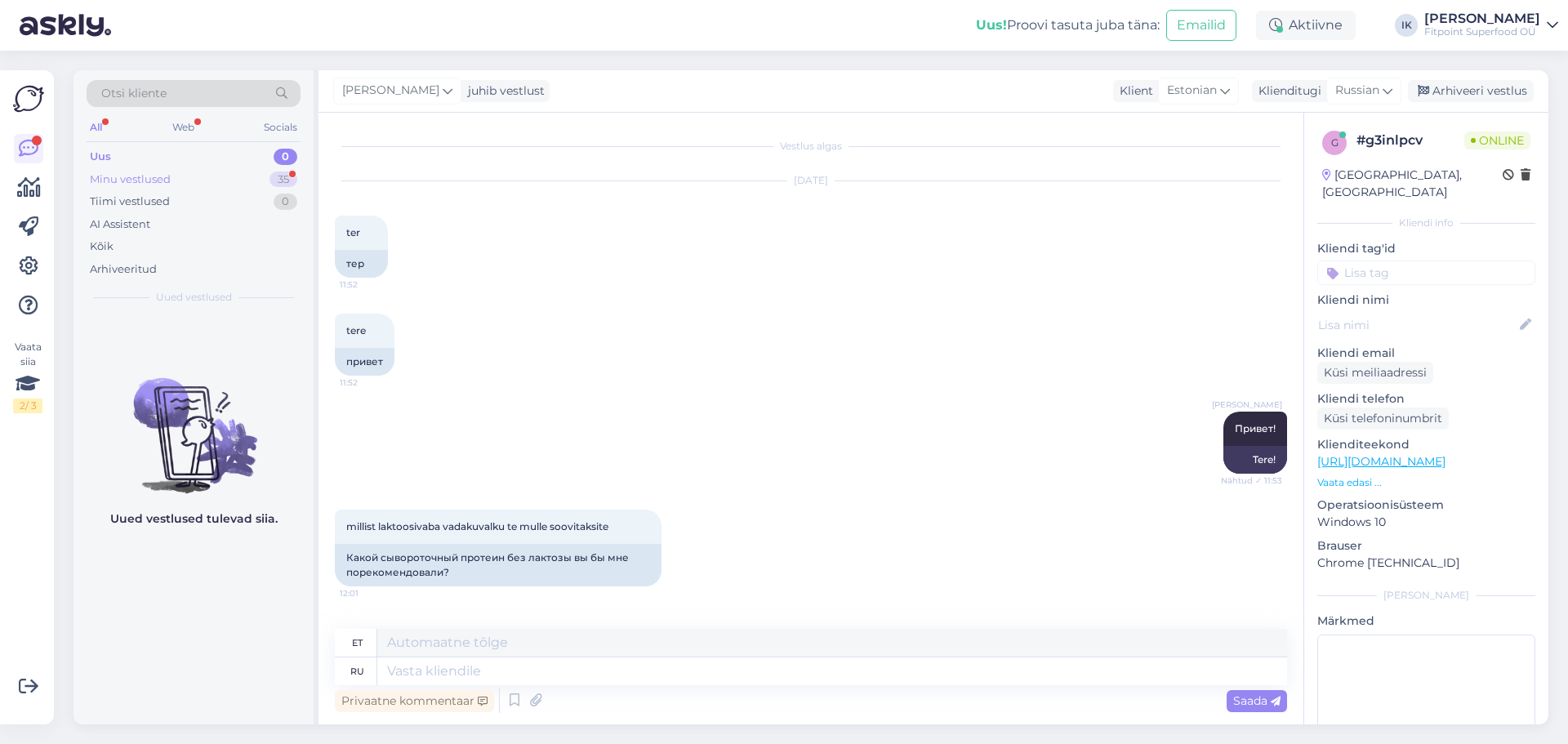
click at [186, 176] on div "Minu vestlused 35" at bounding box center [193, 179] width 214 height 23
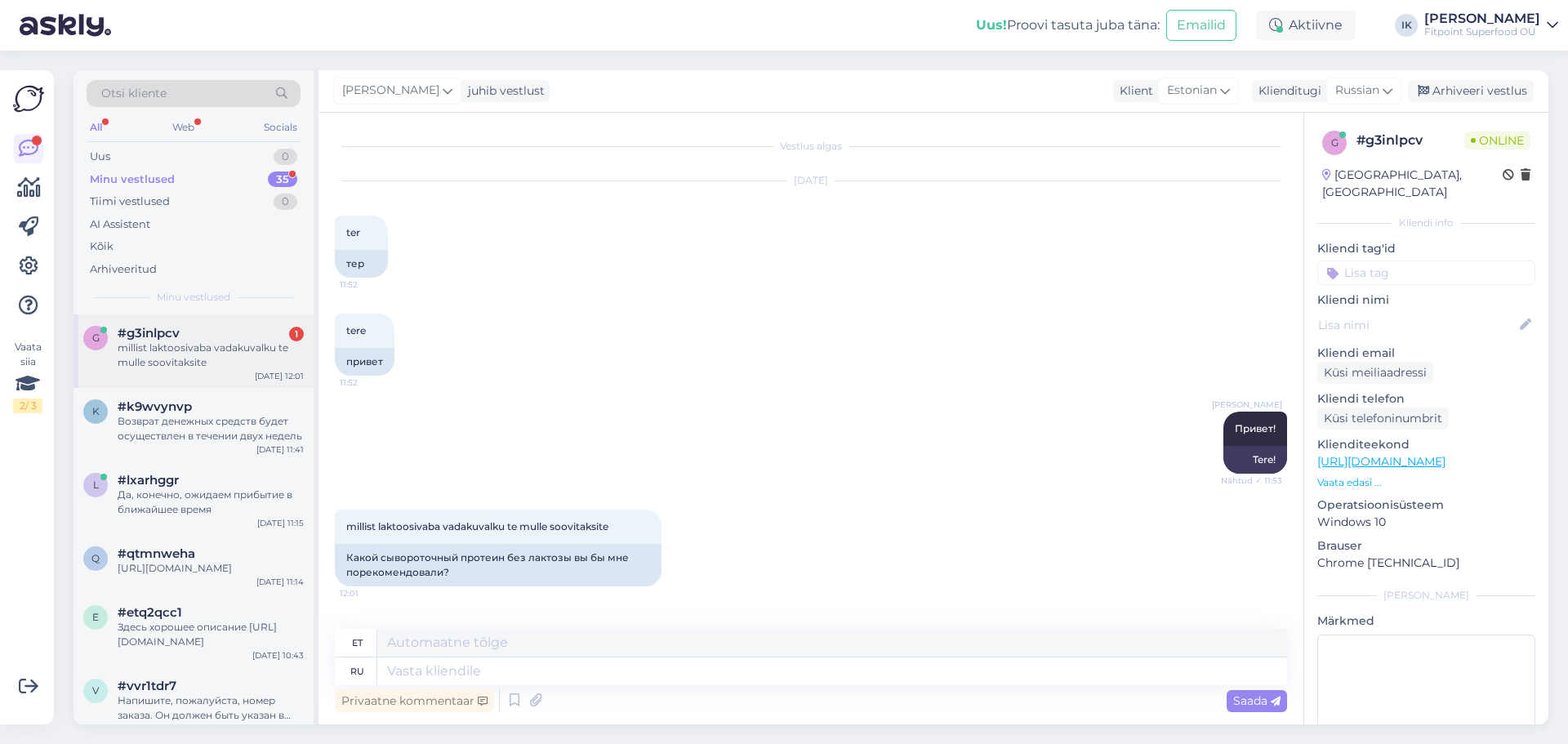
click at [231, 348] on div "millist laktoosivaba vadakuvalku te mulle soovitaksite" at bounding box center [211, 355] width 186 height 29
click at [456, 670] on textarea at bounding box center [832, 671] width 910 height 28
type textarea "Се"
type textarea "Se"
type textarea "Сейчас"
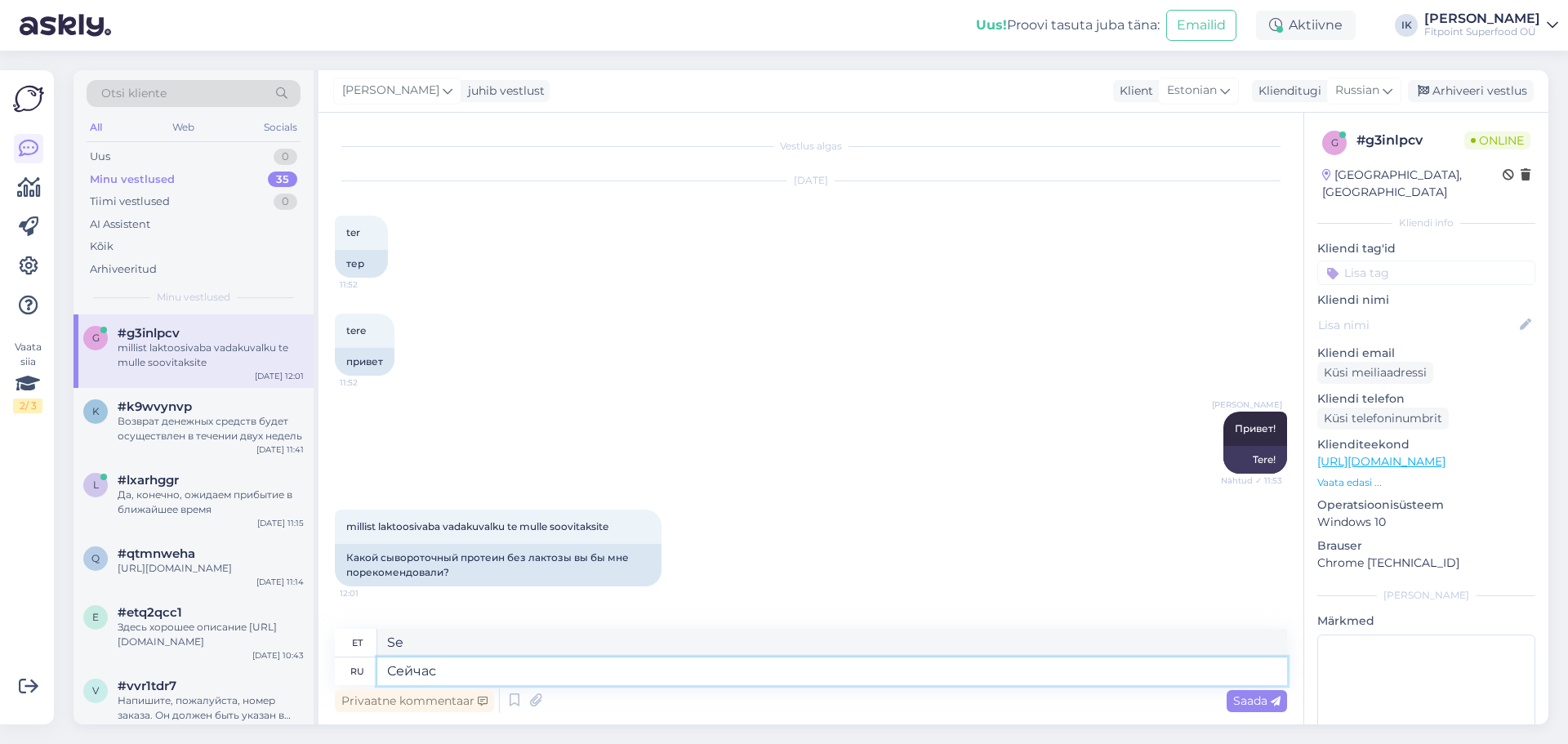
type textarea "Nüüd"
type textarea "Сейчас покажу"
type textarea "Ma näitan sulle nüüd"
type textarea "Сейчас покажу популярные в"
type textarea "Nüüd näitan teile populaarseid."
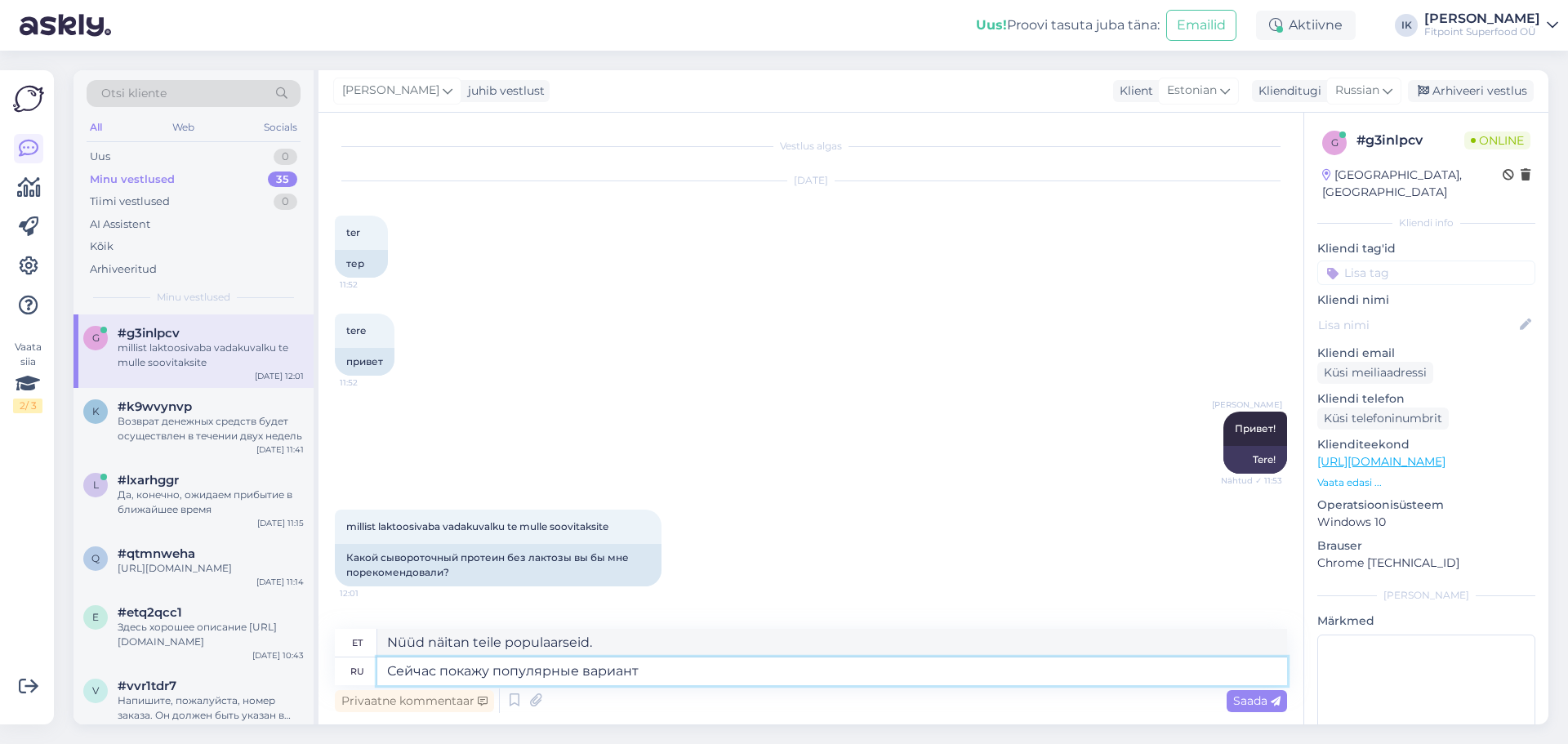
type textarea "Сейчас покажу популярные варианты"
type textarea "Nüüd näitan teile populaarseid valikuid."
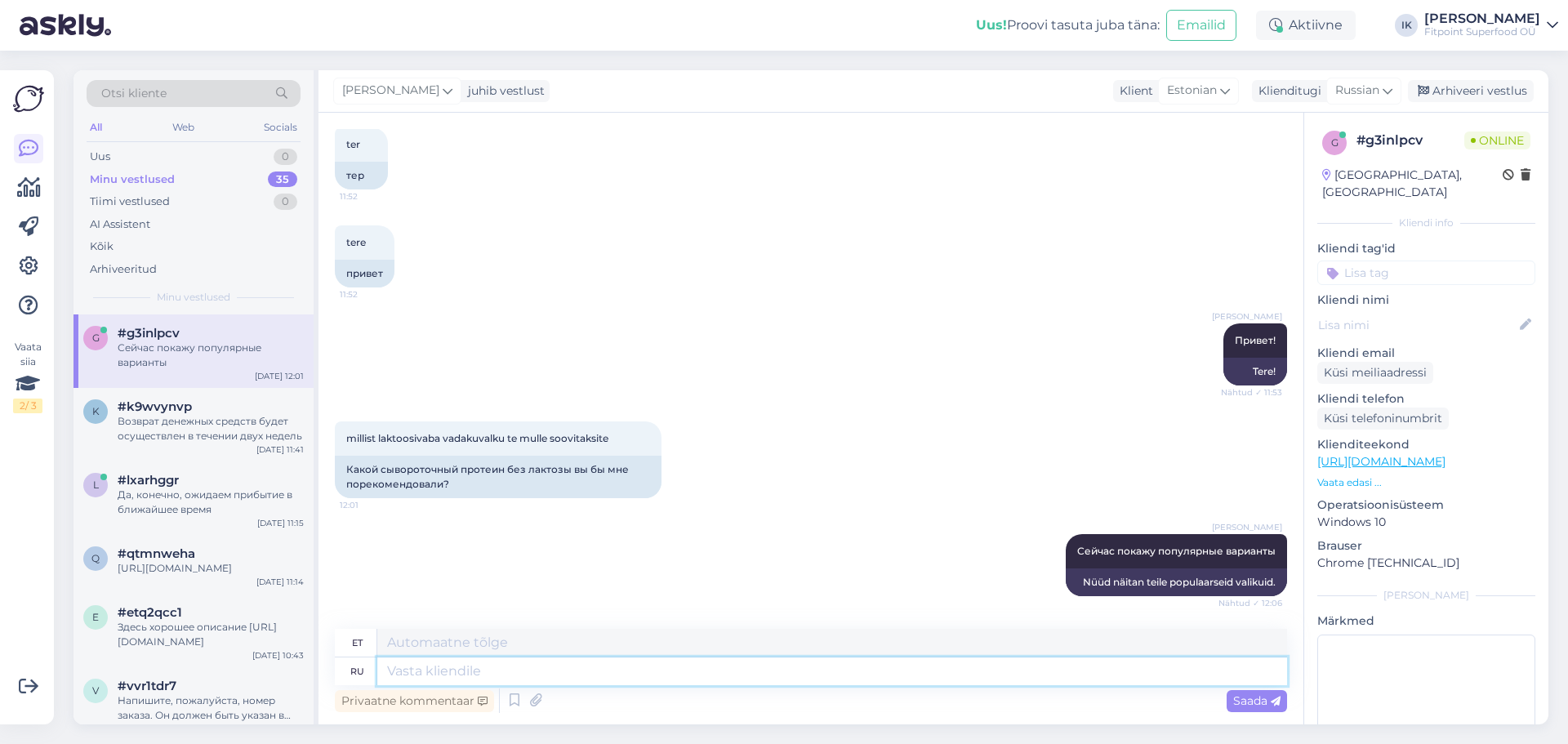
paste textarea "[URL][DOMAIN_NAME]"
type textarea "[URL][DOMAIN_NAME]"
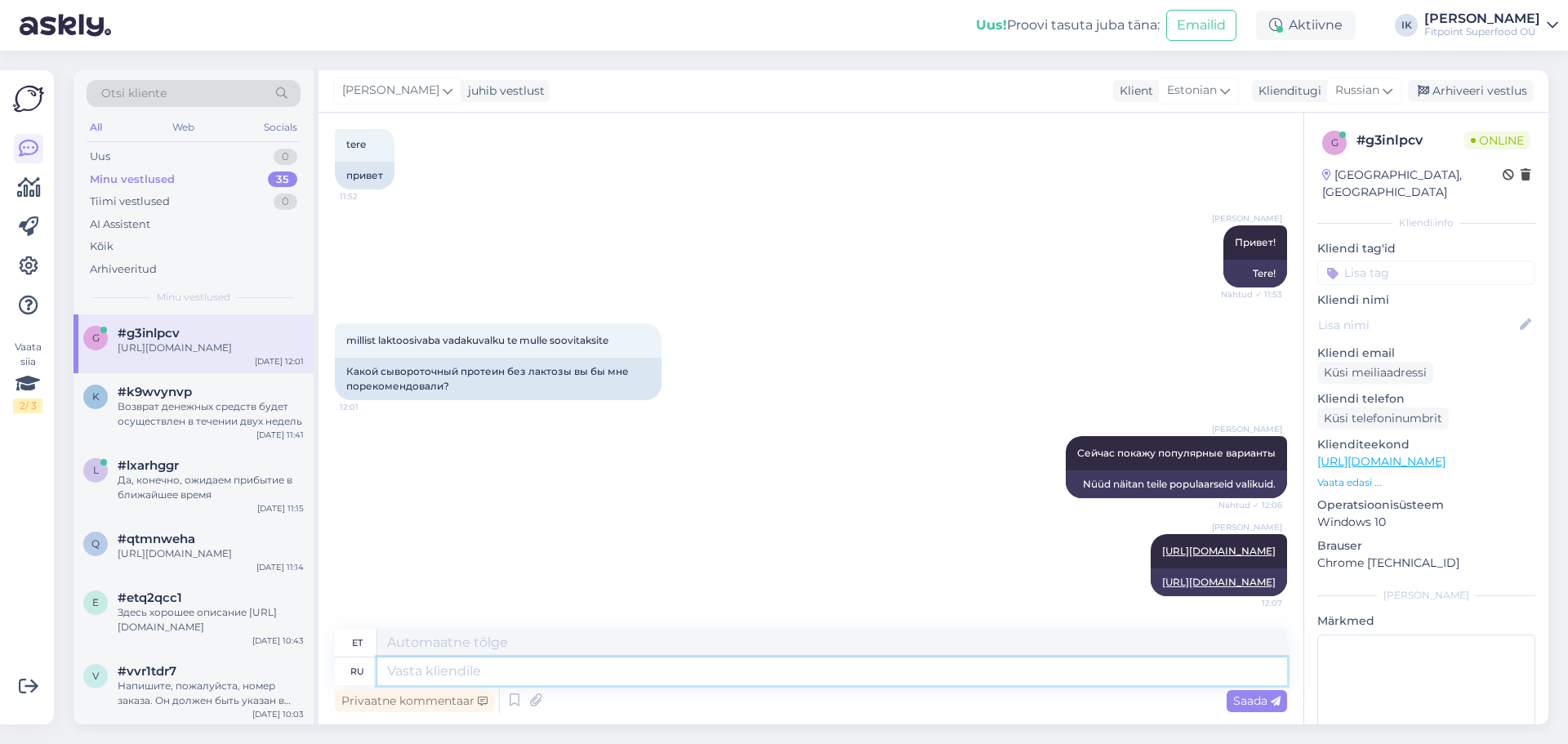
paste textarea "[URL][DOMAIN_NAME]"
type textarea "[URL][DOMAIN_NAME]"
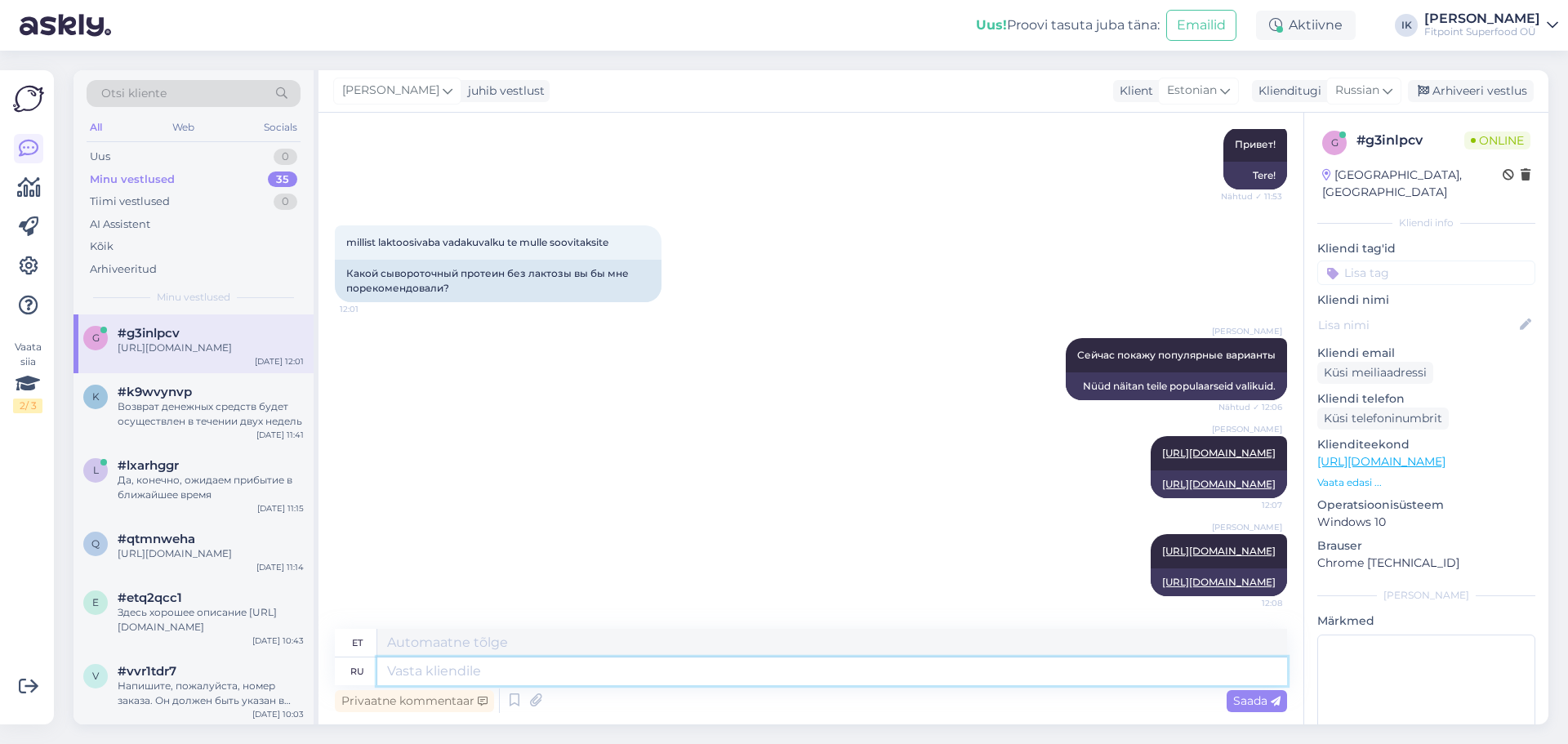
paste textarea "[URL][DOMAIN_NAME]"
type textarea "[URL][DOMAIN_NAME]"
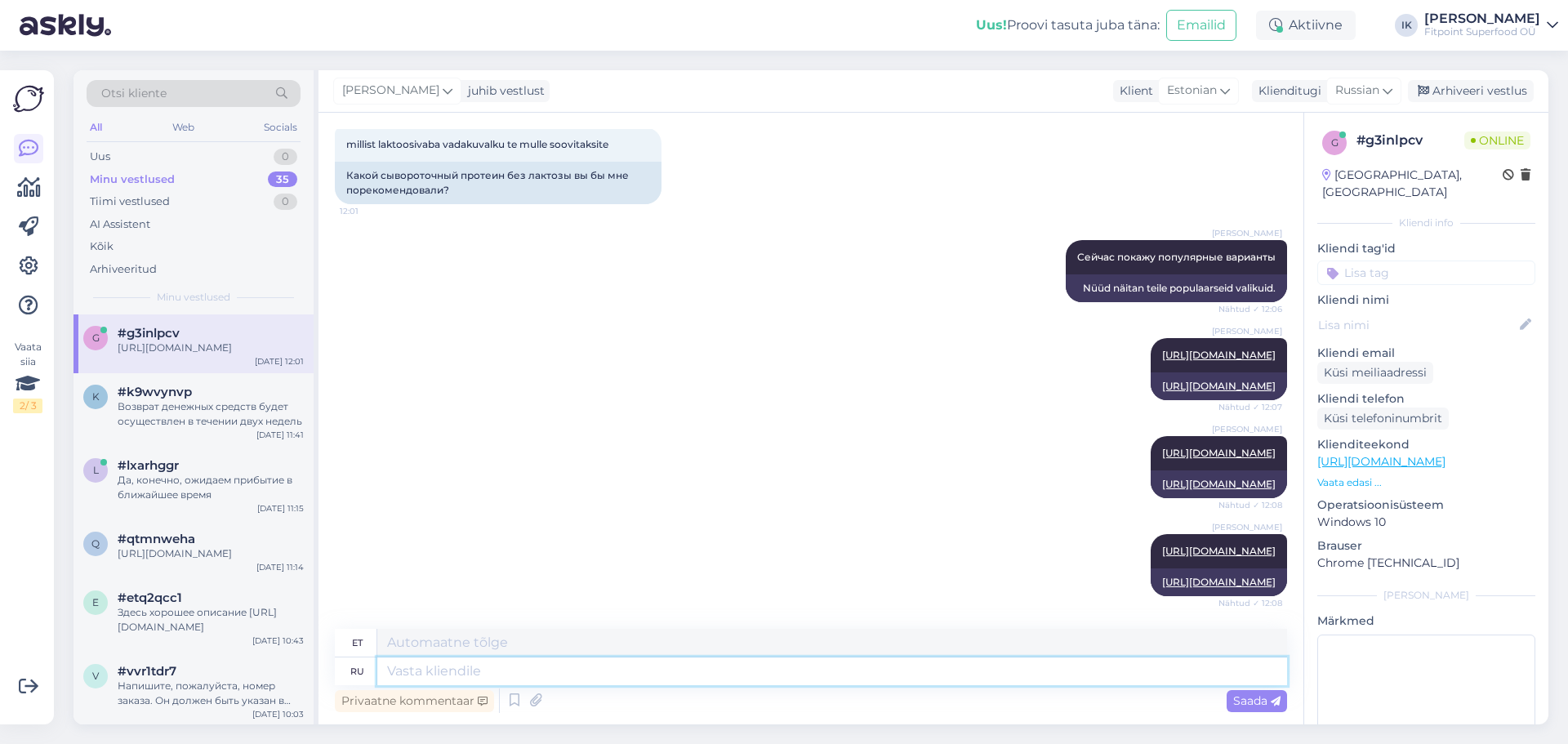
paste textarea "[URL][DOMAIN_NAME]"
type textarea "[URL][DOMAIN_NAME]"
click at [1231, 698] on div "Saada" at bounding box center [1257, 701] width 61 height 22
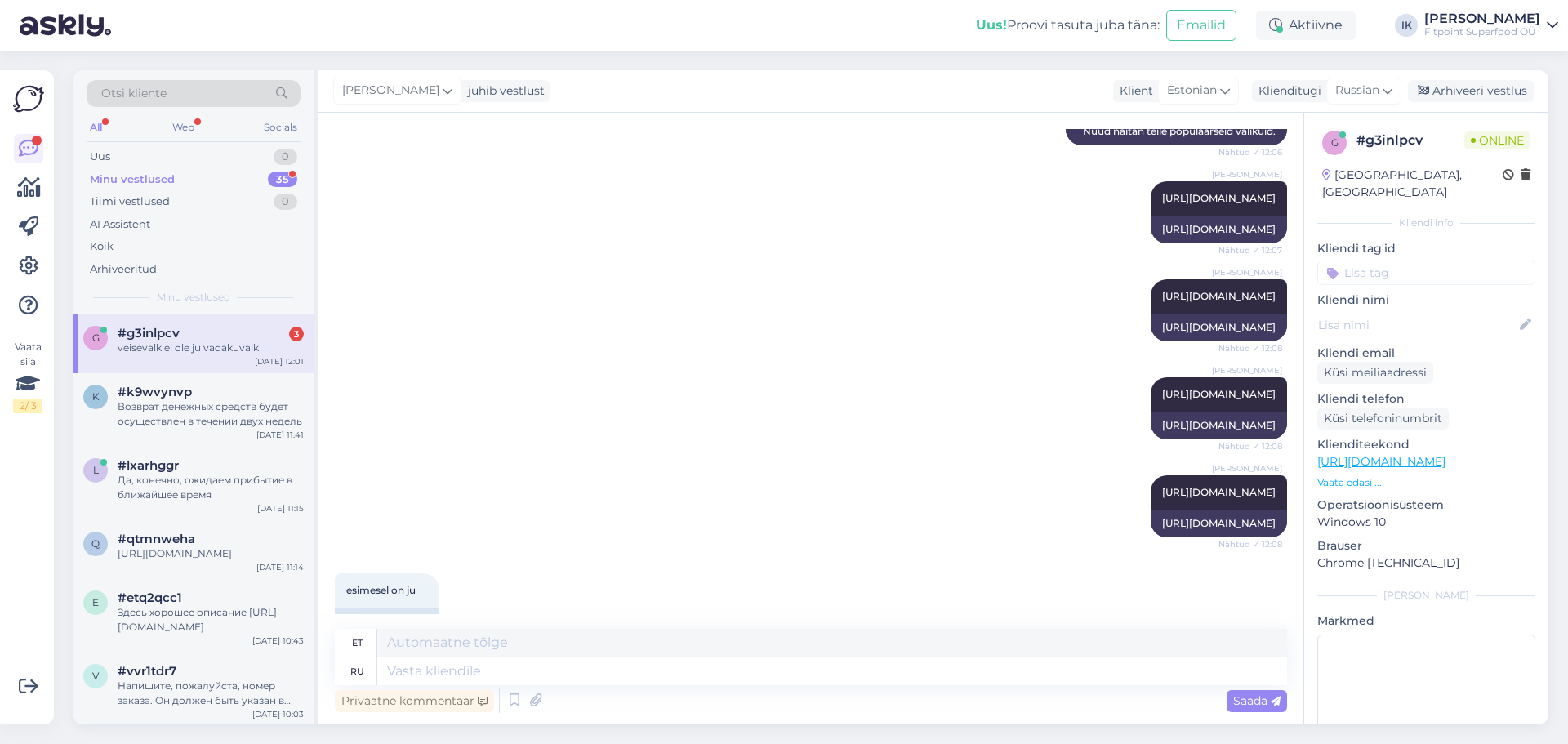
scroll to position [838, 0]
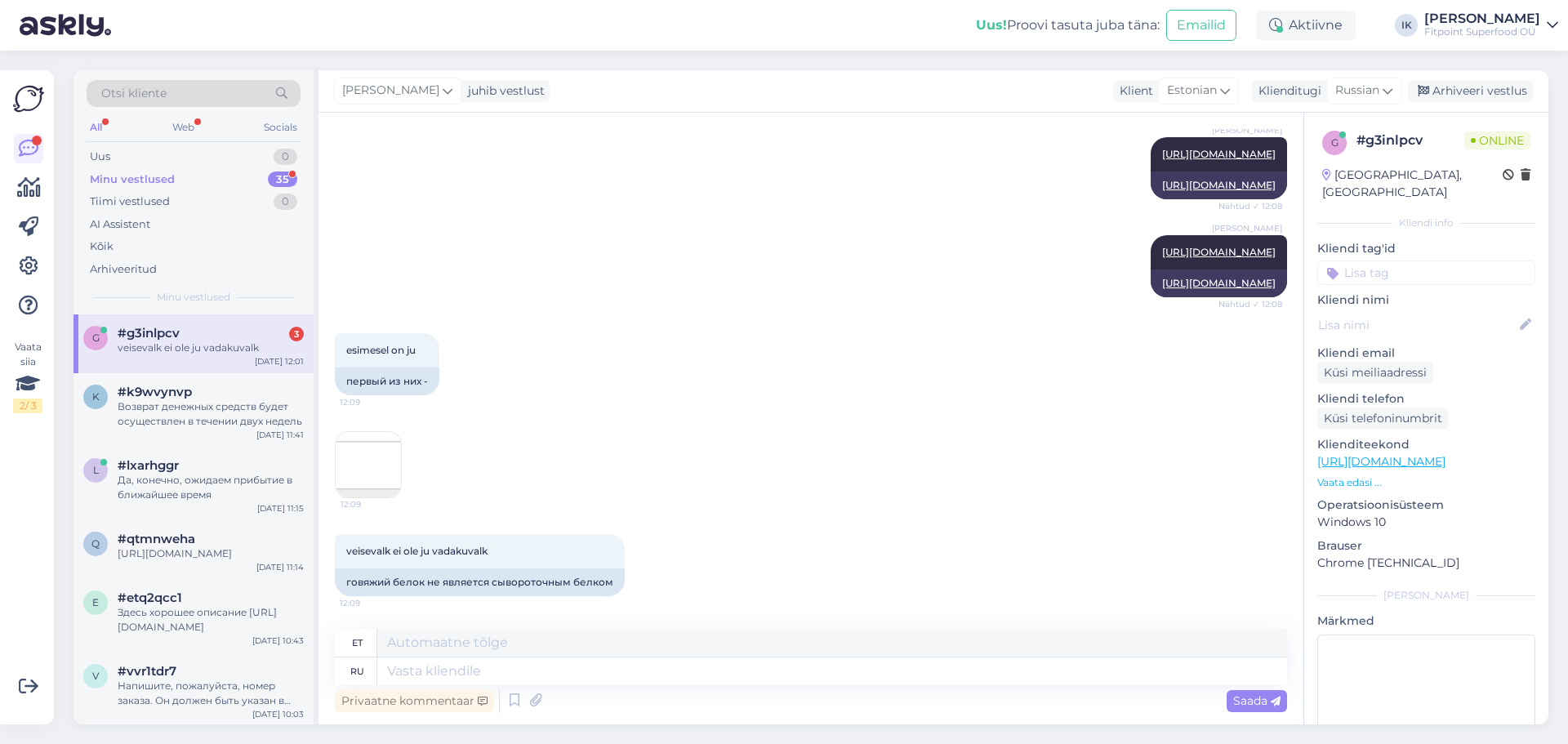
click at [162, 345] on div "veisevalk ei ole ju vadakuvalk" at bounding box center [211, 348] width 186 height 15
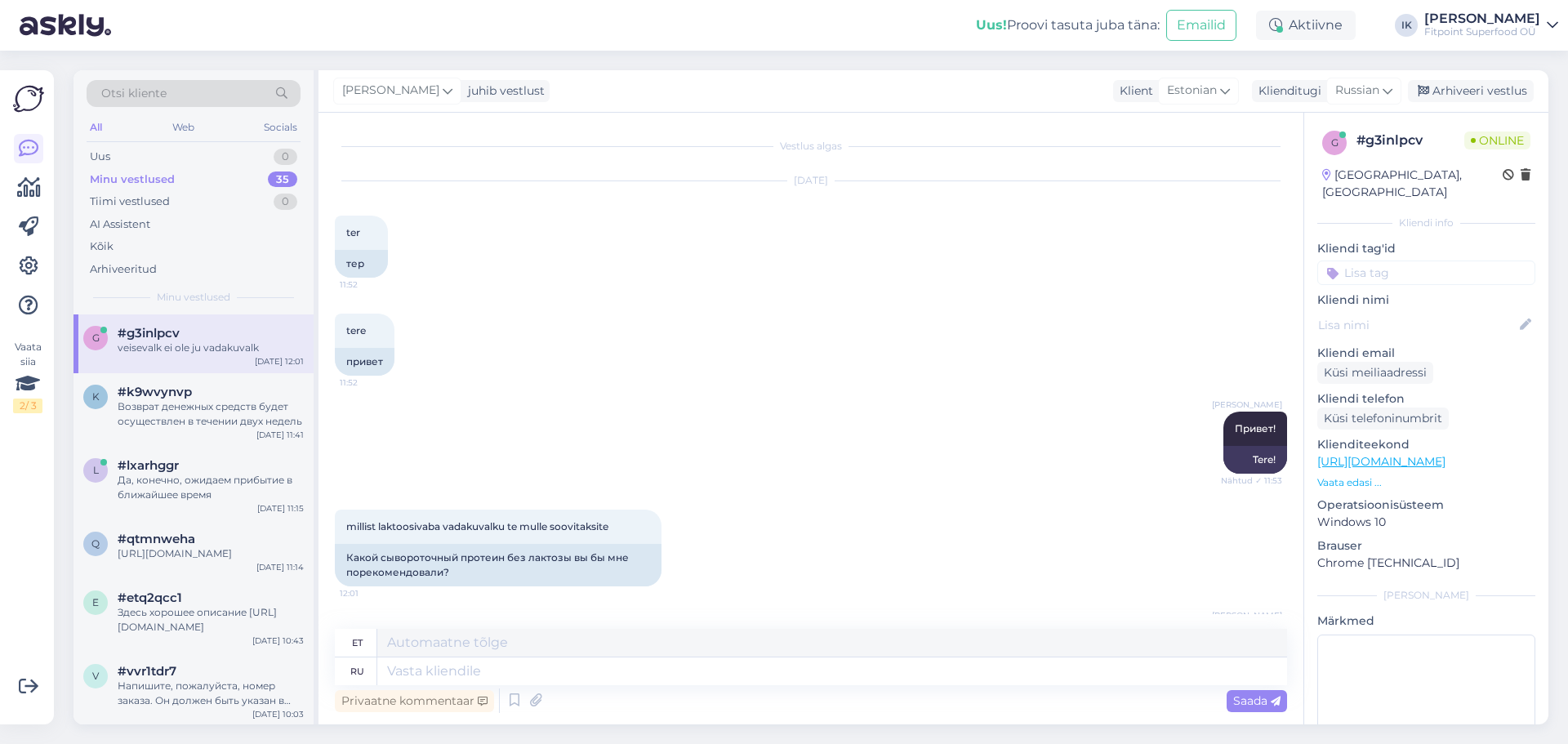
scroll to position [735, 0]
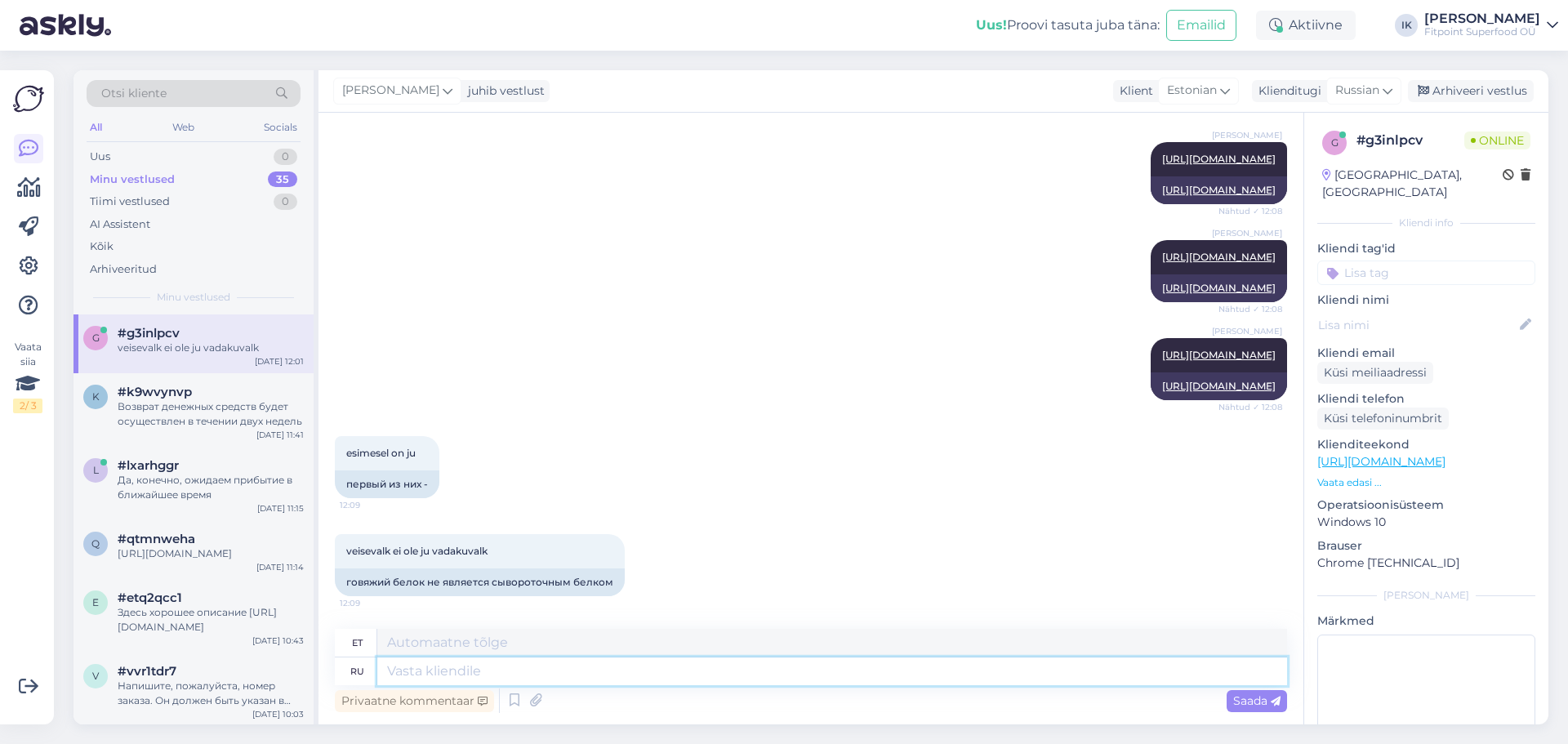
click at [438, 674] on textarea at bounding box center [832, 671] width 910 height 28
type textarea "Верно"
type textarea "Parem"
type textarea "Верно,"
type textarea "Õige,"
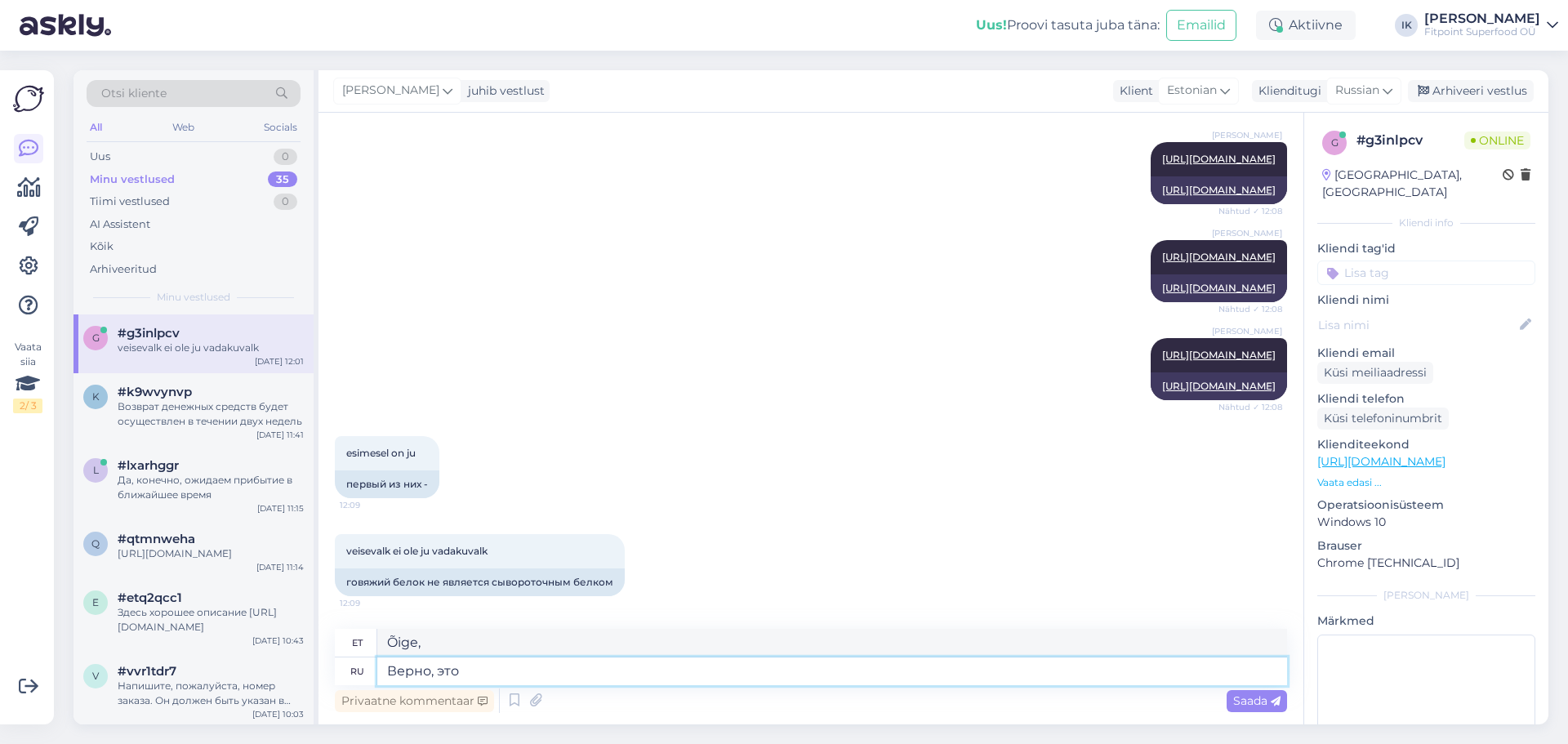
type textarea "Верно, это"
type textarea "Täpselt nii, on küll."
type textarea "Верно, это был"
type textarea "Täpselt nii, see oligi"
type textarea "Верно, это был вари"
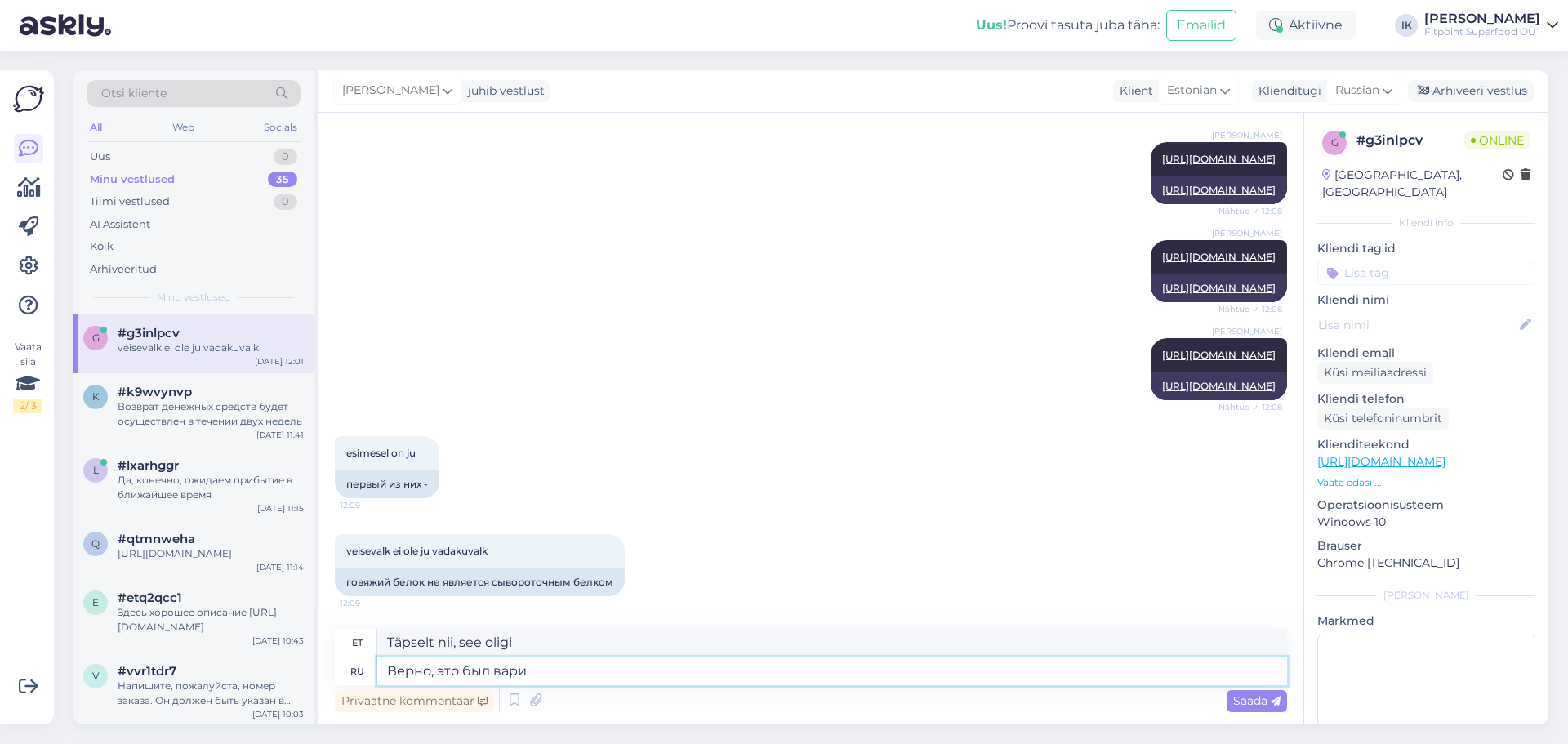
type textarea "Täpselt nii, see oli variatsioon"
type textarea "Верно, это был вариан"
type textarea "Tõsi, see oli üks variant."
type textarea "Верно, это был вариант без л"
type textarea "Tõsi, see oli variant ilma"
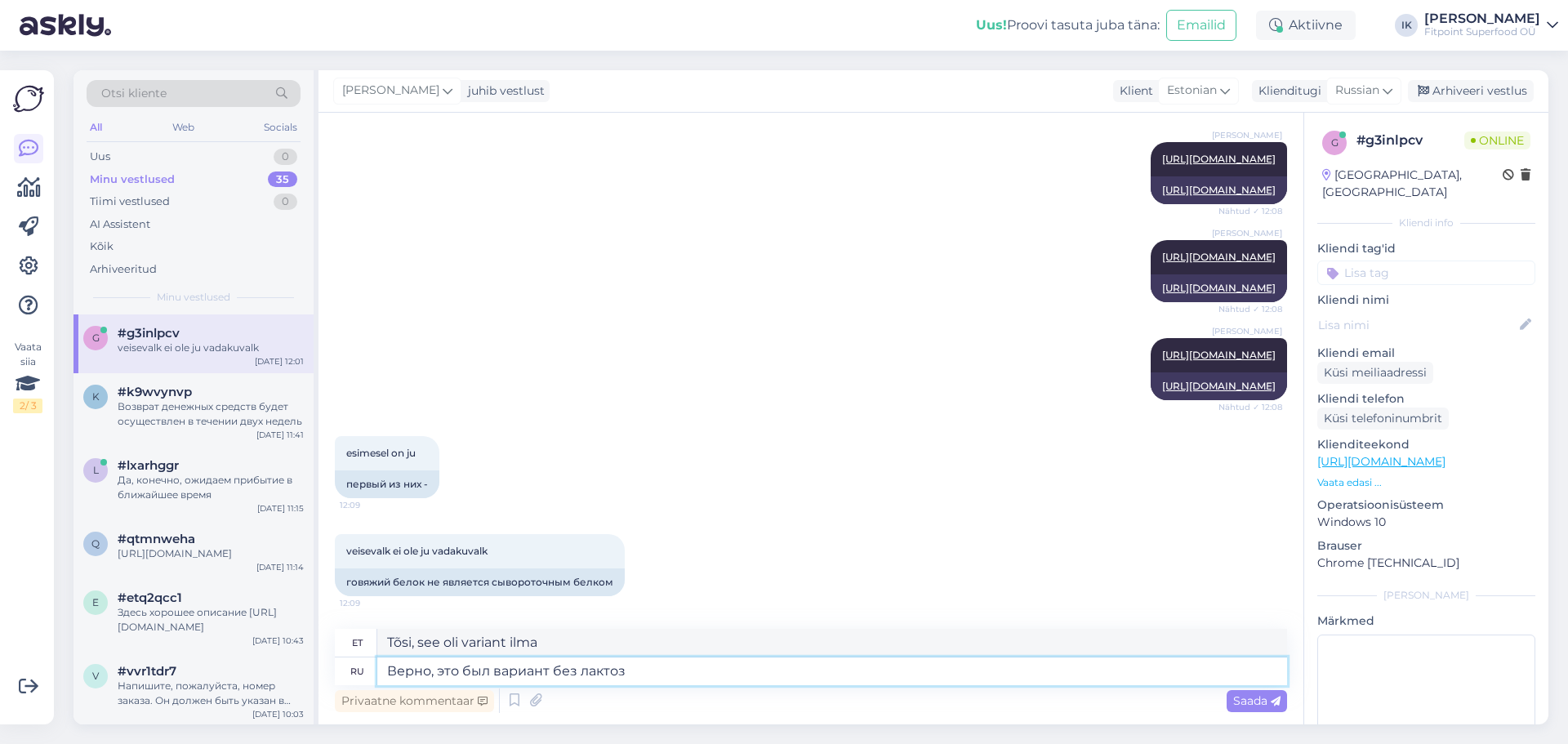
type textarea "Верно, это был вариант без лактозы"
type textarea "Täpselt nii, see oli laktoosivaba variant."
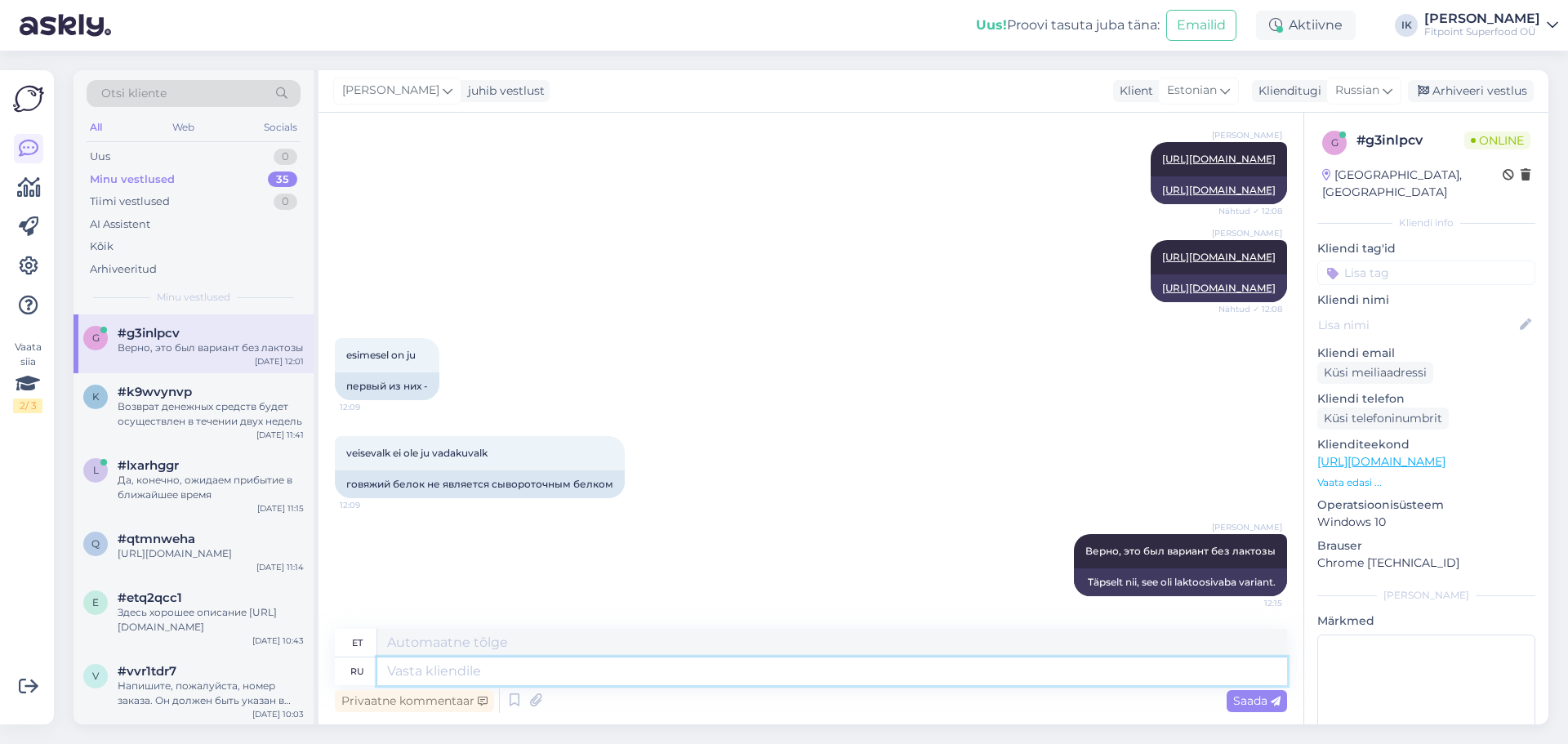
scroll to position [833, 0]
click at [188, 406] on div "Возврат денежных средств будет осуществлен в течении двух недель" at bounding box center [211, 414] width 186 height 29
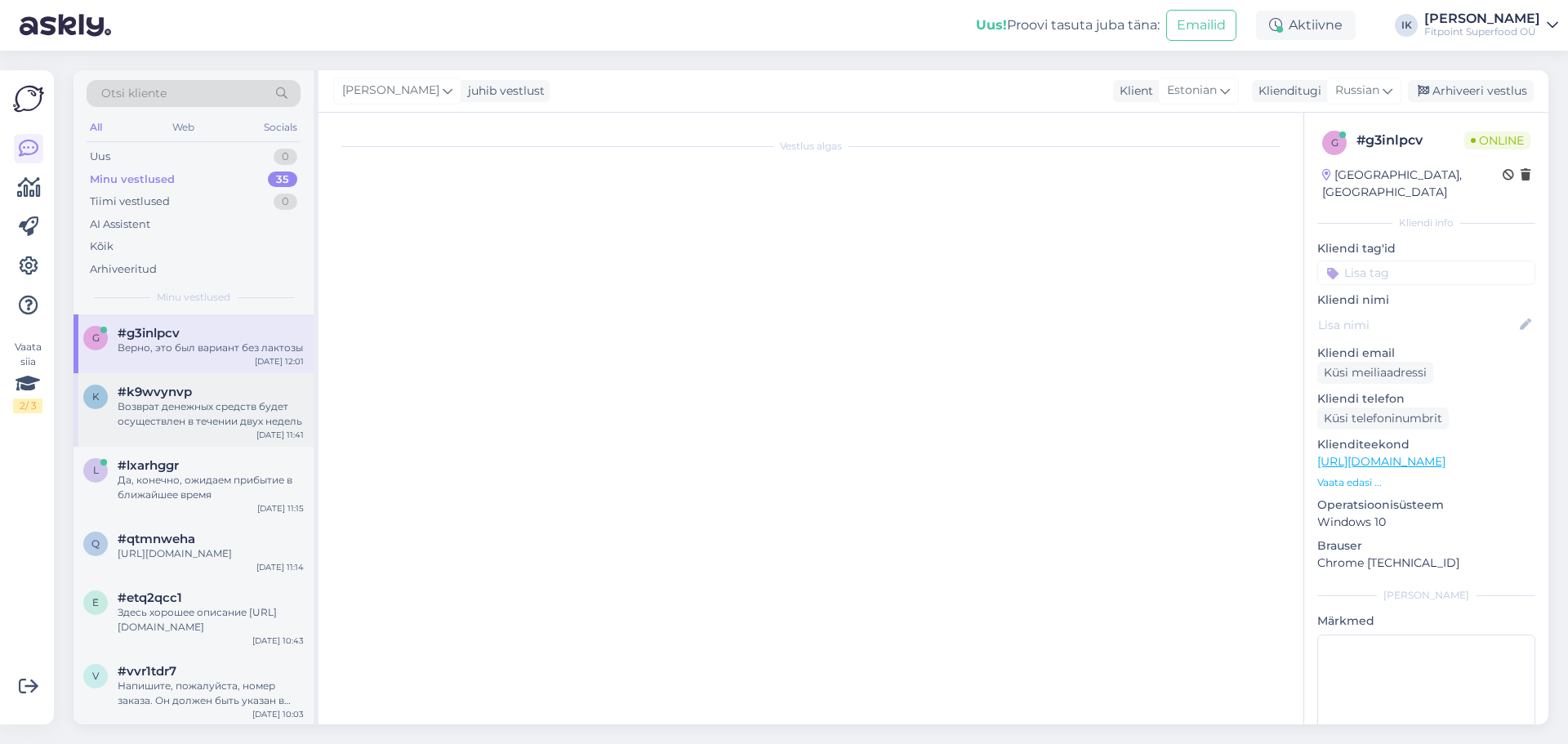
scroll to position [3025, 0]
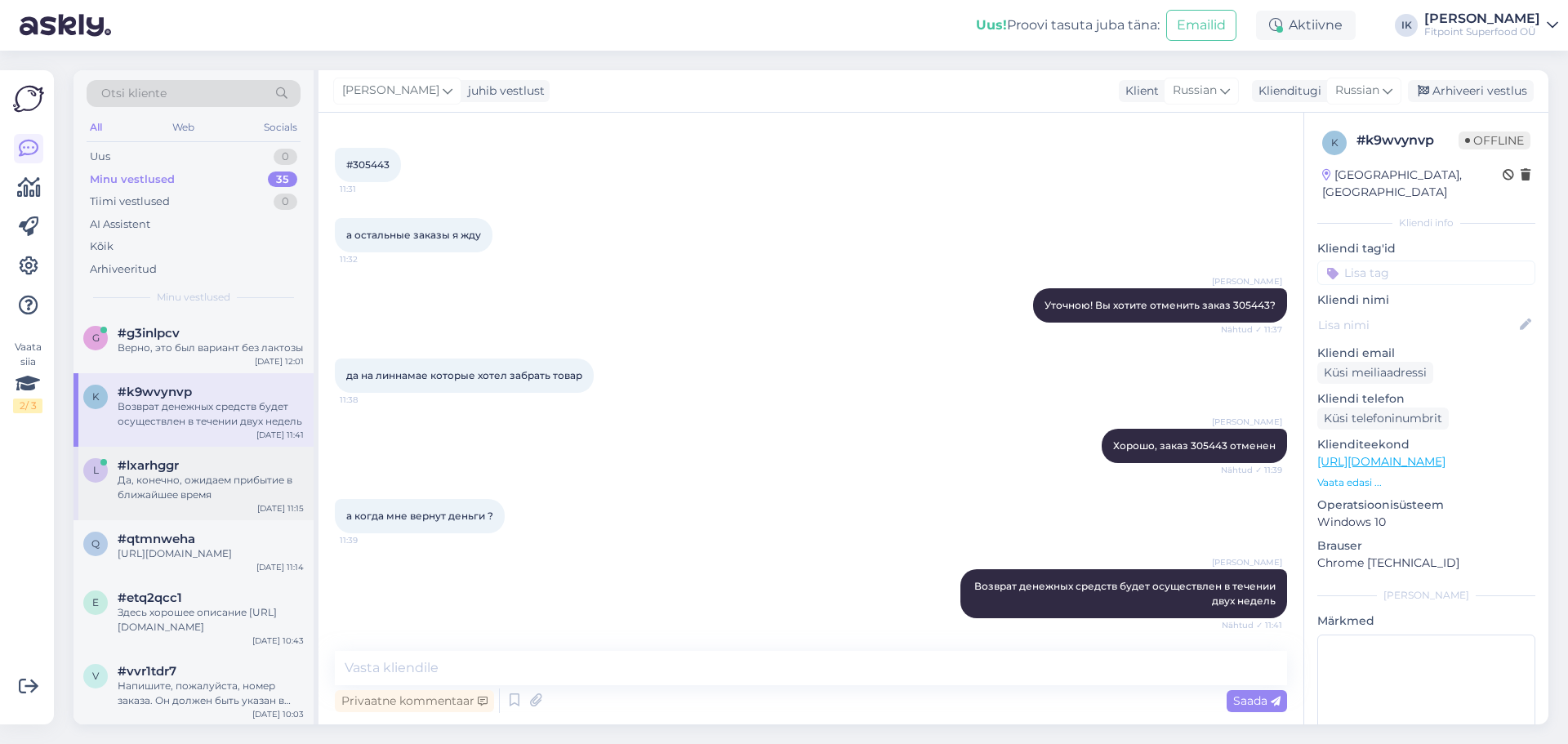
click at [180, 486] on div "Да, конечно, ожидаем прибытие в ближайшее время" at bounding box center [211, 487] width 186 height 29
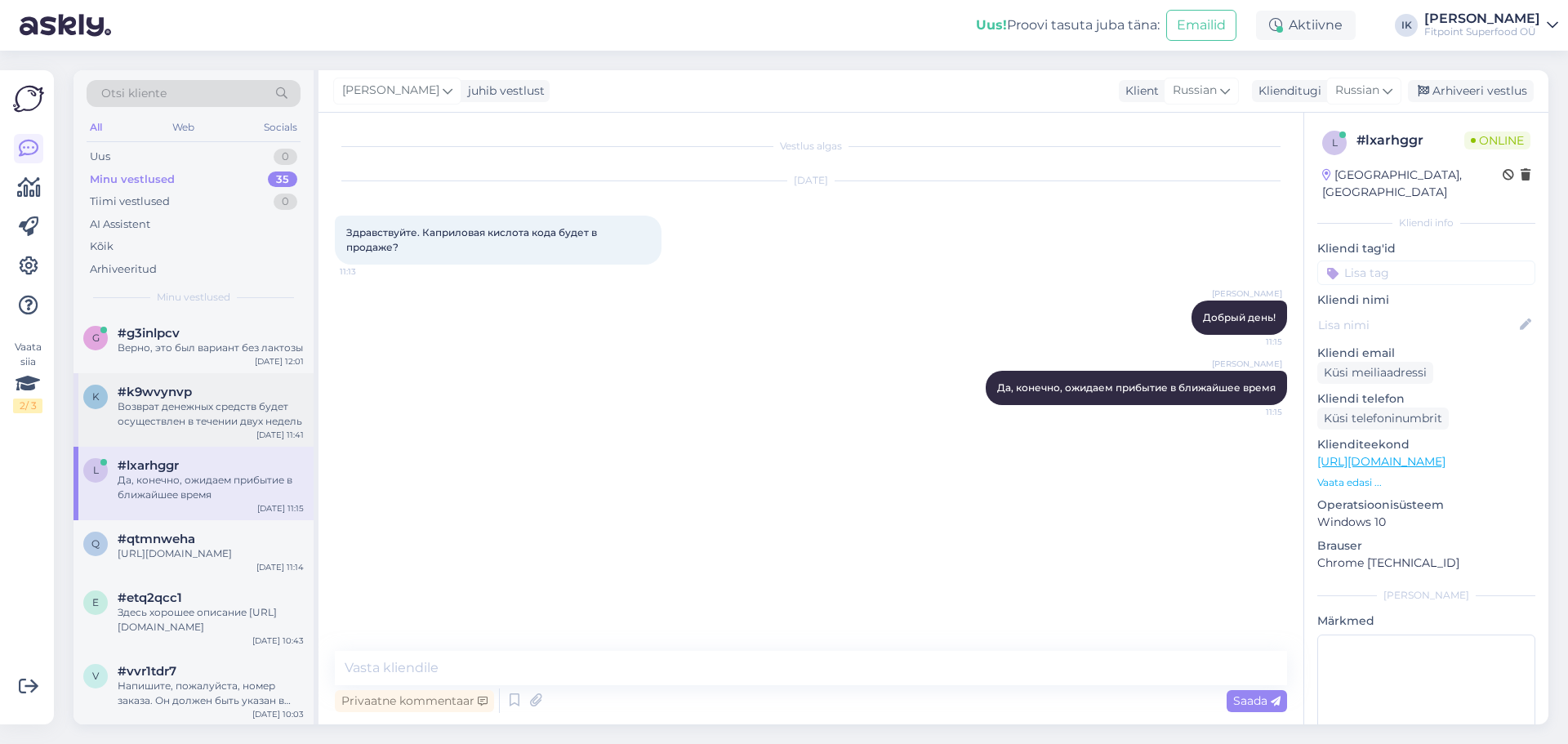
click at [189, 423] on div "Возврат денежных средств будет осуществлен в течении двух недель" at bounding box center [211, 414] width 186 height 29
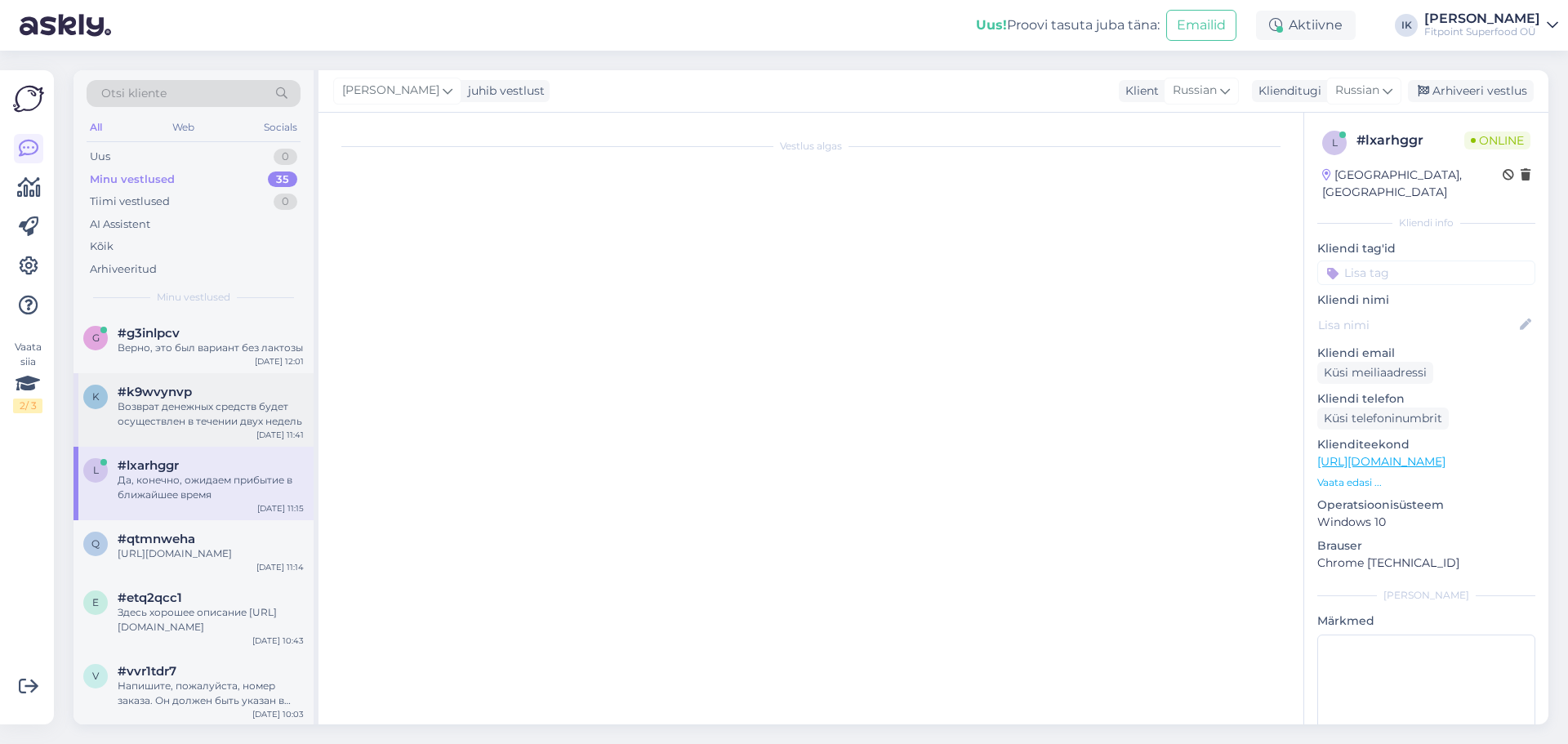
scroll to position [3025, 0]
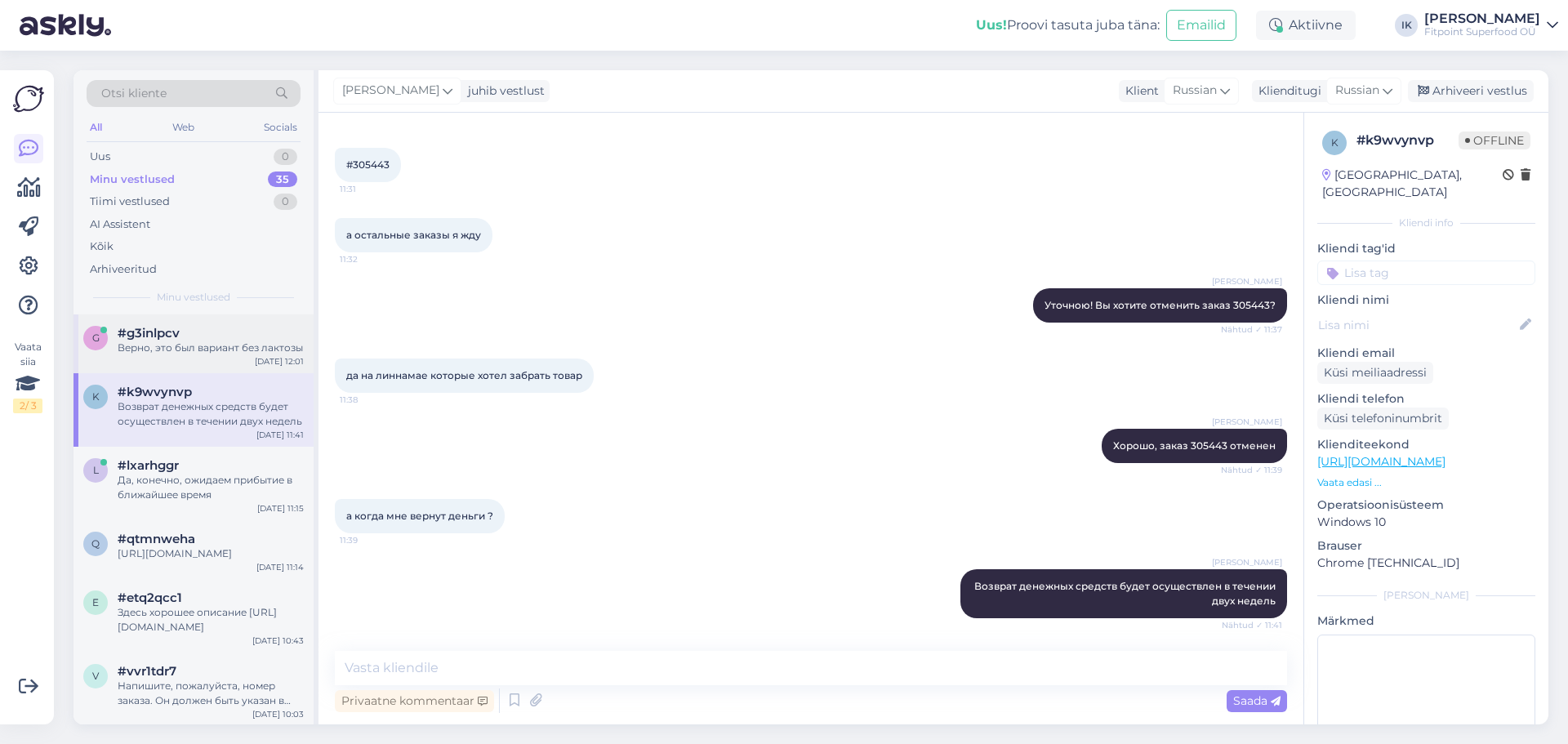
click at [195, 337] on div "#g3inlpcv" at bounding box center [211, 333] width 186 height 15
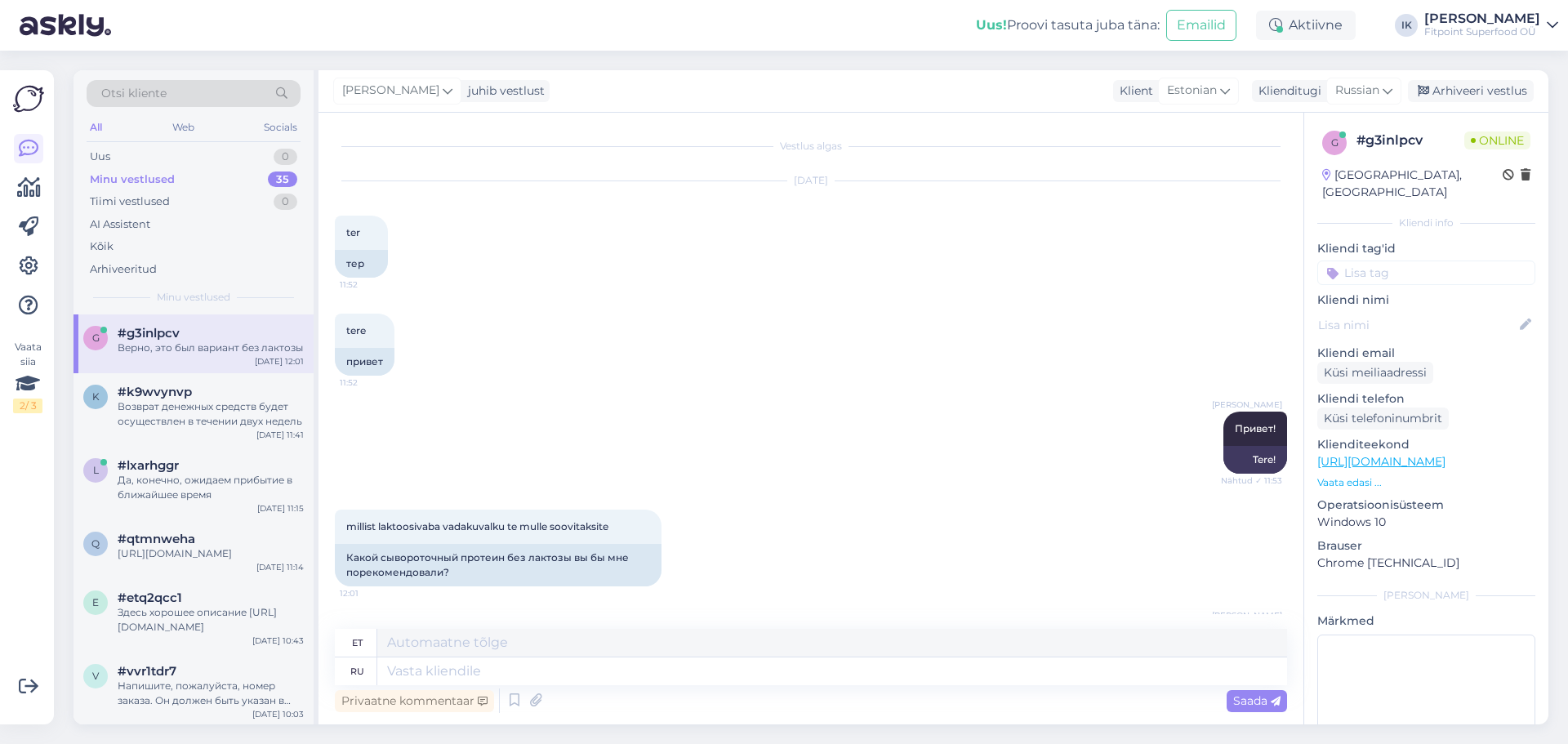
scroll to position [363, 0]
